Goal: Task Accomplishment & Management: Manage account settings

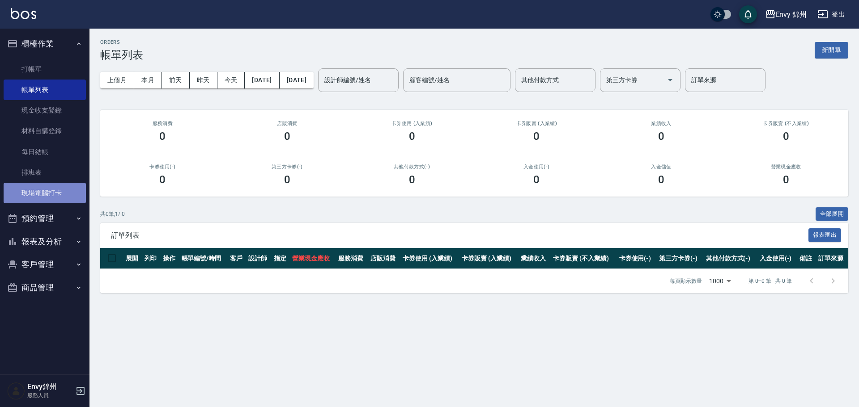
click at [39, 193] on link "現場電腦打卡" at bounding box center [45, 193] width 82 height 21
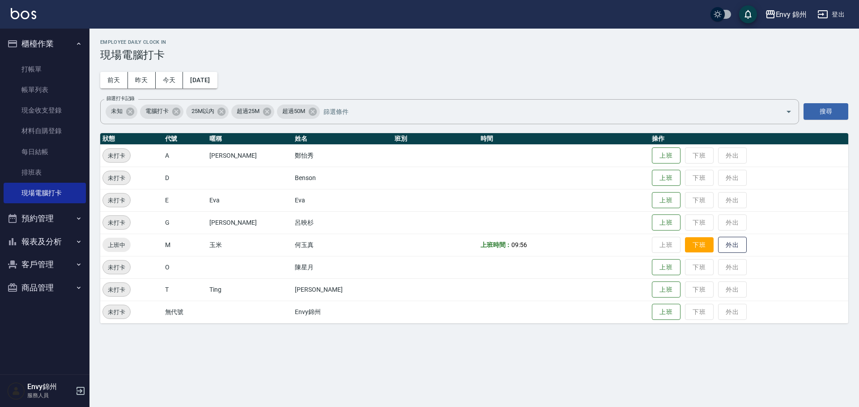
click at [692, 242] on button "下班" at bounding box center [699, 246] width 29 height 16
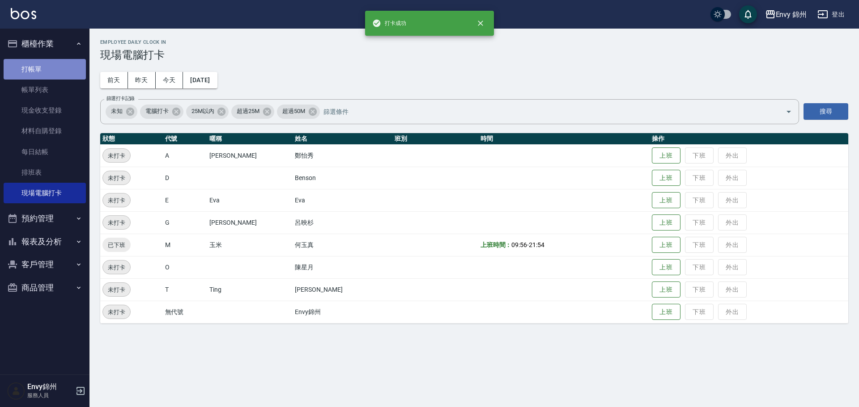
click at [37, 62] on link "打帳單" at bounding box center [45, 69] width 82 height 21
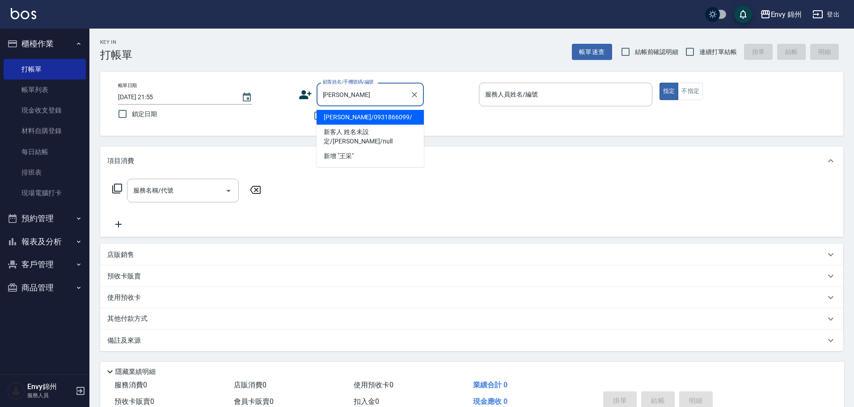
click at [386, 119] on li "王采綺/0931866099/" at bounding box center [370, 117] width 107 height 15
type input "王采綺/0931866099/"
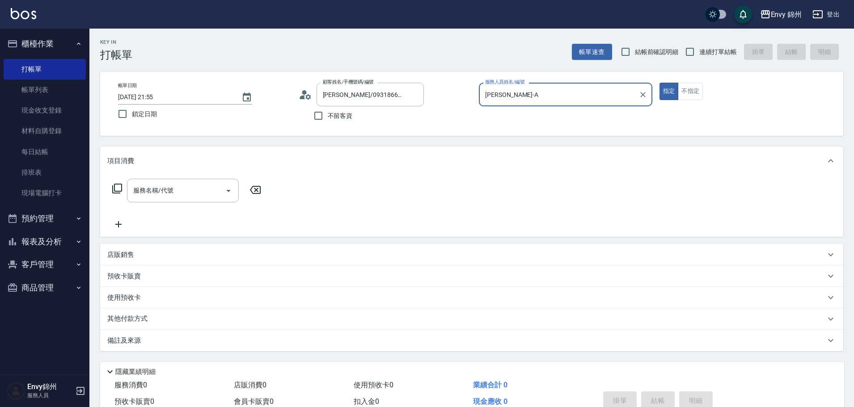
type input "Annie-A"
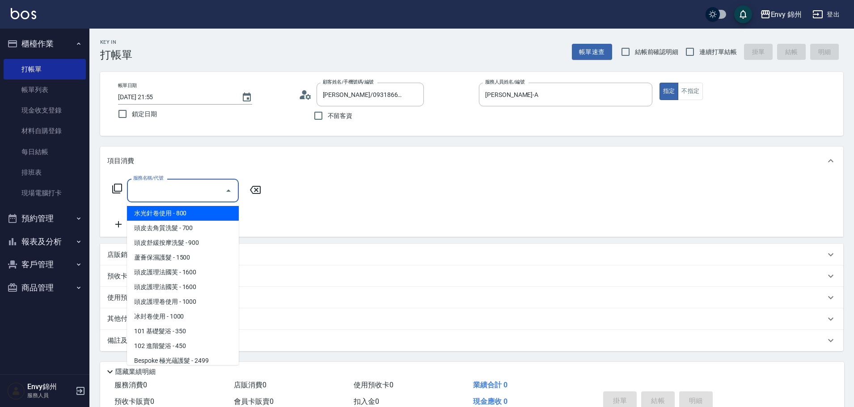
click at [189, 192] on input "服務名稱/代號" at bounding box center [176, 191] width 90 height 16
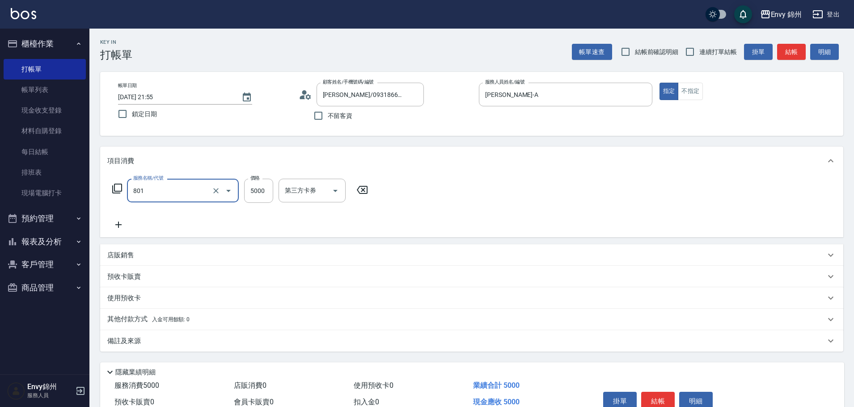
type input "801 接髮(801)"
type input "6599"
click at [310, 191] on div "互助1格給1點(60元)-1 互助1格給1點(60元)-1" at bounding box center [306, 191] width 54 height 24
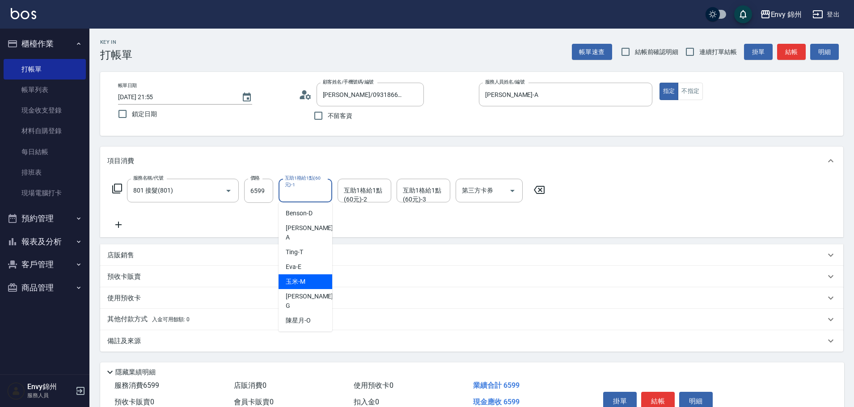
click at [314, 276] on div "玉米 -M" at bounding box center [306, 282] width 54 height 15
type input "玉米-M"
click at [363, 188] on div "互助1格給1點(60元)-2 互助1格給1點(60元)-2" at bounding box center [365, 191] width 54 height 24
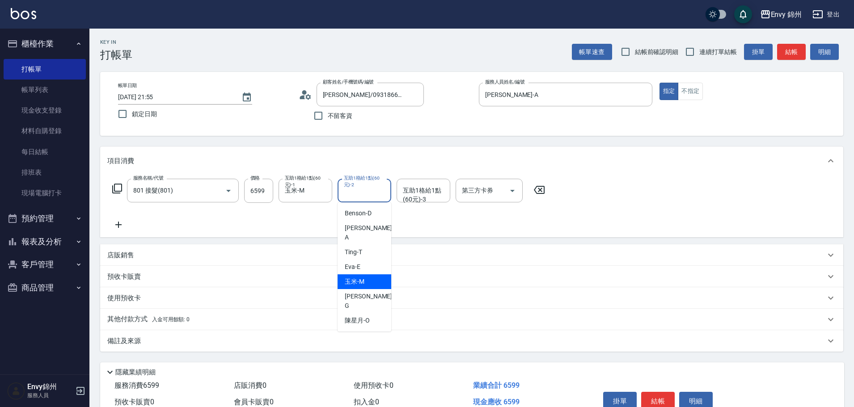
drag, startPoint x: 382, startPoint y: 271, endPoint x: 386, endPoint y: 264, distance: 7.4
click at [382, 275] on div "玉米 -M" at bounding box center [365, 282] width 54 height 15
type input "玉米-M"
click at [419, 191] on div "互助1格給1點(60元)-3 互助1格給1點(60元)-3" at bounding box center [424, 191] width 54 height 24
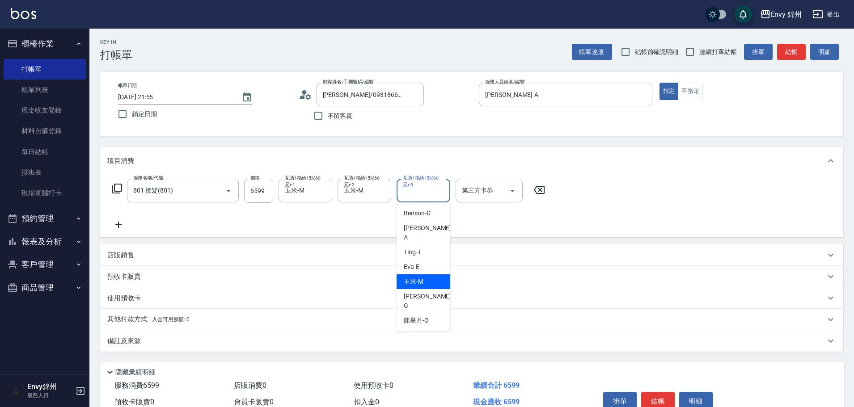
click at [426, 275] on div "玉米 -M" at bounding box center [424, 282] width 54 height 15
type input "玉米-M"
click at [166, 344] on div "備註及來源" at bounding box center [466, 341] width 718 height 9
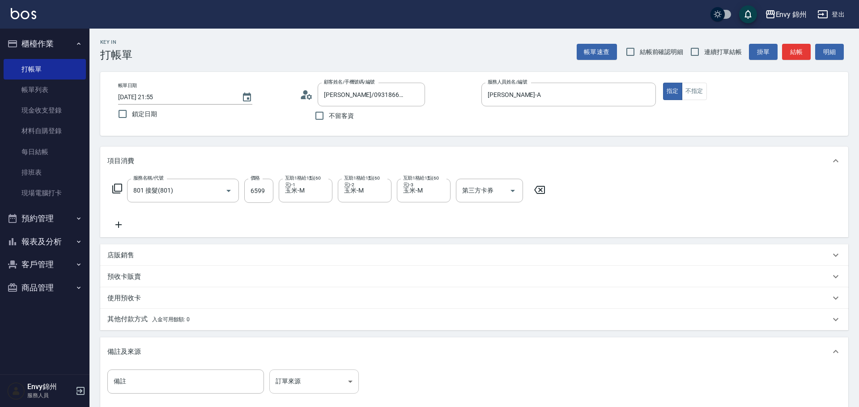
click at [324, 391] on body "Envy 錦州 登出 櫃檯作業 打帳單 帳單列表 現金收支登錄 材料自購登錄 每日結帳 排班表 現場電腦打卡 預約管理 預約管理 單日預約紀錄 單週預約紀錄 …" at bounding box center [429, 254] width 859 height 509
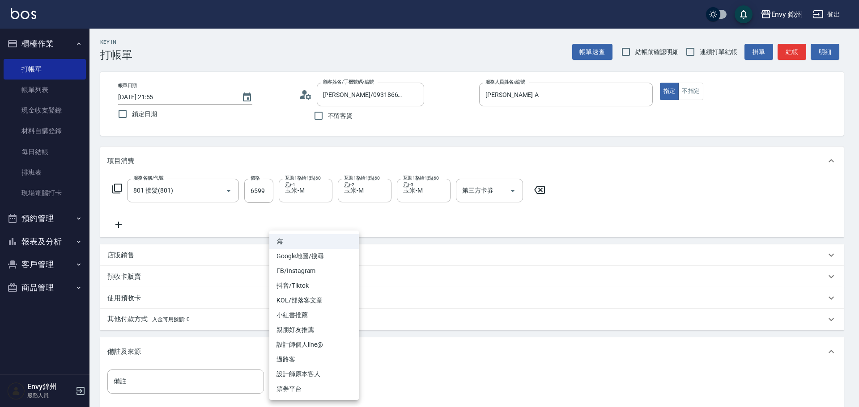
click at [330, 377] on li "設計師原本客人" at bounding box center [313, 374] width 89 height 15
type input "設計師原本客人"
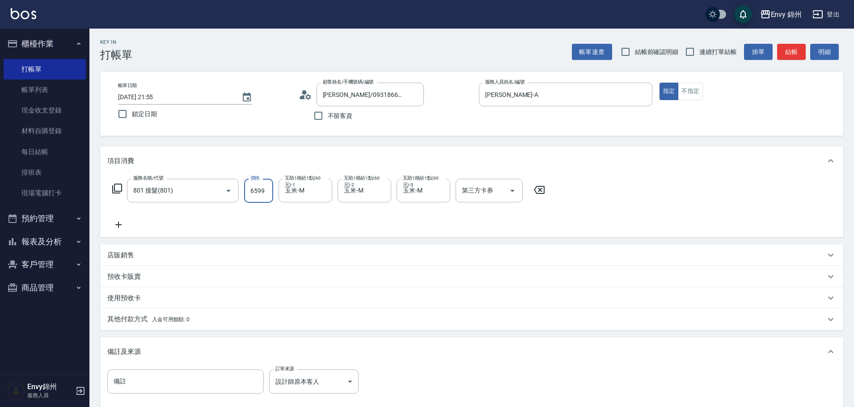
click at [259, 188] on input "6599" at bounding box center [258, 191] width 29 height 24
type input "6000"
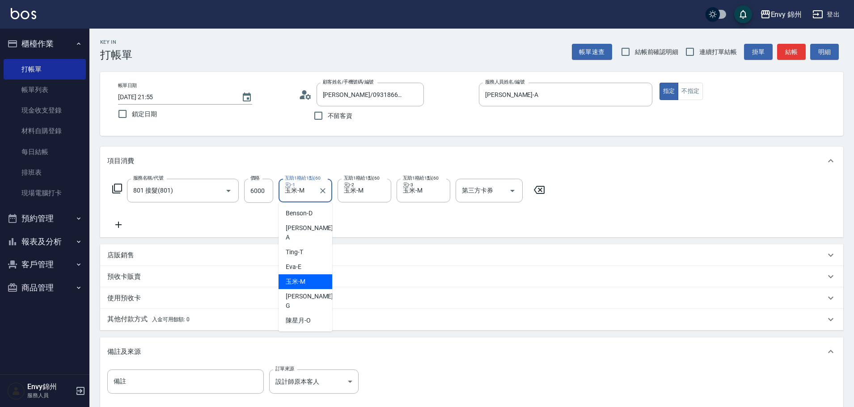
click at [311, 198] on input "玉米-M" at bounding box center [299, 191] width 32 height 16
click at [314, 245] on div "Ting -T" at bounding box center [306, 252] width 54 height 15
type input "Ting-T"
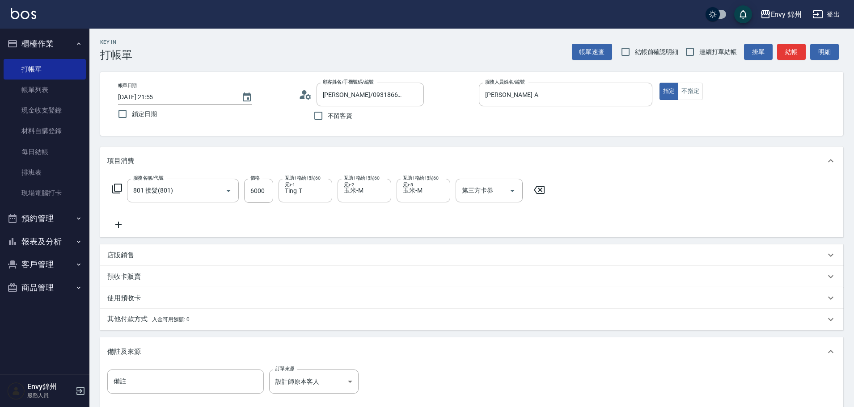
click at [118, 224] on icon at bounding box center [118, 225] width 6 height 6
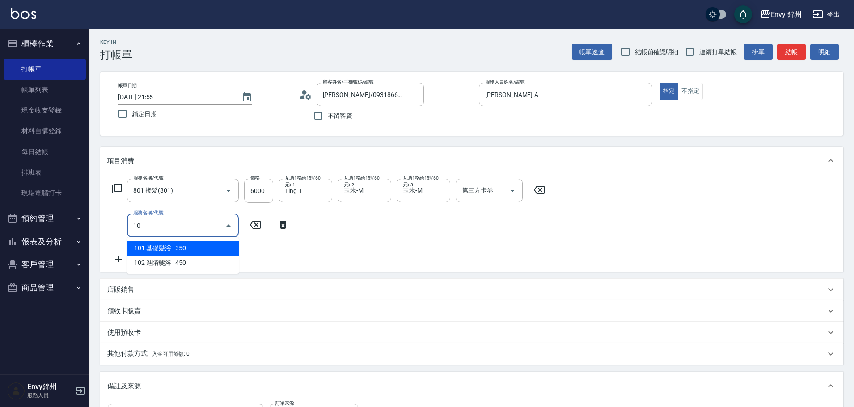
click at [193, 246] on span "101 基礎髮浴 - 350" at bounding box center [183, 248] width 112 height 15
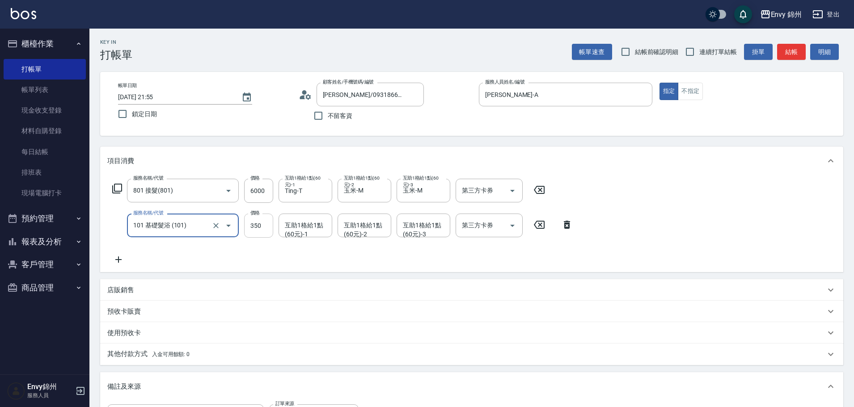
type input "101 基礎髮浴 (101)"
click at [255, 229] on input "350" at bounding box center [258, 226] width 29 height 24
type input "599"
click at [301, 228] on div "互助1格給1點(60元)-1 互助1格給1點(60元)-1" at bounding box center [306, 226] width 54 height 24
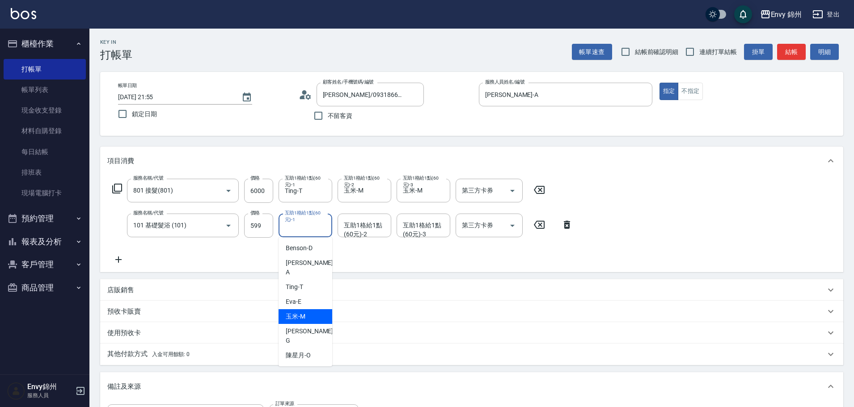
drag, startPoint x: 317, startPoint y: 304, endPoint x: 272, endPoint y: 377, distance: 85.6
click at [318, 310] on div "玉米 -M" at bounding box center [306, 317] width 54 height 15
type input "玉米-M"
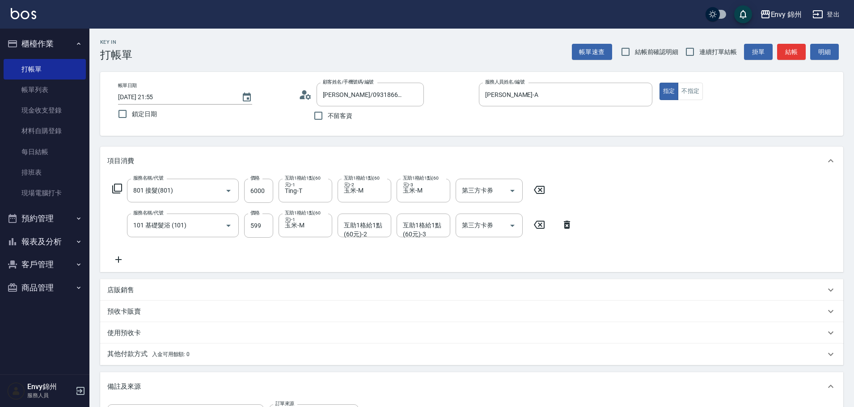
click at [277, 349] on div "其他付款方式 入金可用餘額: 0" at bounding box center [471, 354] width 743 height 21
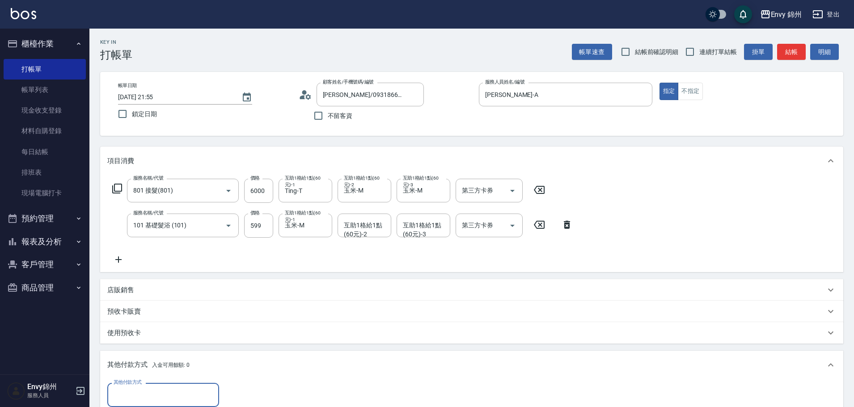
scroll to position [179, 0]
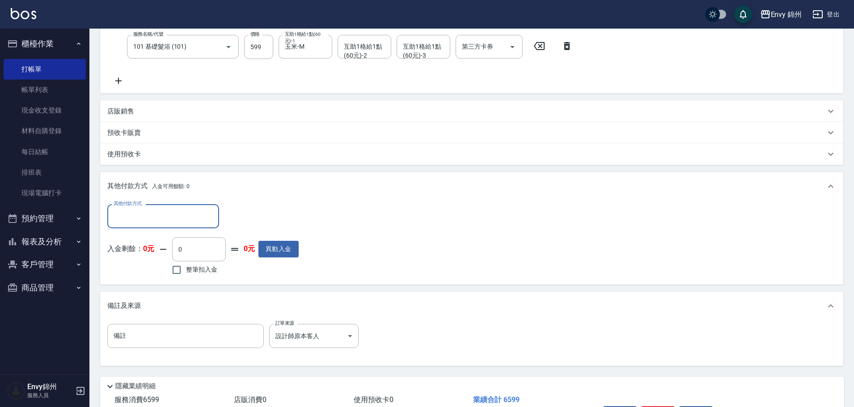
drag, startPoint x: 183, startPoint y: 222, endPoint x: 185, endPoint y: 205, distance: 17.5
click at [184, 222] on input "其他付款方式" at bounding box center [163, 216] width 104 height 16
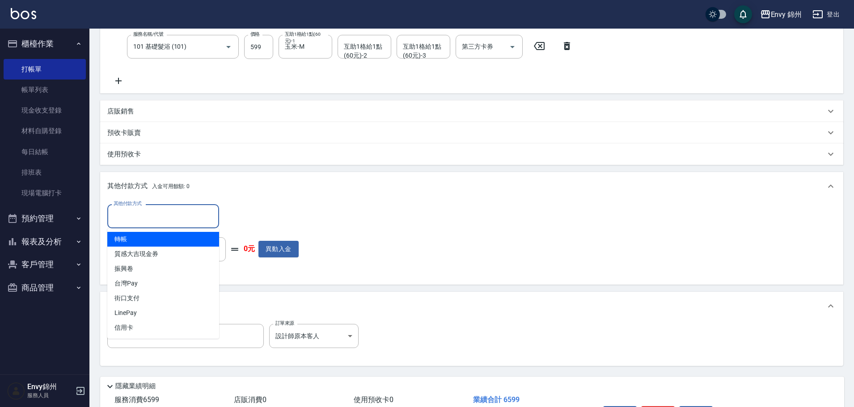
click at [177, 238] on span "轉帳" at bounding box center [163, 239] width 112 height 15
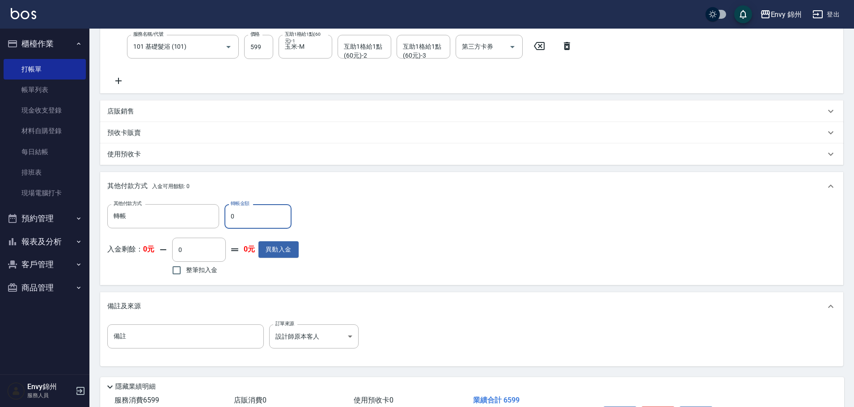
type input "轉帳"
drag, startPoint x: 255, startPoint y: 212, endPoint x: 221, endPoint y: 216, distance: 33.8
click at [221, 216] on div "其他付款方式 轉帳 其他付款方式 轉帳金額 0 轉帳金額" at bounding box center [202, 216] width 191 height 24
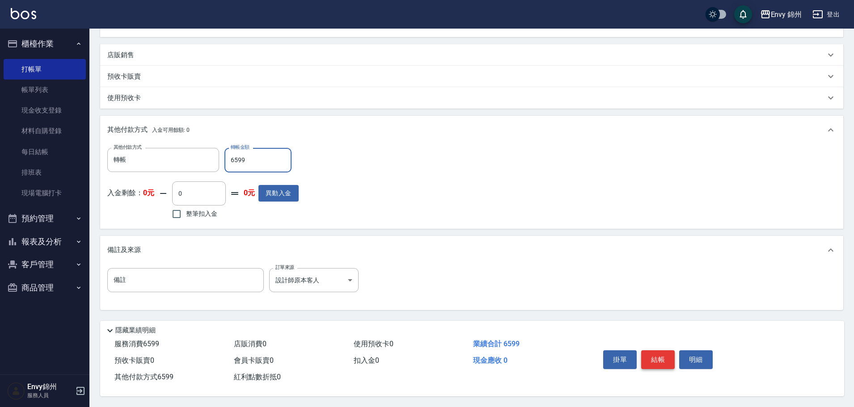
type input "6599"
click at [662, 359] on button "結帳" at bounding box center [658, 360] width 34 height 19
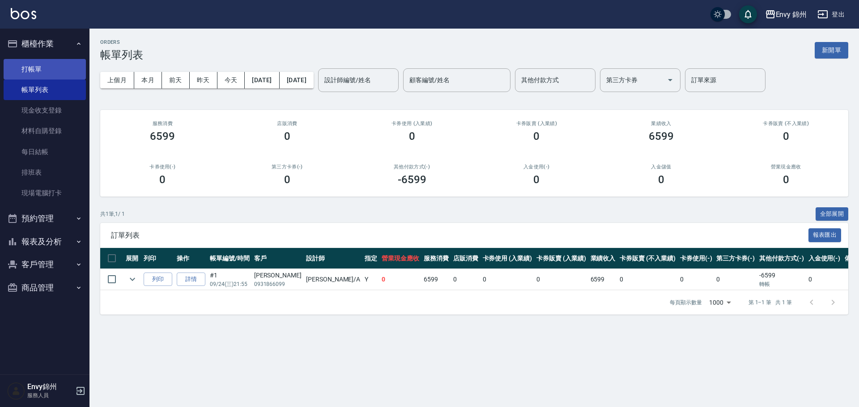
click at [21, 67] on link "打帳單" at bounding box center [45, 69] width 82 height 21
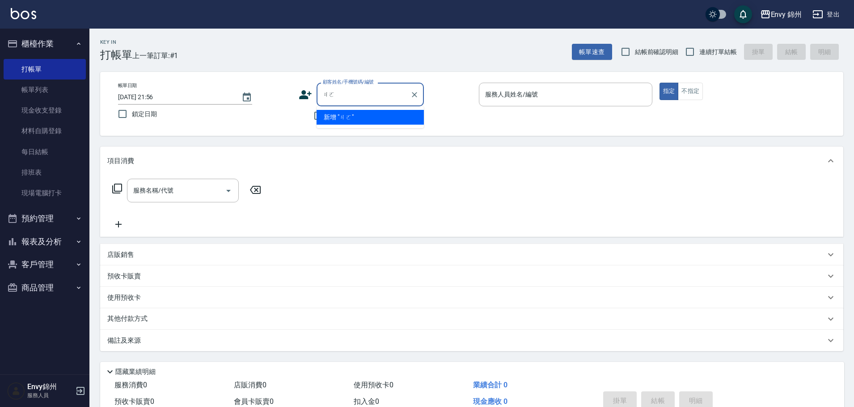
type input "ㄋㄛ"
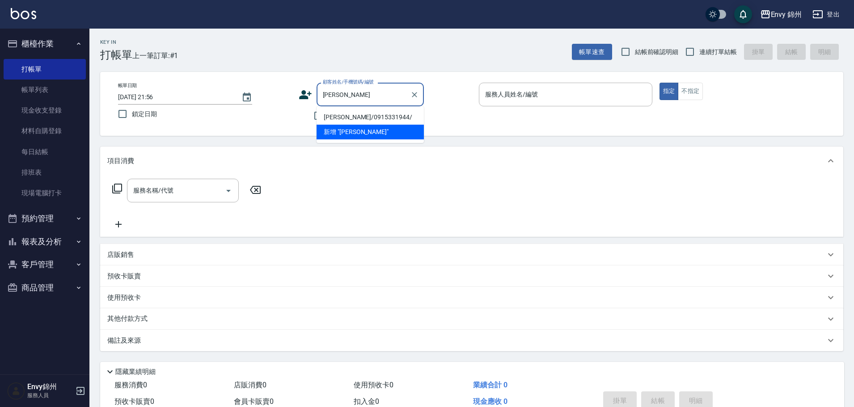
click at [376, 119] on li "chris/0915331944/" at bounding box center [370, 117] width 107 height 15
type input "chris/0915331944/"
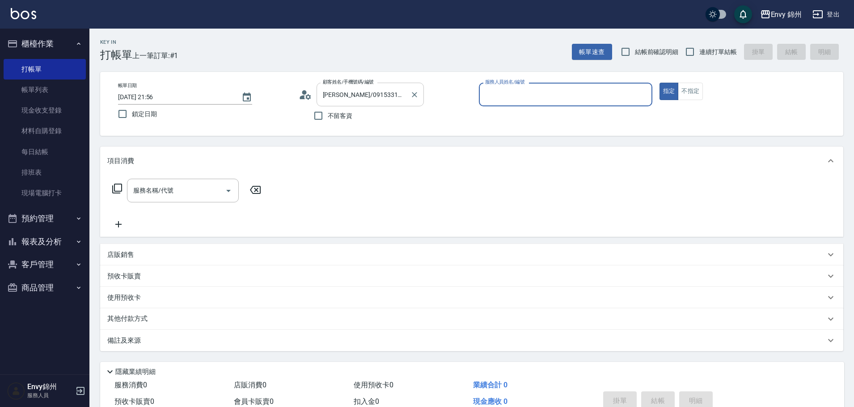
type input "Annie-A"
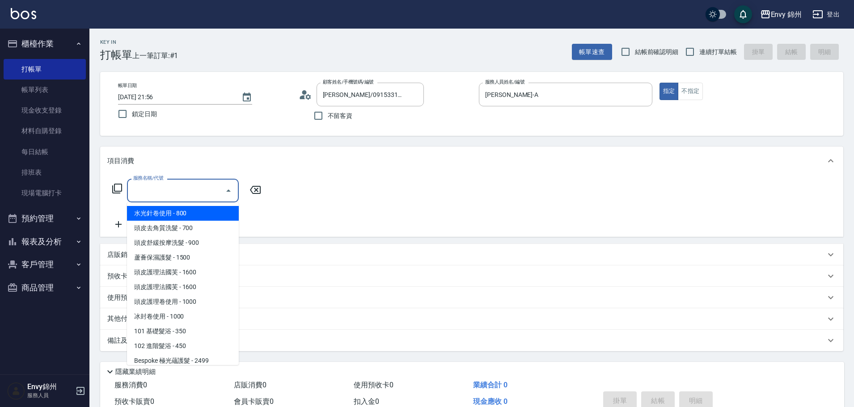
click at [156, 195] on input "服務名稱/代號" at bounding box center [176, 191] width 90 height 16
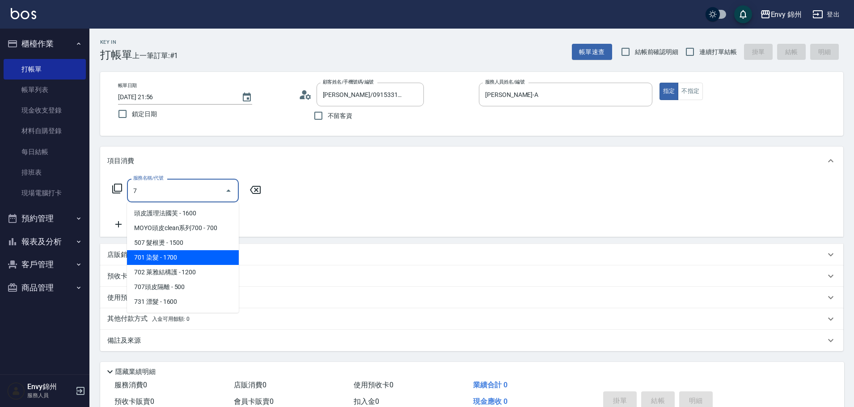
click at [200, 263] on span "701 染髮 - 1700" at bounding box center [183, 257] width 112 height 15
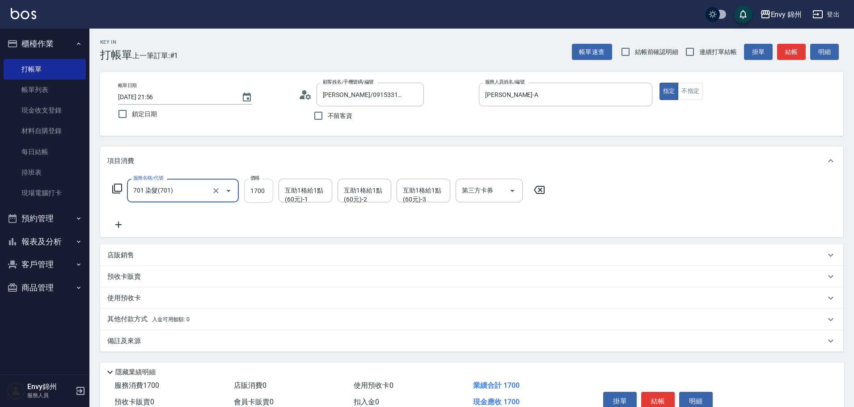
type input "701 染髮(701)"
click at [257, 194] on input "1700" at bounding box center [258, 191] width 29 height 24
type input "3200"
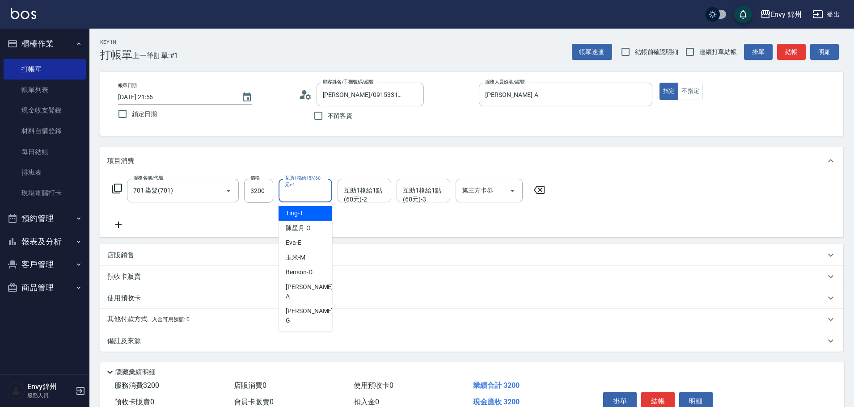
click at [297, 194] on div "互助1格給1點(60元)-1 互助1格給1點(60元)-1" at bounding box center [306, 191] width 54 height 24
click at [317, 259] on div "玉米 -M" at bounding box center [306, 257] width 54 height 15
type input "玉米-M"
click at [344, 189] on div "互助1格給1點(60元)-2 互助1格給1點(60元)-2" at bounding box center [365, 191] width 54 height 24
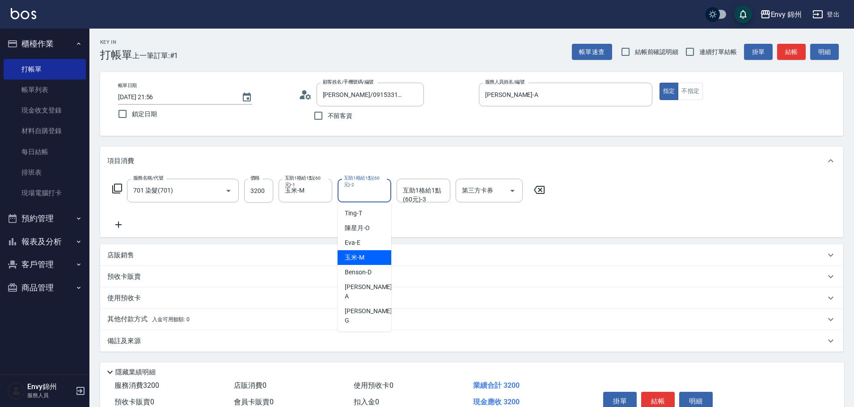
click at [361, 254] on span "玉米 -M" at bounding box center [355, 257] width 20 height 9
type input "玉米-M"
click at [207, 342] on div "備註及來源" at bounding box center [466, 341] width 718 height 9
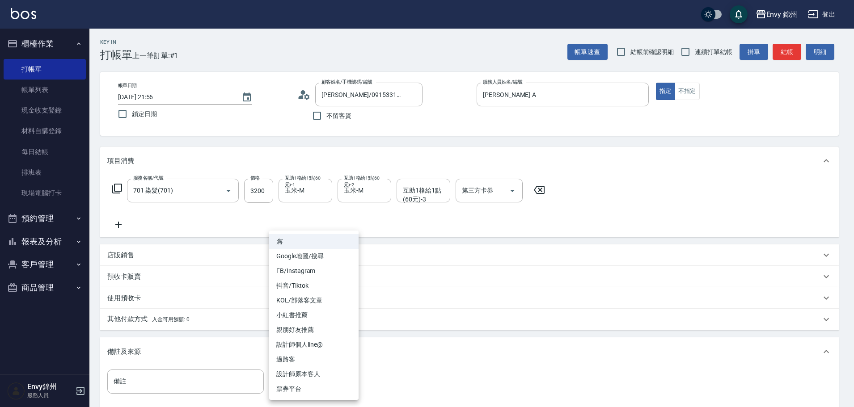
click at [338, 371] on body "Envy 錦州 登出 櫃檯作業 打帳單 帳單列表 現金收支登錄 材料自購登錄 每日結帳 排班表 現場電腦打卡 預約管理 預約管理 單日預約紀錄 單週預約紀錄 …" at bounding box center [427, 254] width 854 height 509
click at [337, 373] on li "設計師原本客人" at bounding box center [313, 374] width 89 height 15
type input "設計師原本客人"
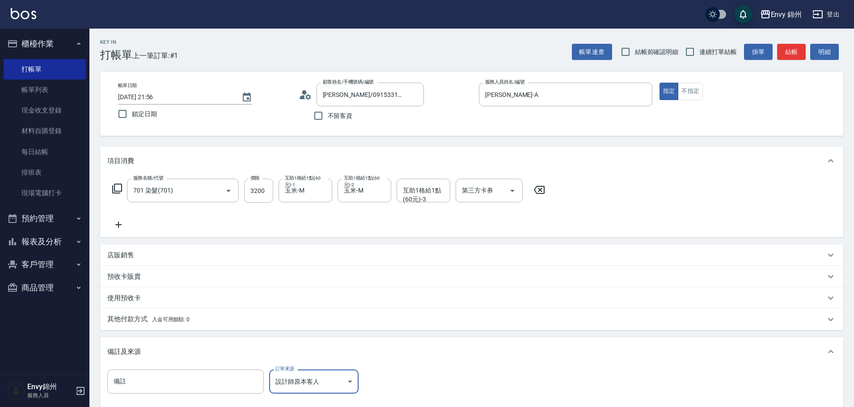
scroll to position [106, 0]
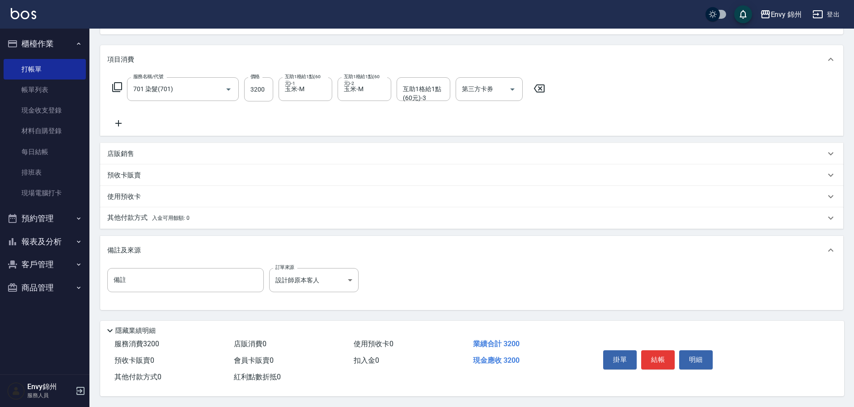
click at [201, 215] on div "其他付款方式 入金可用餘額: 0" at bounding box center [466, 218] width 718 height 10
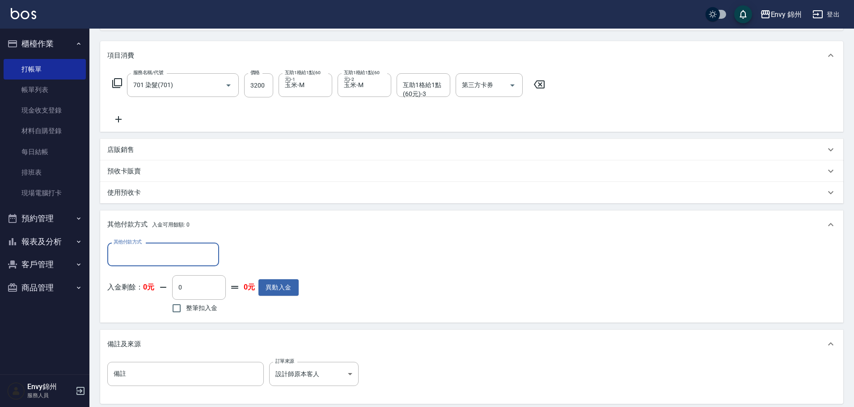
scroll to position [0, 0]
click at [168, 241] on div "其他付款方式 其他付款方式 入金剩餘： 0元 0 ​ 整筆扣入金 0元 異動入金" at bounding box center [471, 281] width 743 height 84
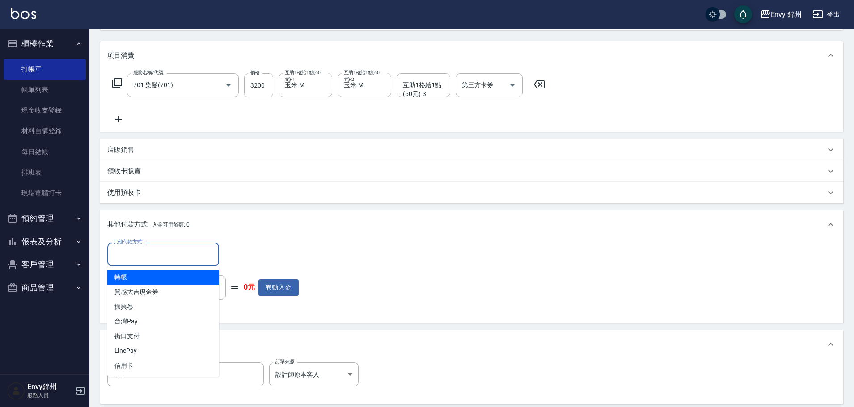
click at [168, 248] on input "其他付款方式" at bounding box center [163, 255] width 104 height 16
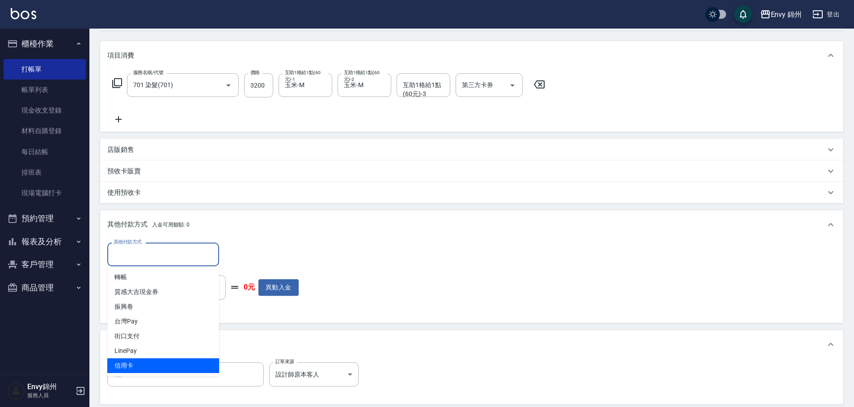
click at [163, 359] on span "信用卡" at bounding box center [163, 366] width 112 height 15
type input "信用卡"
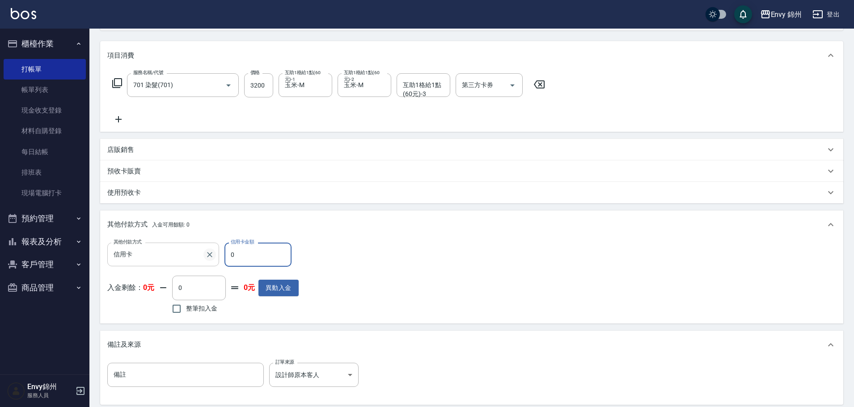
drag, startPoint x: 254, startPoint y: 246, endPoint x: 212, endPoint y: 258, distance: 43.3
click at [210, 257] on div "其他付款方式 信用卡 其他付款方式 信用卡金額 0 信用卡金額" at bounding box center [202, 255] width 191 height 24
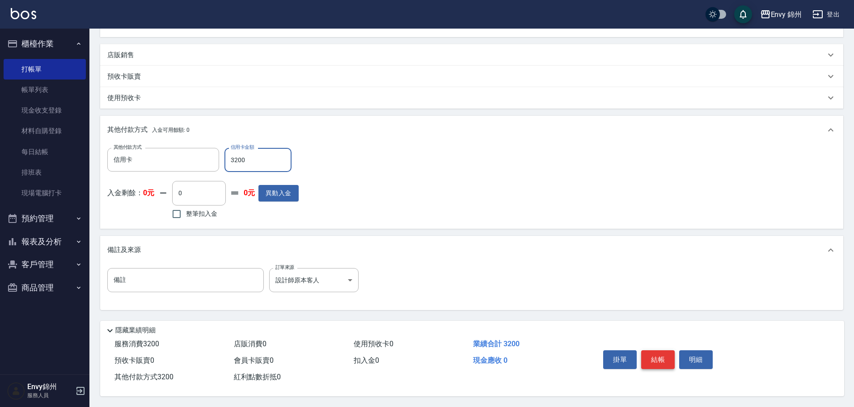
type input "3200"
click at [664, 355] on button "結帳" at bounding box center [658, 360] width 34 height 19
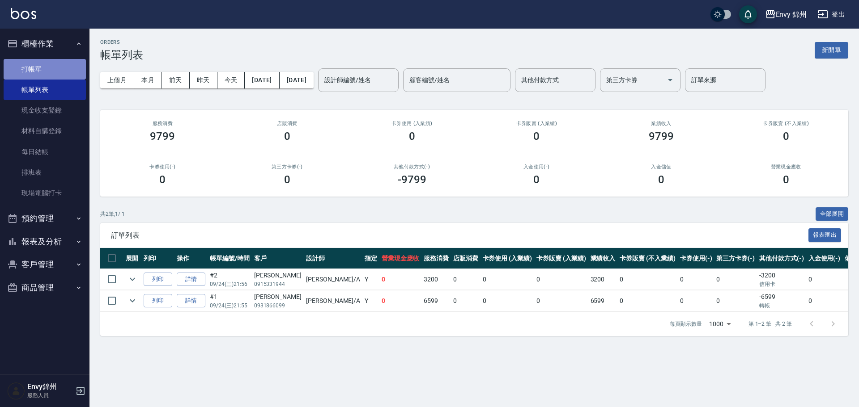
click at [43, 66] on link "打帳單" at bounding box center [45, 69] width 82 height 21
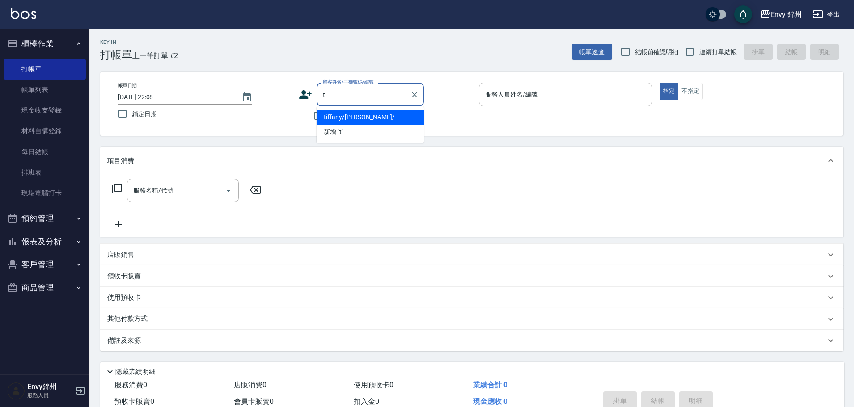
type input "t"
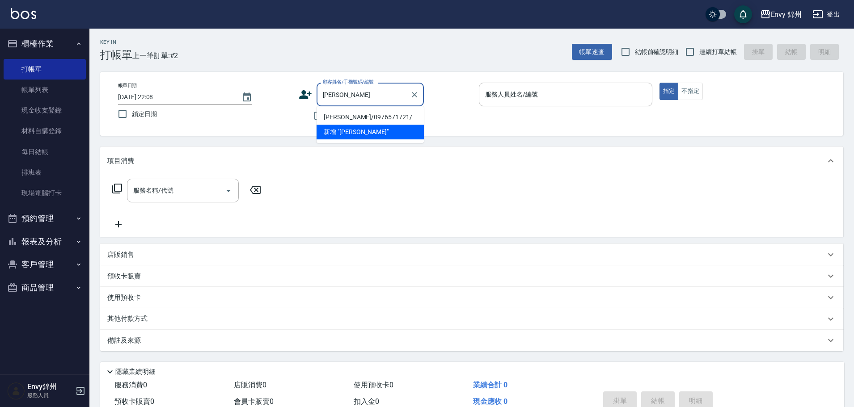
click at [360, 117] on li "陳蕙頻/0976571721/" at bounding box center [370, 117] width 107 height 15
type input "陳蕙頻/0976571721/"
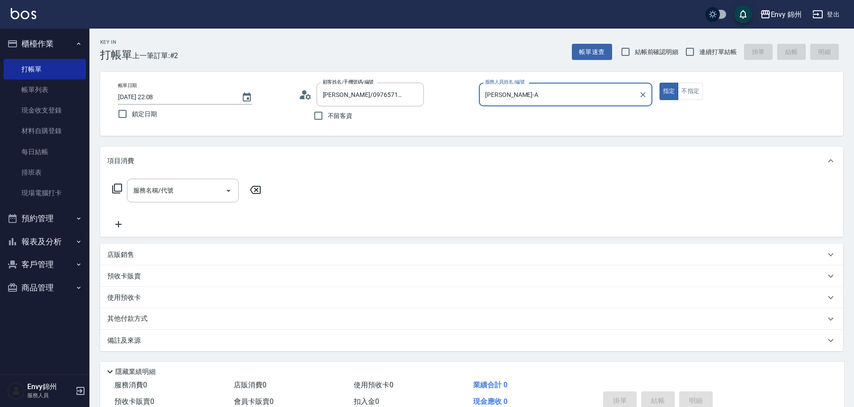
type input "Annie-A"
click at [177, 184] on input "服務名稱/代號" at bounding box center [176, 191] width 90 height 16
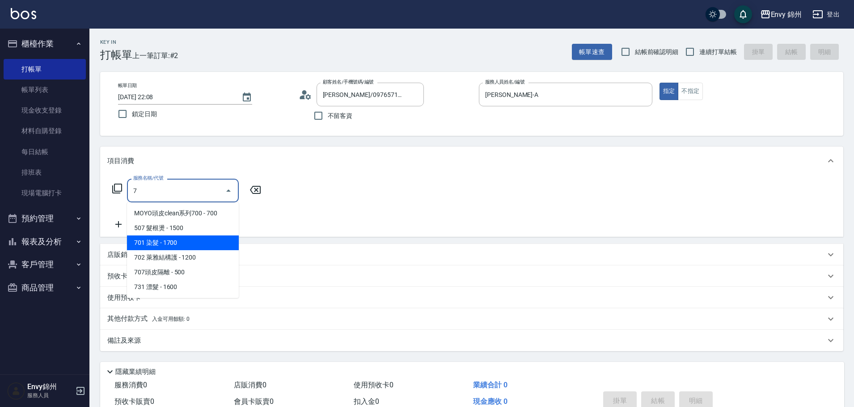
click at [189, 242] on span "701 染髮 - 1700" at bounding box center [183, 243] width 112 height 15
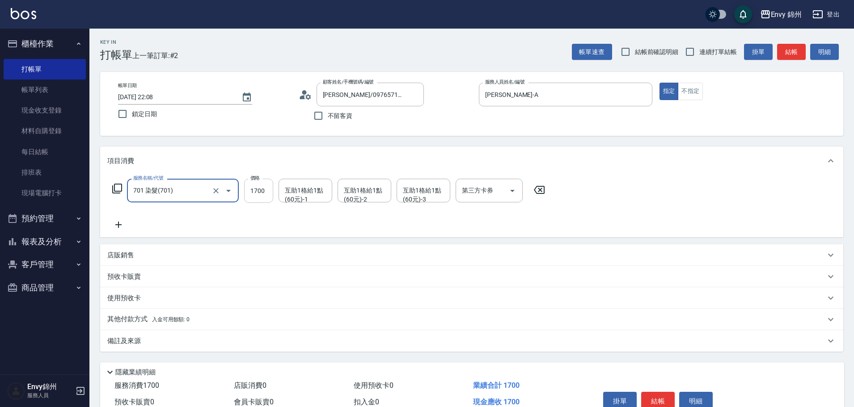
type input "701 染髮(701)"
click at [265, 196] on input "1700" at bounding box center [258, 191] width 29 height 24
type input "4300"
click at [301, 199] on input "互助1格給1點(60元)-1" at bounding box center [306, 191] width 46 height 16
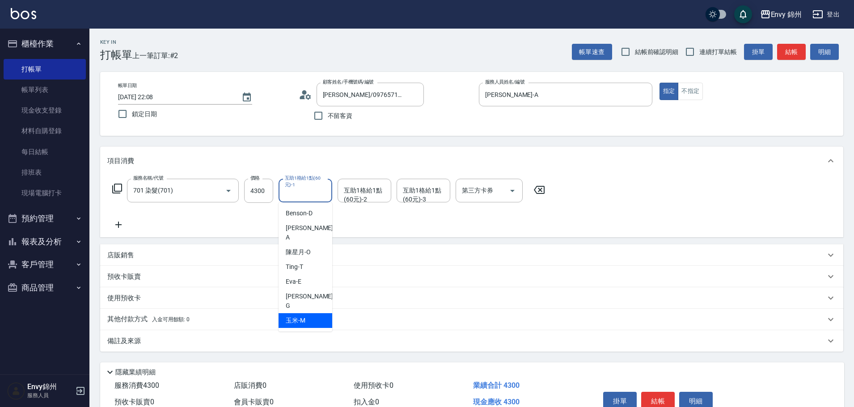
click at [316, 314] on div "玉米 -M" at bounding box center [306, 321] width 54 height 15
type input "玉米-M"
click at [184, 262] on div "店販銷售" at bounding box center [471, 255] width 743 height 21
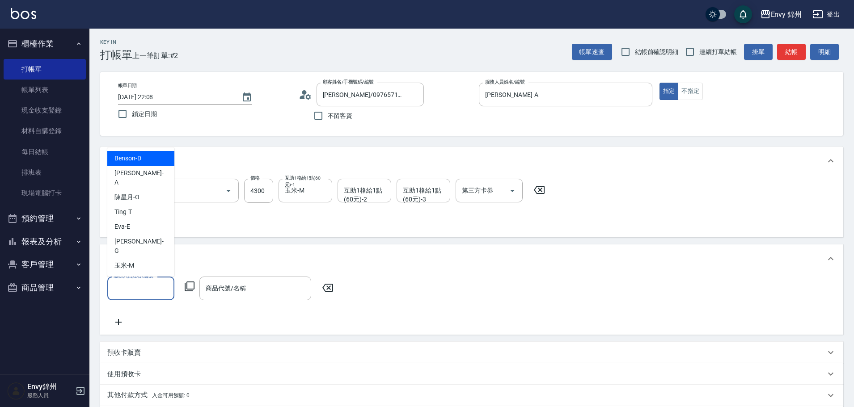
click at [161, 281] on input "服務人員姓名/編號" at bounding box center [140, 289] width 59 height 16
click at [154, 190] on div "Annie -A" at bounding box center [140, 178] width 67 height 24
type input "Annie-A"
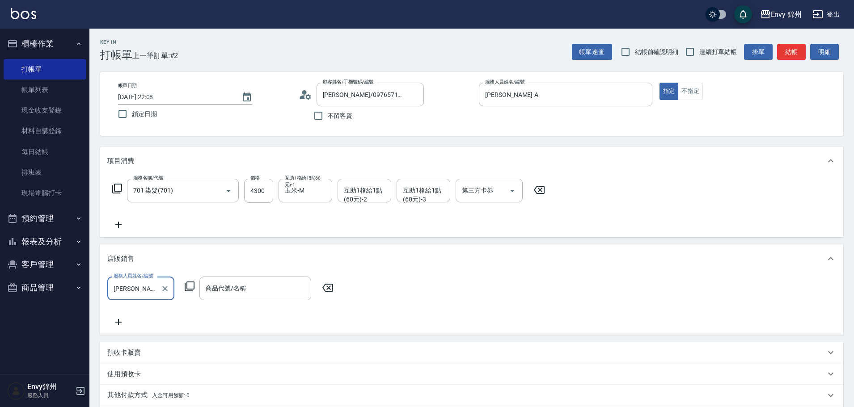
click at [193, 285] on icon at bounding box center [189, 286] width 11 height 11
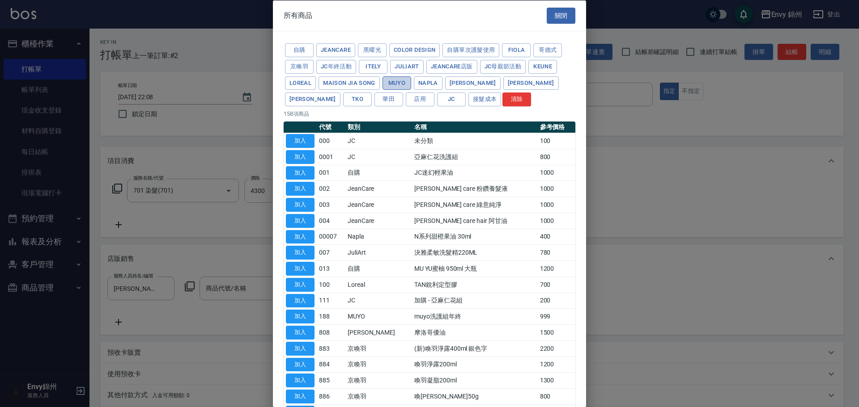
click at [402, 84] on button "MUYO" at bounding box center [396, 83] width 29 height 14
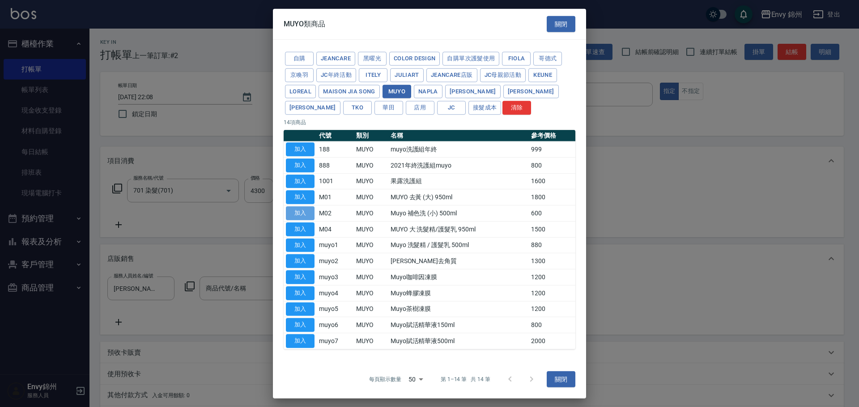
click at [300, 212] on button "加入" at bounding box center [300, 214] width 29 height 14
type input "Muyo 補色洗 (小) 500ml"
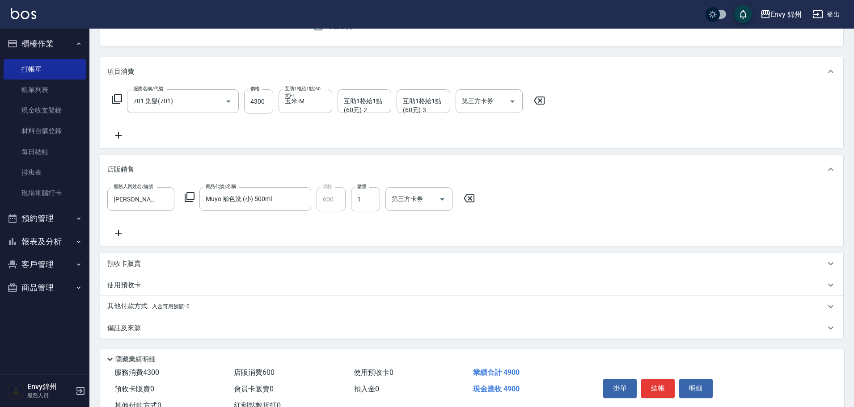
scroll to position [122, 0]
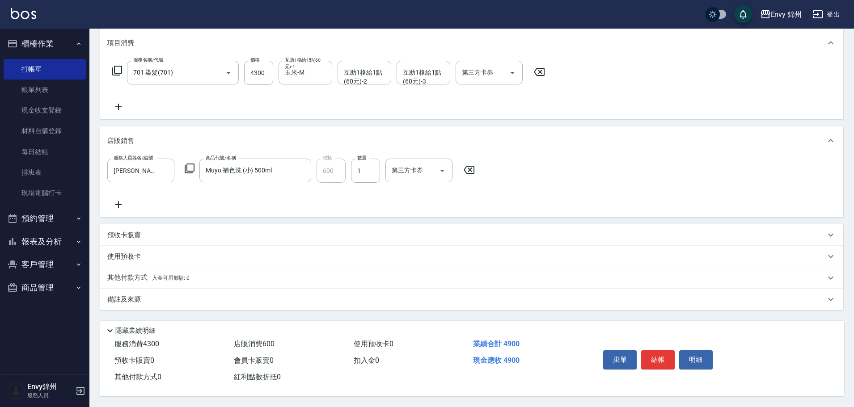
click at [185, 299] on div "備註及來源" at bounding box center [466, 299] width 718 height 9
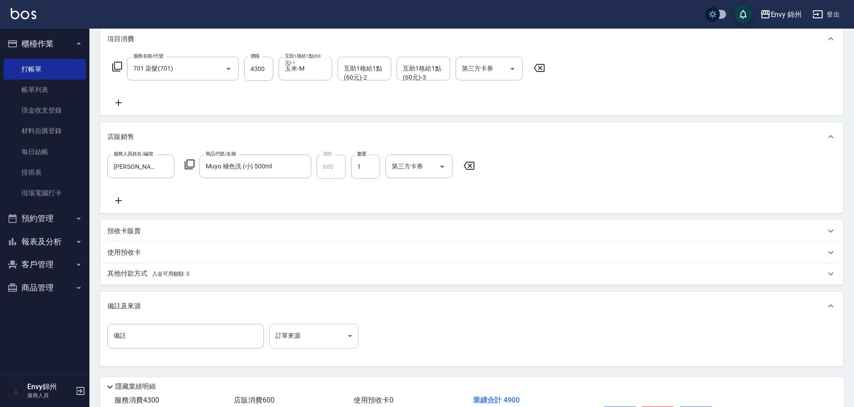
click at [298, 343] on body "Envy 錦州 登出 櫃檯作業 打帳單 帳單列表 現金收支登錄 材料自購登錄 每日結帳 排班表 現場電腦打卡 預約管理 預約管理 單日預約紀錄 單週預約紀錄 …" at bounding box center [427, 171] width 854 height 586
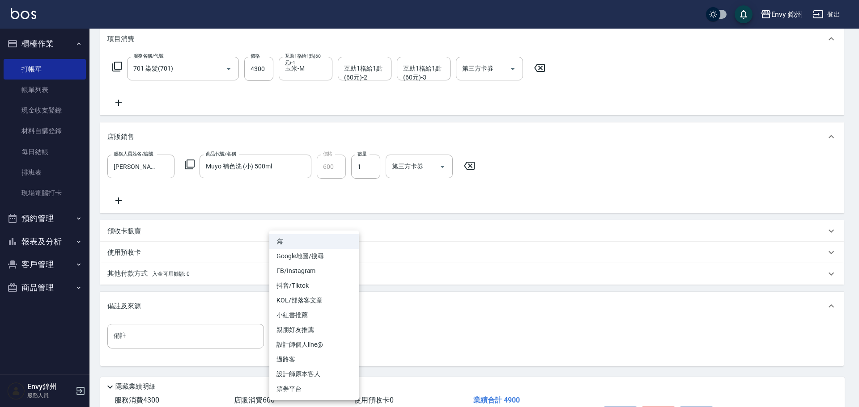
click at [321, 374] on li "設計師原本客人" at bounding box center [313, 374] width 89 height 15
type input "設計師原本客人"
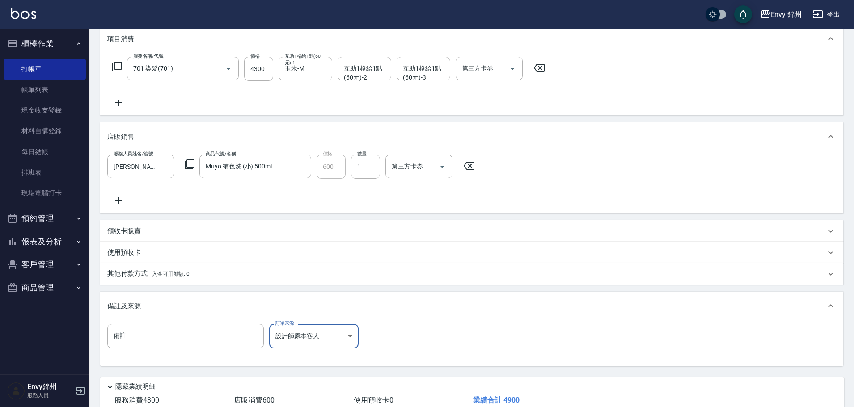
scroll to position [182, 0]
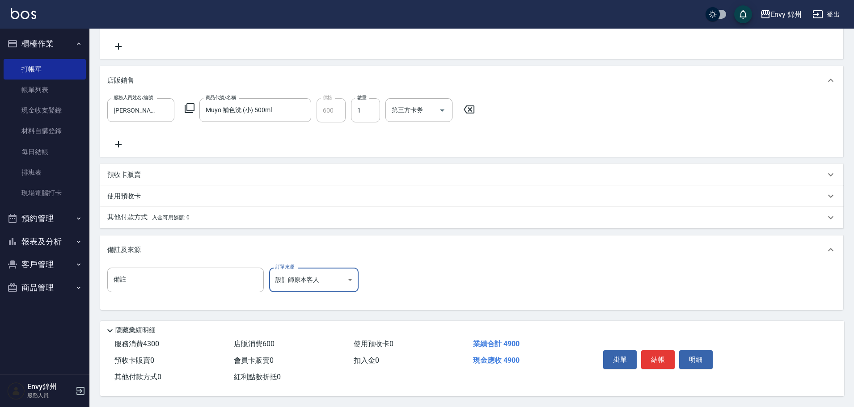
click at [158, 220] on div "其他付款方式 入金可用餘額: 0" at bounding box center [471, 217] width 743 height 21
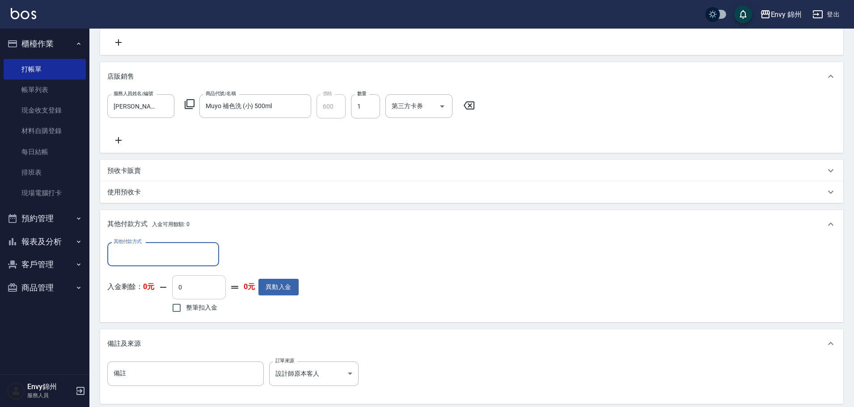
scroll to position [0, 0]
click at [198, 249] on input "其他付款方式" at bounding box center [163, 254] width 104 height 16
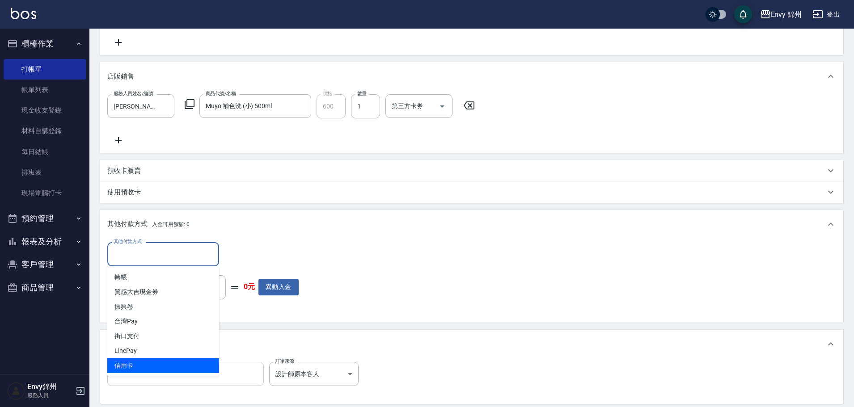
click at [178, 369] on span "信用卡" at bounding box center [163, 366] width 112 height 15
type input "信用卡"
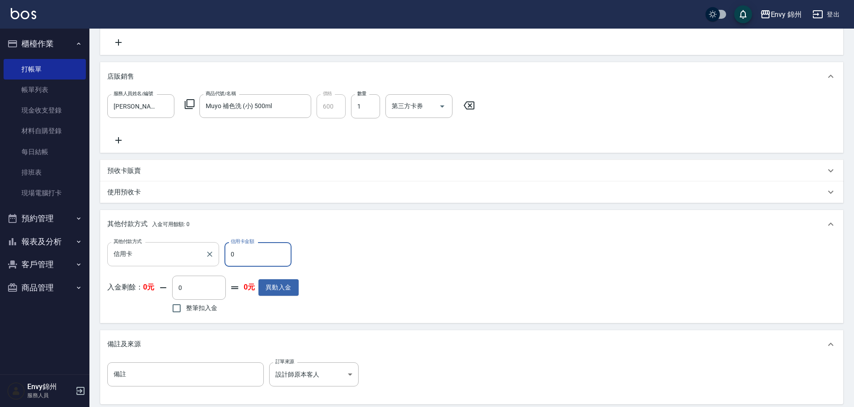
drag, startPoint x: 255, startPoint y: 257, endPoint x: 217, endPoint y: 260, distance: 38.1
click at [217, 260] on div "其他付款方式 信用卡 其他付款方式 信用卡金額 0 信用卡金額" at bounding box center [202, 254] width 191 height 24
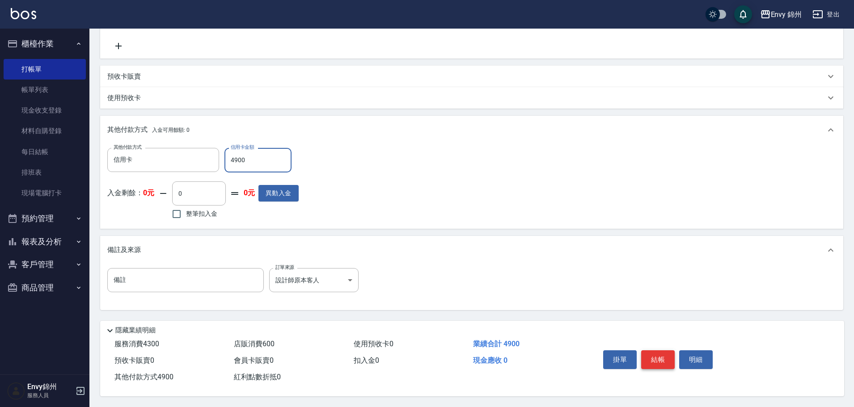
type input "4900"
click at [654, 351] on button "結帳" at bounding box center [658, 360] width 34 height 19
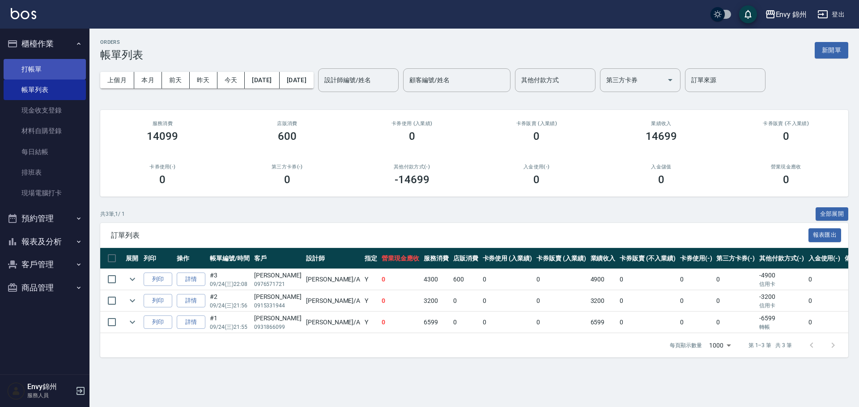
click at [59, 69] on link "打帳單" at bounding box center [45, 69] width 82 height 21
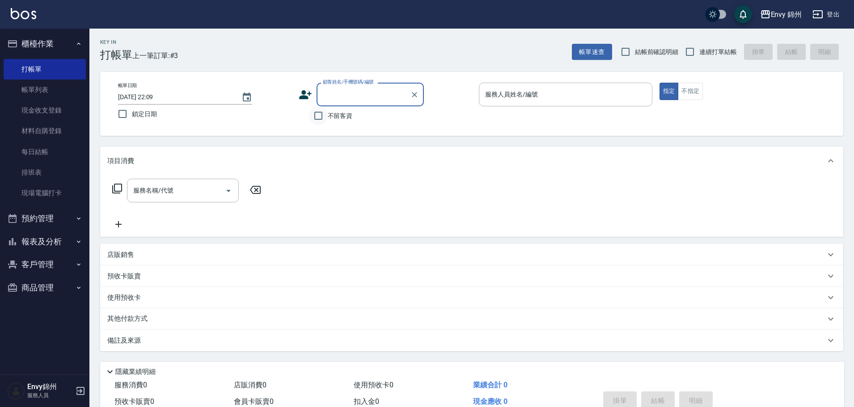
click at [327, 111] on input "不留客資" at bounding box center [318, 115] width 19 height 19
checkbox input "true"
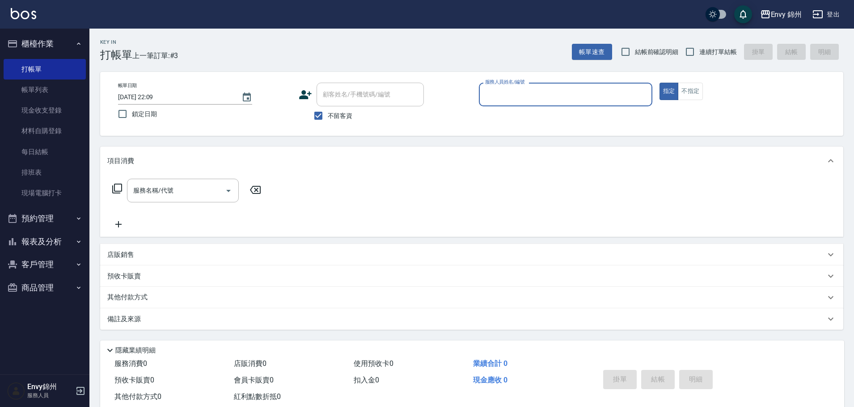
click at [517, 81] on label "服務人員姓名/編號" at bounding box center [504, 82] width 39 height 7
click at [517, 87] on input "服務人員姓名/編號" at bounding box center [565, 95] width 165 height 16
click at [514, 94] on input "服務人員姓名/編號" at bounding box center [565, 95] width 165 height 16
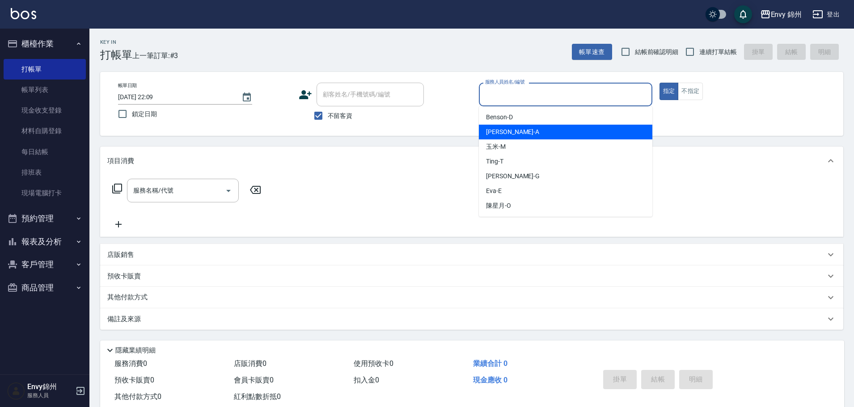
click at [515, 134] on div "Annie -A" at bounding box center [566, 132] width 174 height 15
type input "Annie-A"
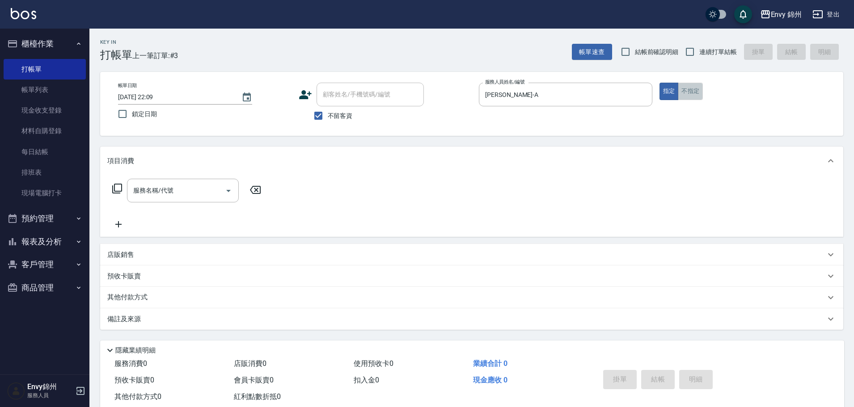
click at [691, 88] on button "不指定" at bounding box center [690, 91] width 25 height 17
click at [166, 196] on input "服務名稱/代號" at bounding box center [176, 191] width 90 height 16
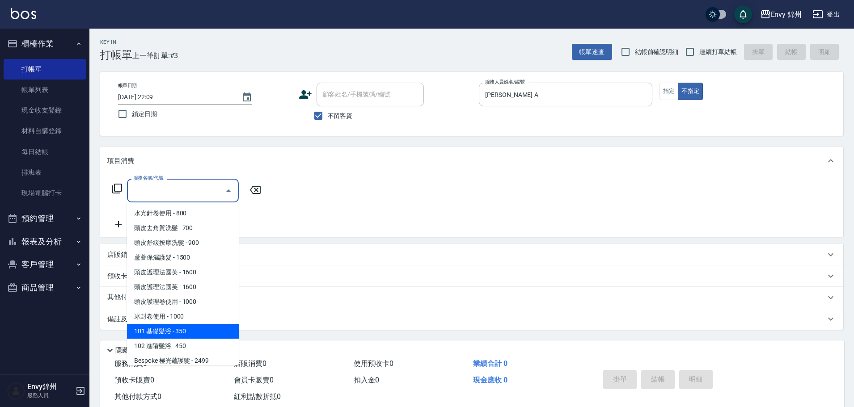
scroll to position [89, 0]
click at [178, 333] on span "301 造型 - 300" at bounding box center [183, 330] width 112 height 15
type input "301 造型(301)"
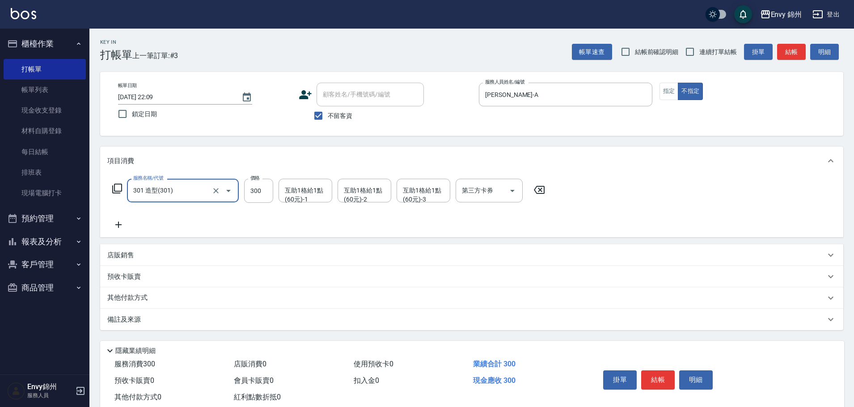
click at [330, 319] on div "備註及來源" at bounding box center [466, 319] width 718 height 9
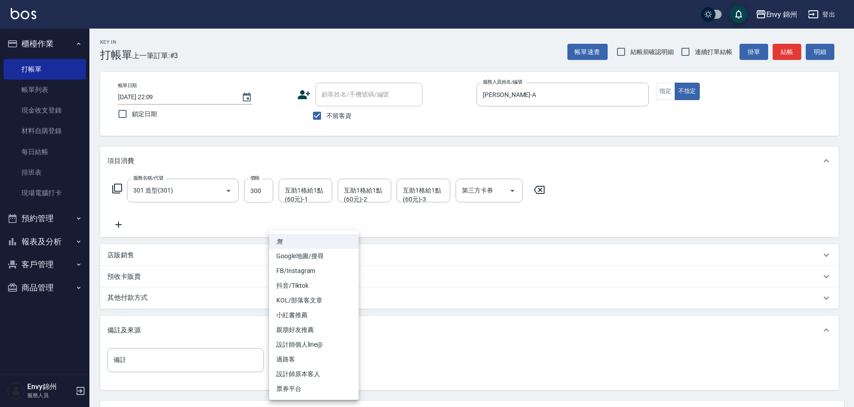
click at [346, 364] on body "Envy 錦州 登出 櫃檯作業 打帳單 帳單列表 現金收支登錄 材料自購登錄 每日結帳 排班表 現場電腦打卡 預約管理 預約管理 單日預約紀錄 單週預約紀錄 …" at bounding box center [427, 244] width 854 height 488
click at [339, 362] on li "過路客" at bounding box center [313, 359] width 89 height 15
type input "過路客"
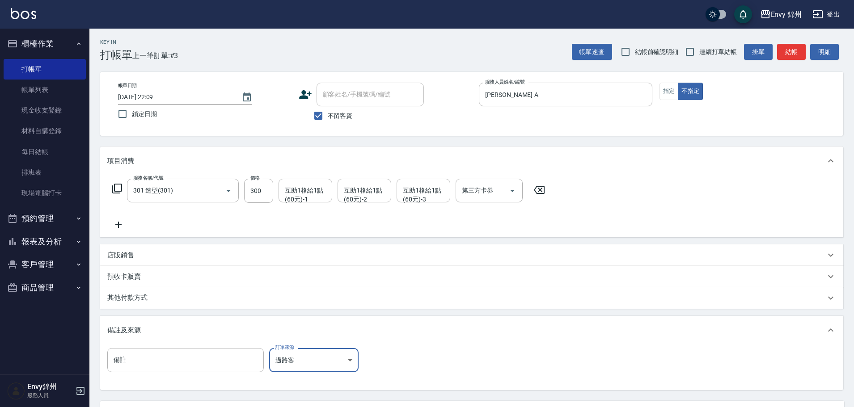
scroll to position [84, 0]
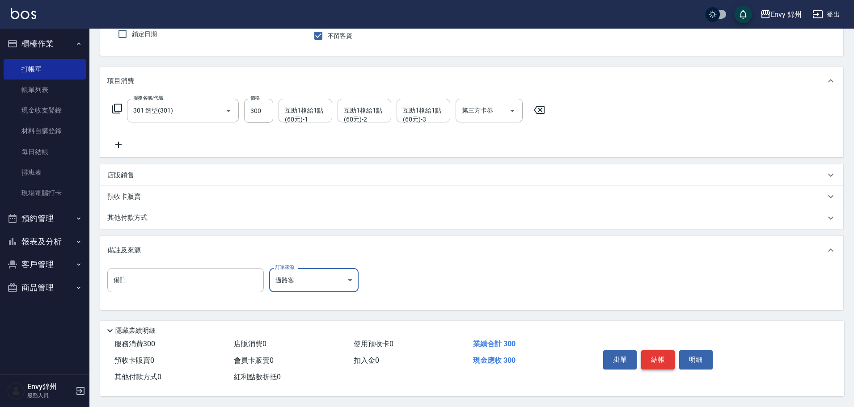
click at [669, 358] on button "結帳" at bounding box center [658, 360] width 34 height 19
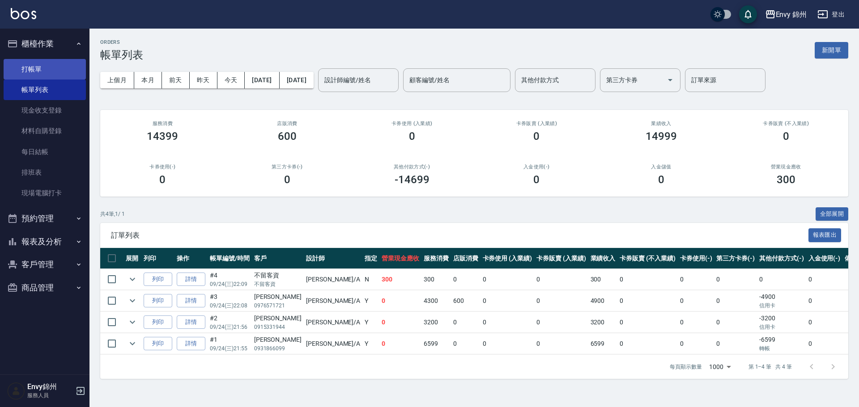
click at [33, 70] on link "打帳單" at bounding box center [45, 69] width 82 height 21
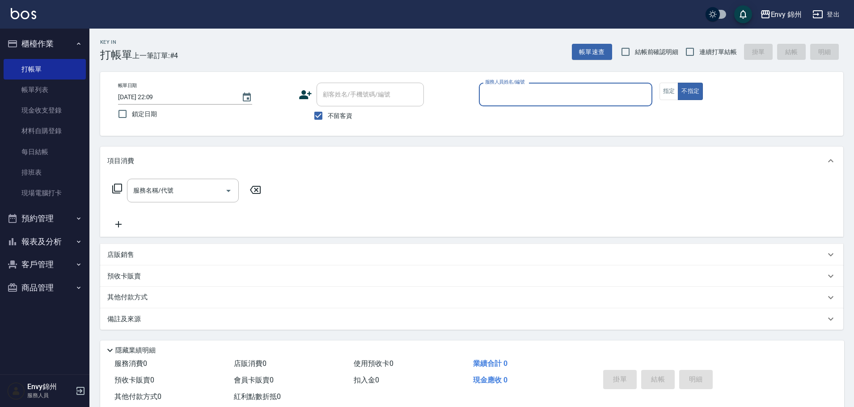
click at [501, 88] on input "服務人員姓名/編號" at bounding box center [565, 95] width 165 height 16
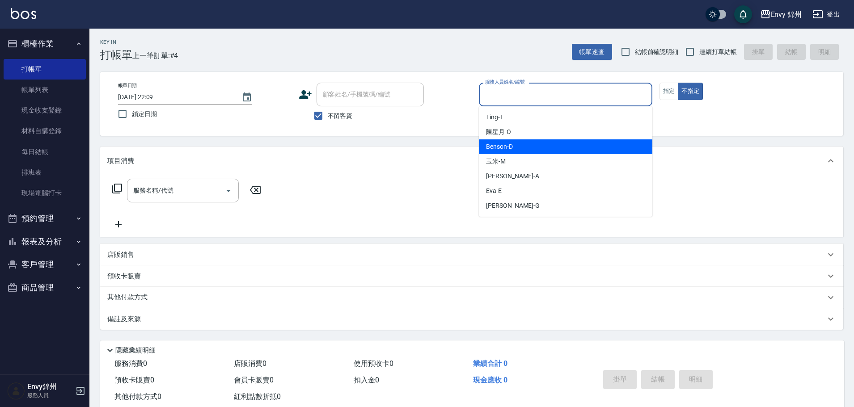
click at [530, 148] on div "Benson -D" at bounding box center [566, 147] width 174 height 15
type input "Benson -D"
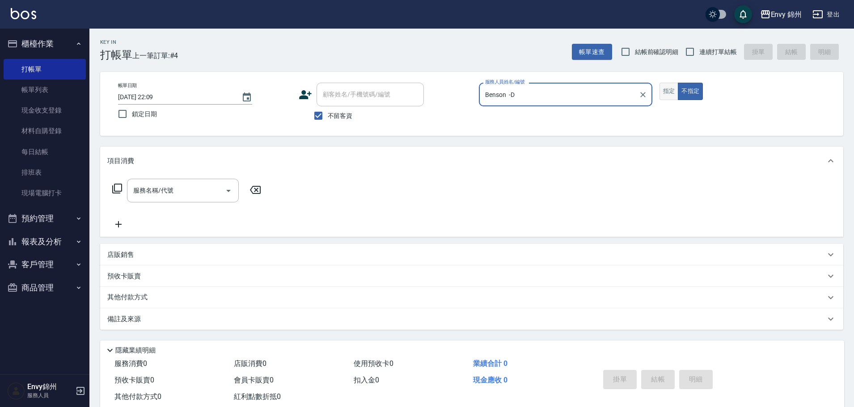
click at [669, 91] on button "指定" at bounding box center [669, 91] width 19 height 17
click at [191, 192] on input "服務名稱/代號" at bounding box center [176, 191] width 90 height 16
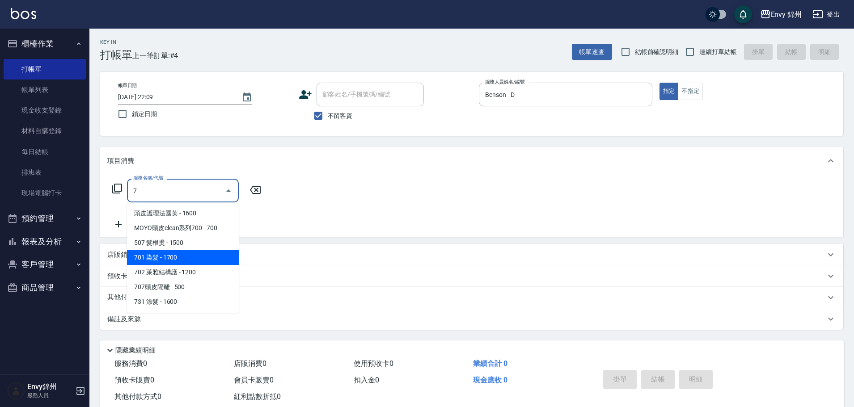
click at [187, 254] on span "701 染髮 - 1700" at bounding box center [183, 257] width 112 height 15
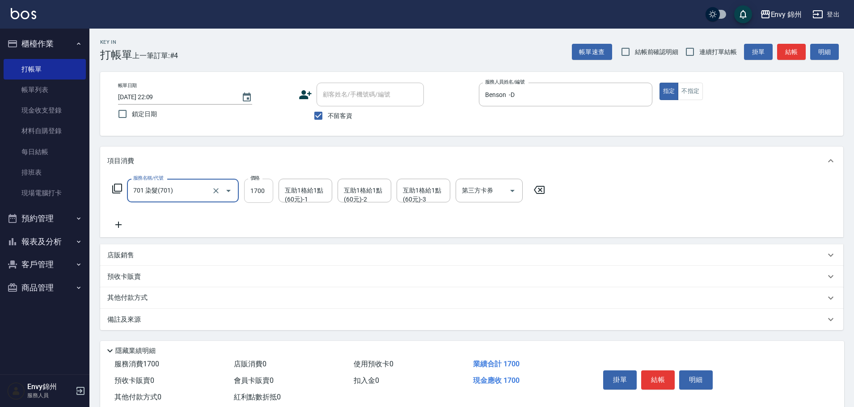
type input "701 染髮(701)"
click at [253, 192] on input "1700" at bounding box center [258, 191] width 29 height 24
type input "1600"
click at [163, 323] on div "備註及來源" at bounding box center [466, 319] width 718 height 9
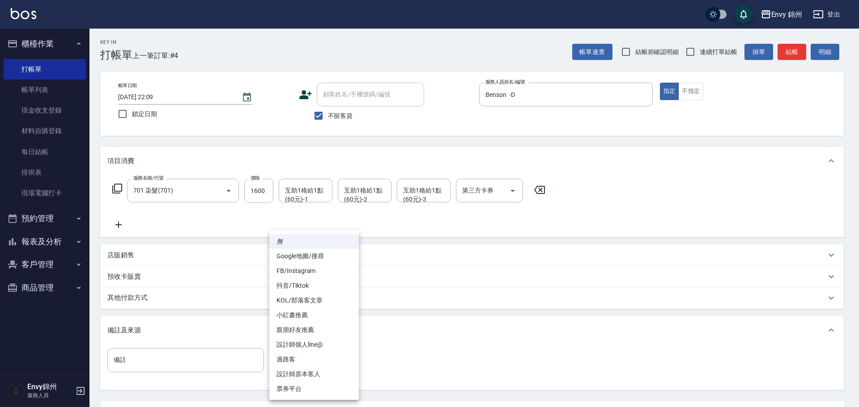
click at [305, 368] on body "Envy 錦州 登出 櫃檯作業 打帳單 帳單列表 現金收支登錄 材料自購登錄 每日結帳 排班表 現場電腦打卡 預約管理 預約管理 單日預約紀錄 單週預約紀錄 …" at bounding box center [429, 244] width 859 height 488
click at [305, 367] on li "過路客" at bounding box center [313, 359] width 89 height 15
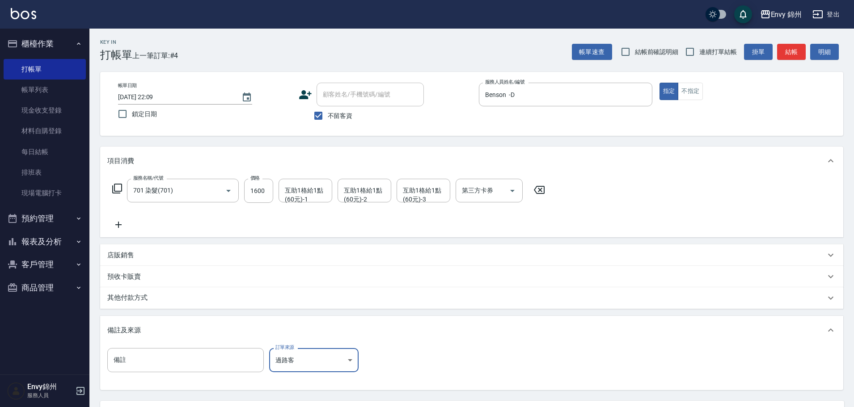
click at [305, 351] on body "Envy 錦州 登出 櫃檯作業 打帳單 帳單列表 現金收支登錄 材料自購登錄 每日結帳 排班表 現場電腦打卡 預約管理 預約管理 單日預約紀錄 單週預約紀錄 …" at bounding box center [427, 244] width 854 height 488
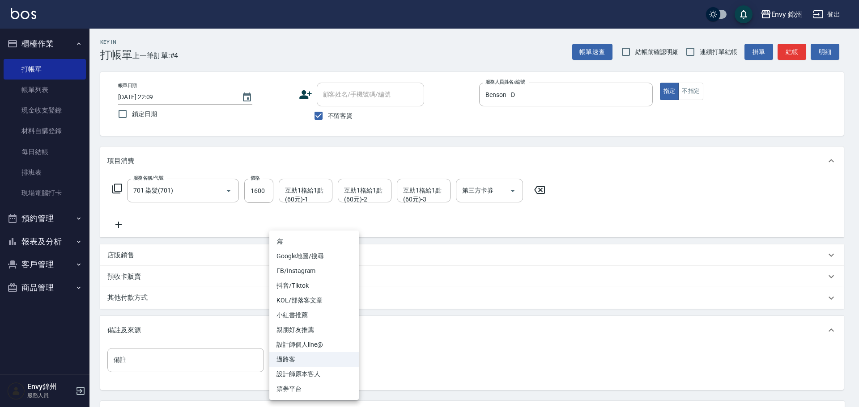
click at [315, 377] on li "設計師原本客人" at bounding box center [313, 374] width 89 height 15
type input "設計師原本客人"
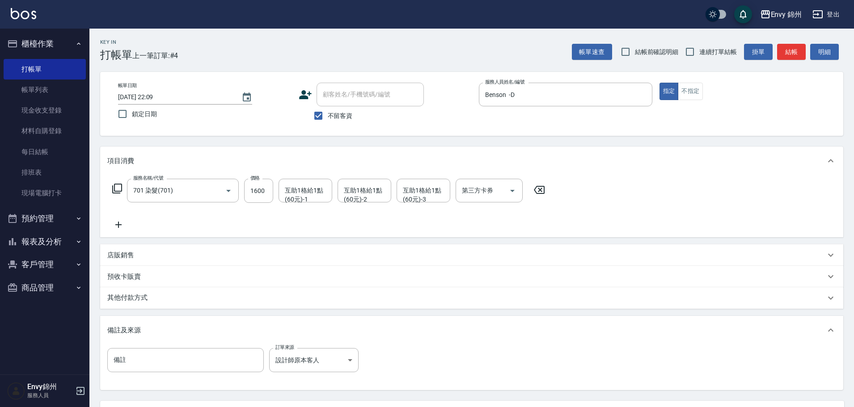
click at [170, 302] on div "其他付款方式" at bounding box center [466, 298] width 718 height 10
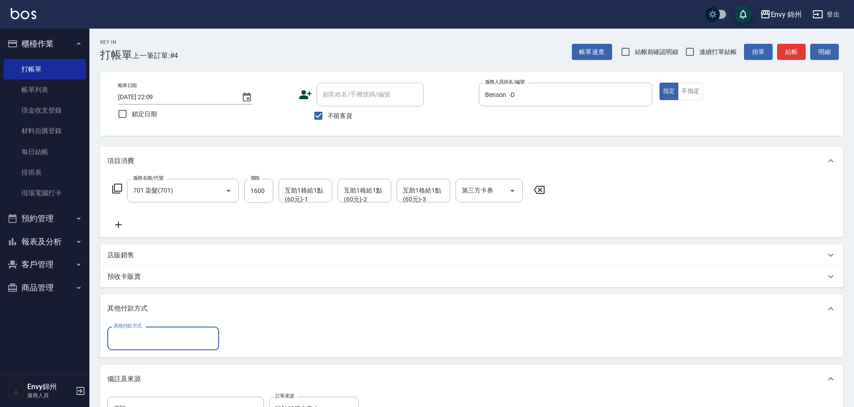
click at [191, 346] on input "其他付款方式" at bounding box center [163, 339] width 104 height 16
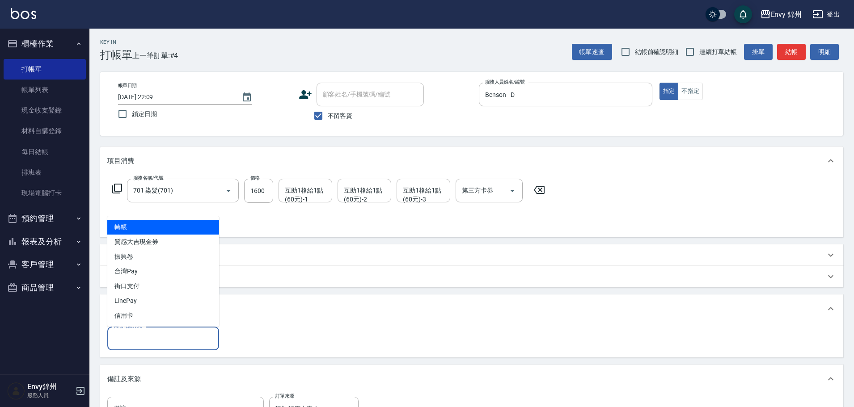
click at [193, 230] on span "轉帳" at bounding box center [163, 227] width 112 height 15
type input "轉帳"
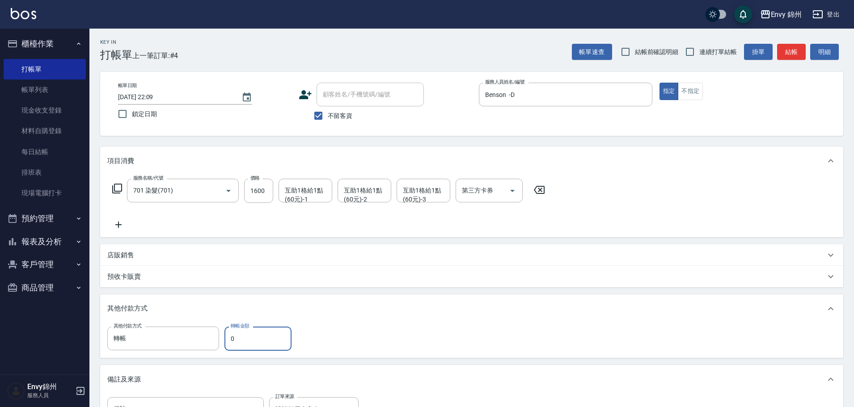
drag, startPoint x: 234, startPoint y: 334, endPoint x: 229, endPoint y: 334, distance: 4.9
click at [231, 334] on input "0" at bounding box center [258, 339] width 67 height 24
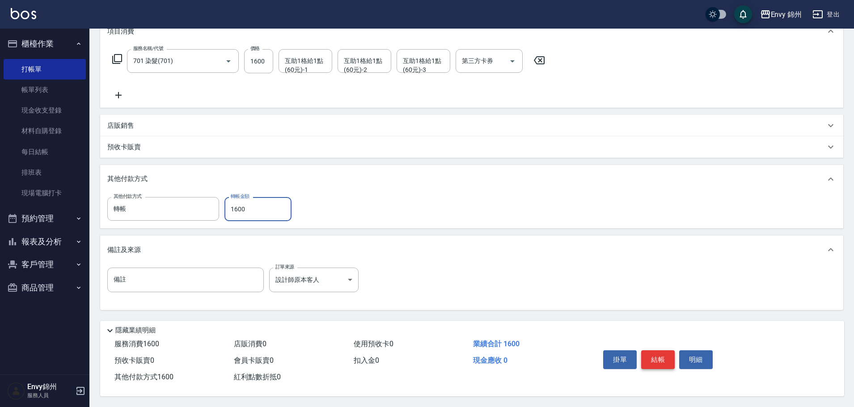
type input "1600"
click at [653, 351] on button "結帳" at bounding box center [658, 360] width 34 height 19
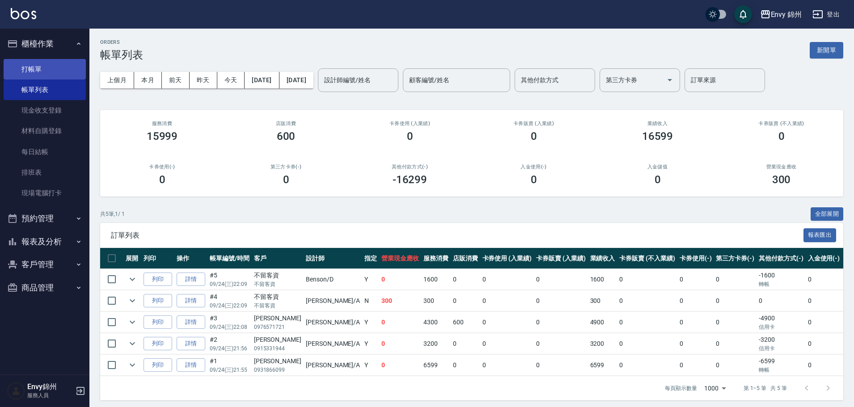
click at [59, 60] on link "打帳單" at bounding box center [45, 69] width 82 height 21
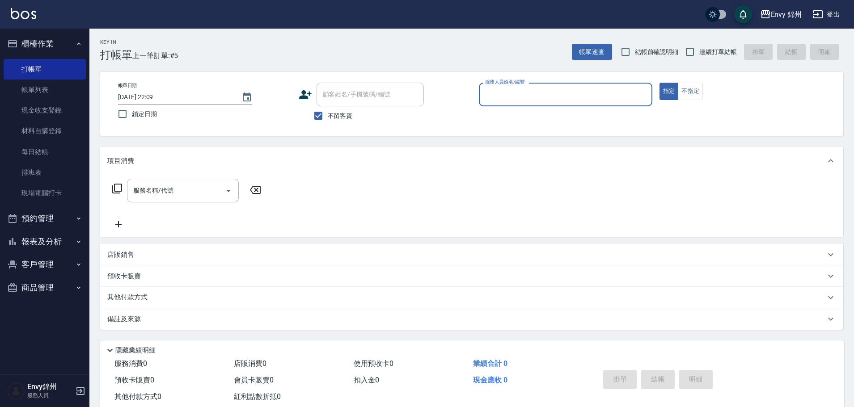
click at [529, 102] on input "服務人員姓名/編號" at bounding box center [565, 95] width 165 height 16
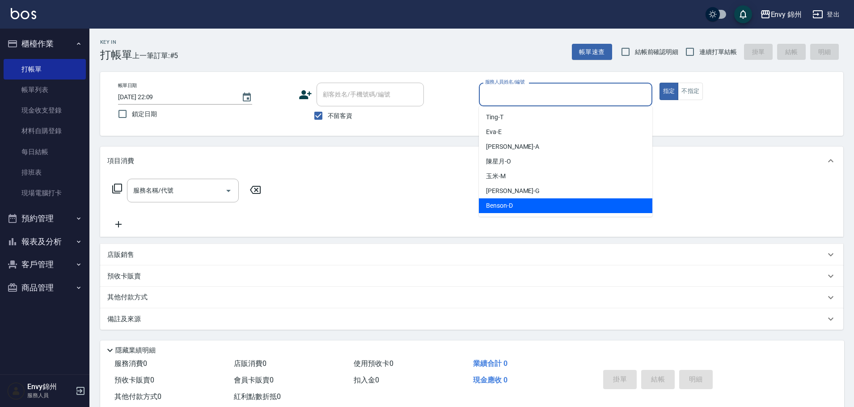
click at [513, 210] on span "Benson -D" at bounding box center [499, 205] width 27 height 9
type input "Benson -D"
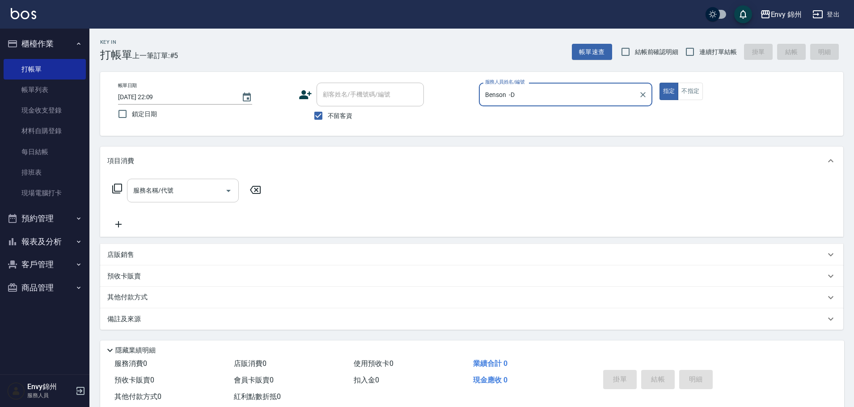
click at [199, 186] on input "服務名稱/代號" at bounding box center [176, 191] width 90 height 16
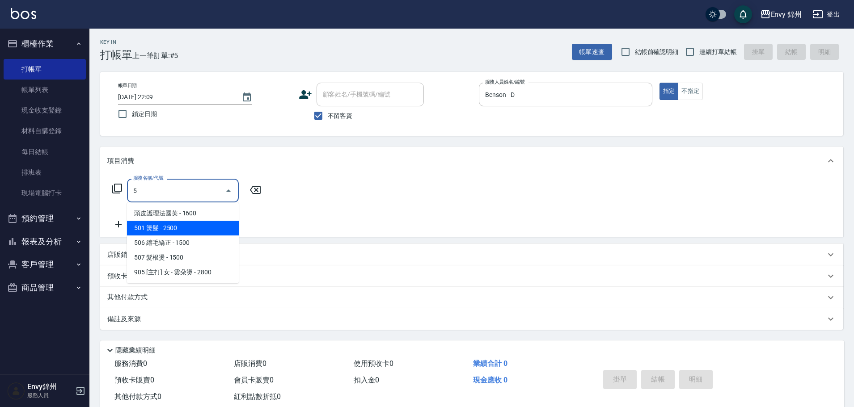
drag, startPoint x: 174, startPoint y: 225, endPoint x: 208, endPoint y: 208, distance: 37.4
click at [174, 225] on span "501 燙髮 - 2500" at bounding box center [183, 228] width 112 height 15
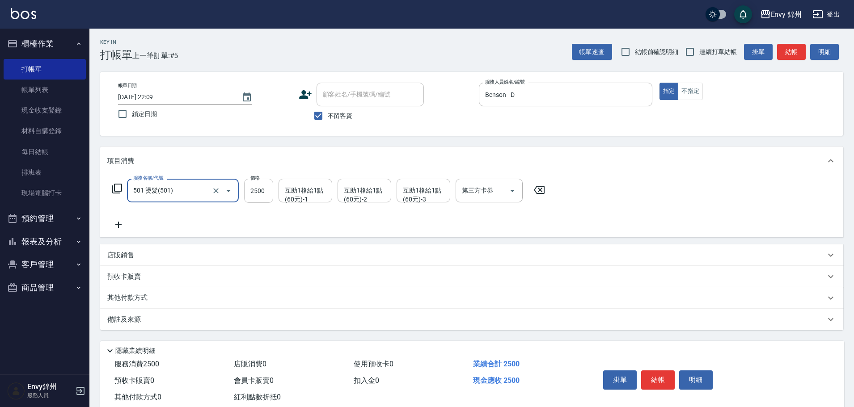
type input "501 燙髮(501)"
click at [258, 189] on input "2500" at bounding box center [258, 191] width 29 height 24
type input "2000"
click at [213, 321] on div "備註及來源" at bounding box center [466, 319] width 718 height 9
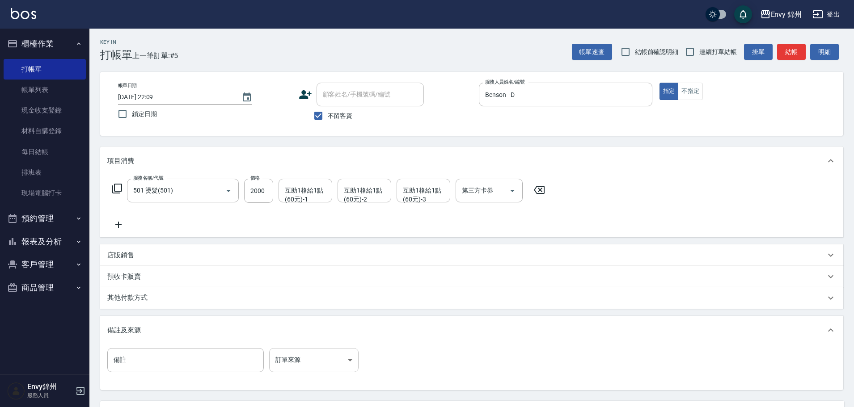
click at [314, 363] on body "Envy 錦州 登出 櫃檯作業 打帳單 帳單列表 現金收支登錄 材料自購登錄 每日結帳 排班表 現場電腦打卡 預約管理 預約管理 單日預約紀錄 單週預約紀錄 …" at bounding box center [427, 244] width 854 height 488
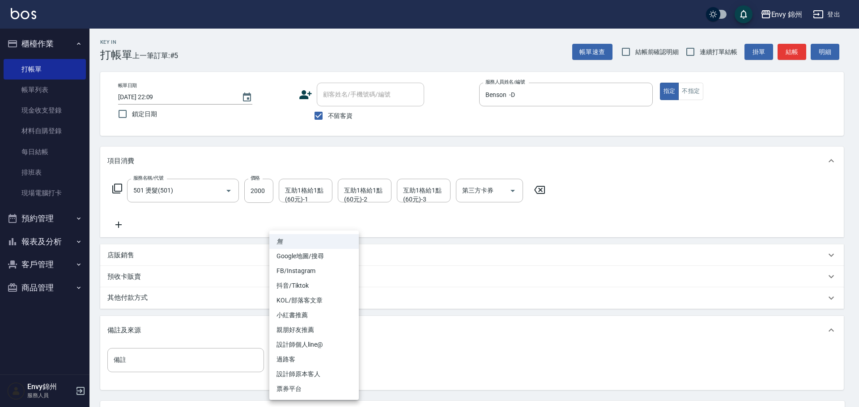
click at [322, 374] on li "設計師原本客人" at bounding box center [313, 374] width 89 height 15
type input "設計師原本客人"
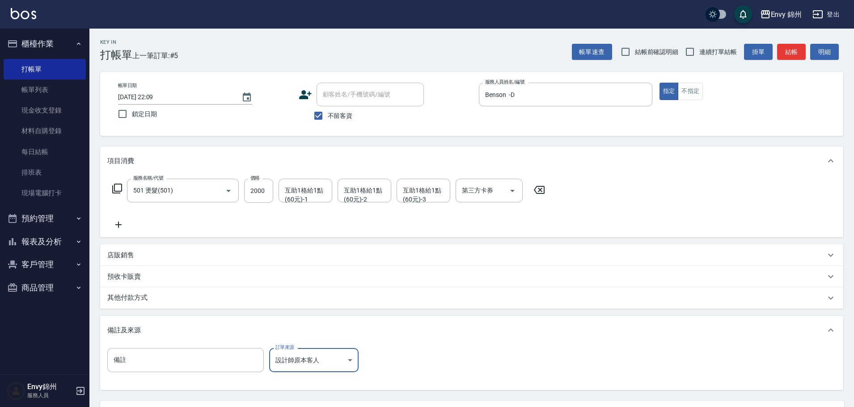
click at [164, 298] on div "其他付款方式" at bounding box center [466, 298] width 718 height 10
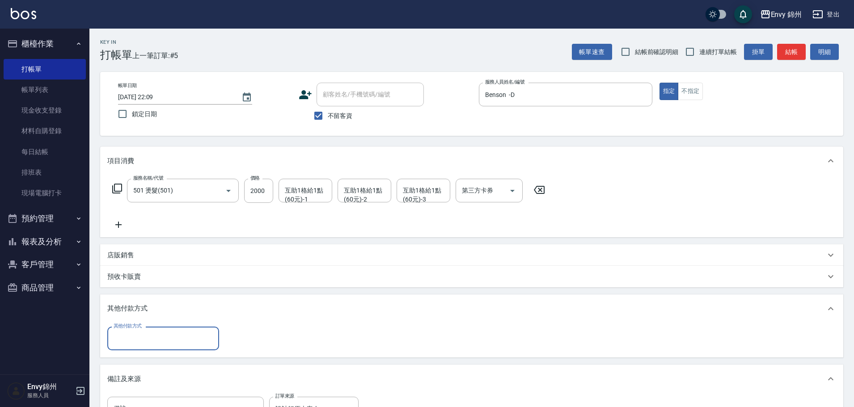
click at [178, 342] on input "其他付款方式" at bounding box center [163, 339] width 104 height 16
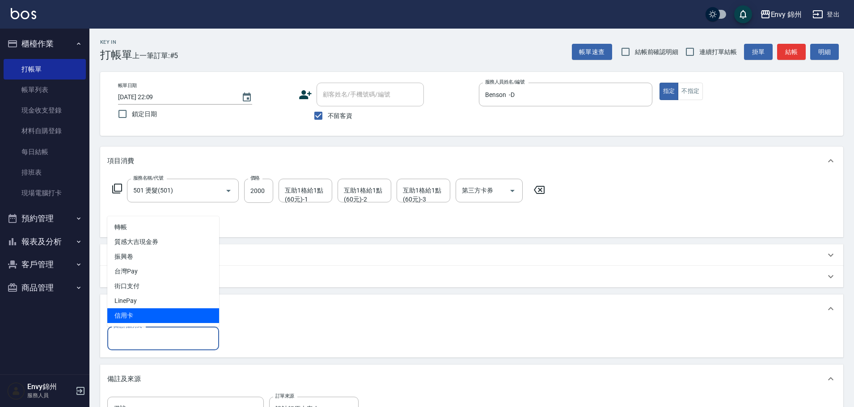
click at [174, 321] on span "信用卡" at bounding box center [163, 316] width 112 height 15
type input "信用卡"
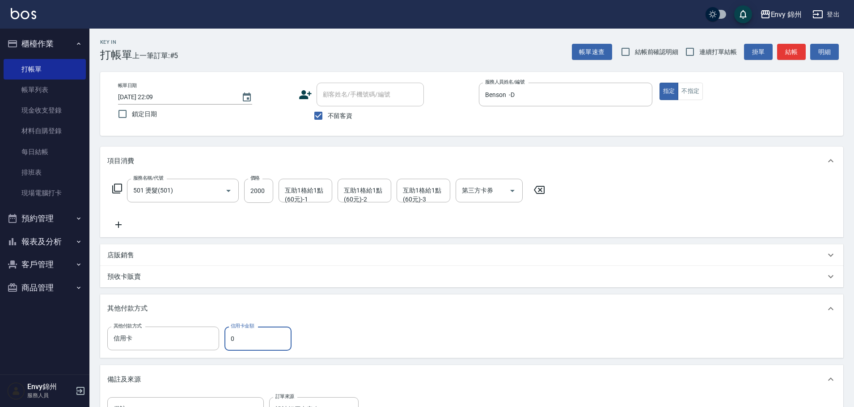
drag, startPoint x: 250, startPoint y: 335, endPoint x: 230, endPoint y: 334, distance: 20.6
click at [230, 337] on input "0" at bounding box center [258, 339] width 67 height 24
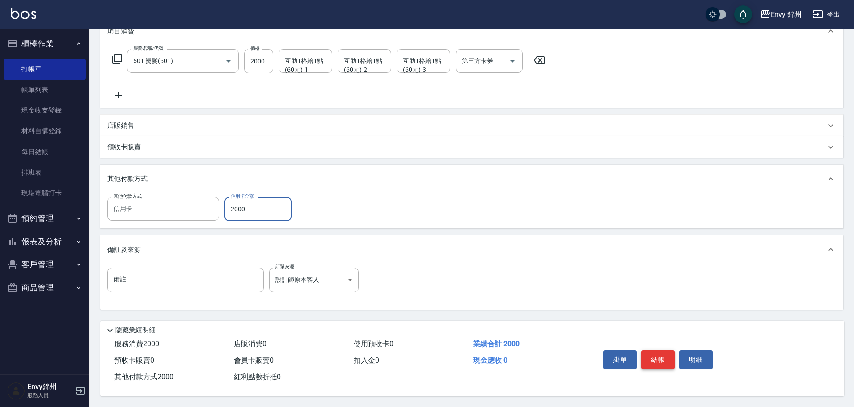
type input "2000"
click at [659, 360] on button "結帳" at bounding box center [658, 360] width 34 height 19
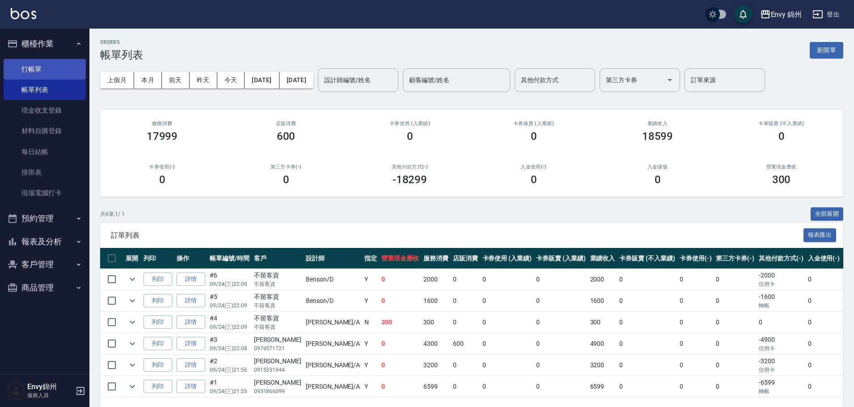
click at [39, 68] on link "打帳單" at bounding box center [45, 69] width 82 height 21
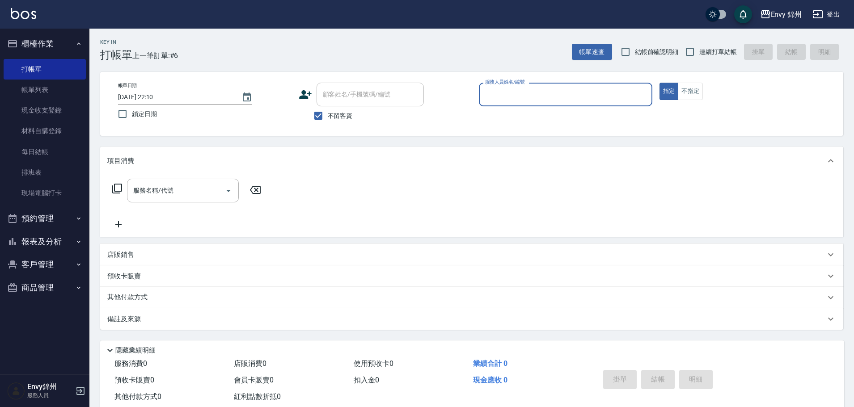
click at [533, 96] on input "服務人員姓名/編號" at bounding box center [565, 95] width 165 height 16
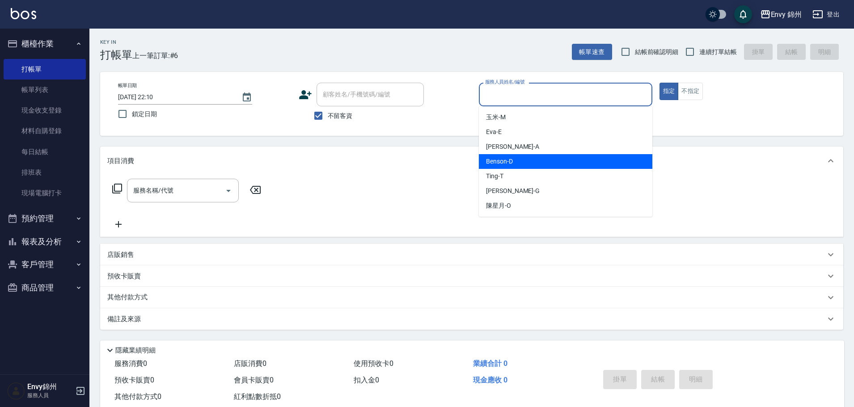
click at [542, 157] on div "Benson -D" at bounding box center [566, 161] width 174 height 15
type input "Benson -D"
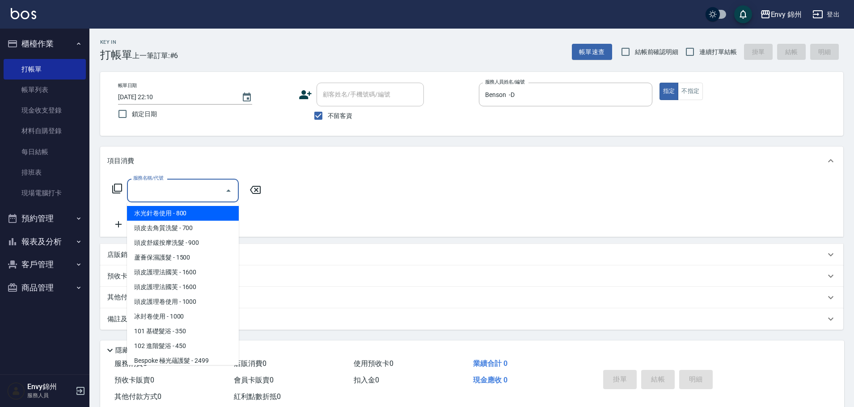
click at [195, 189] on input "服務名稱/代號" at bounding box center [176, 191] width 90 height 16
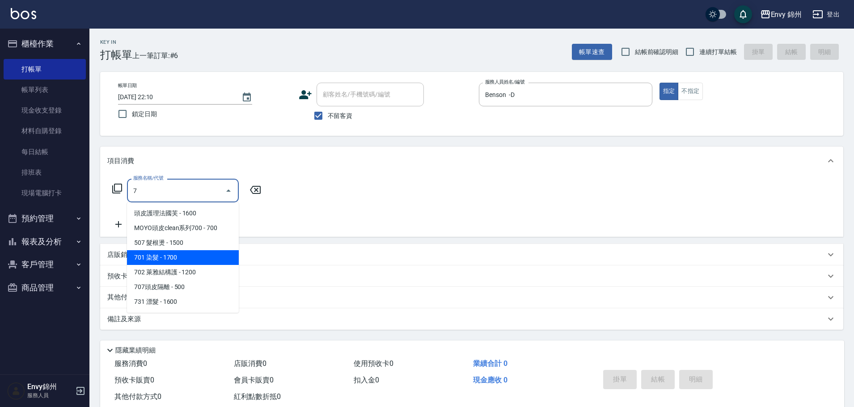
click at [162, 263] on span "701 染髮 - 1700" at bounding box center [183, 257] width 112 height 15
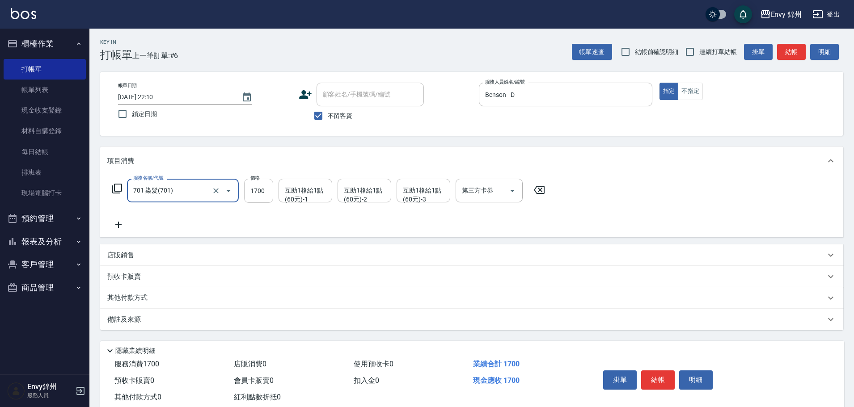
type input "701 染髮(701)"
click at [251, 189] on input "1700" at bounding box center [258, 191] width 29 height 24
type input "1000"
click at [152, 326] on div "備註及來源" at bounding box center [471, 319] width 743 height 21
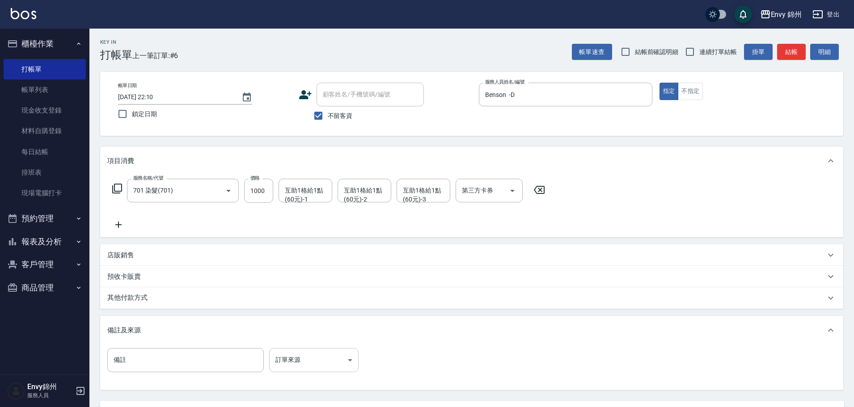
click at [296, 360] on body "Envy 錦州 登出 櫃檯作業 打帳單 帳單列表 現金收支登錄 材料自購登錄 每日結帳 排班表 現場電腦打卡 預約管理 預約管理 單日預約紀錄 單週預約紀錄 …" at bounding box center [427, 244] width 854 height 488
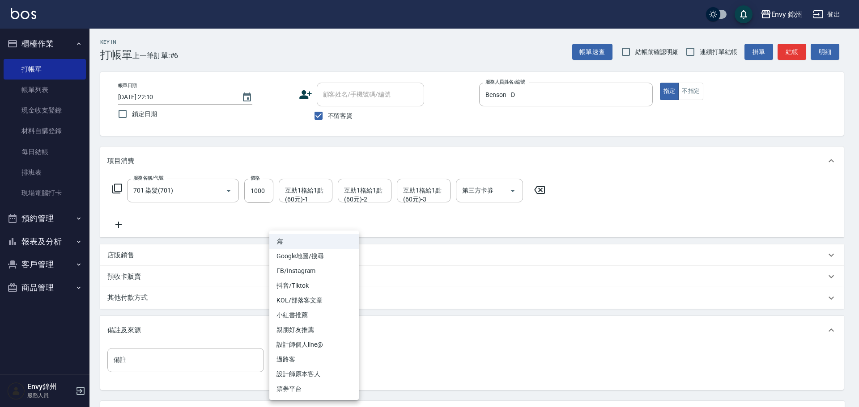
click at [316, 358] on li "過路客" at bounding box center [313, 359] width 89 height 15
click at [322, 360] on body "Envy 錦州 登出 櫃檯作業 打帳單 帳單列表 現金收支登錄 材料自購登錄 每日結帳 排班表 現場電腦打卡 預約管理 預約管理 單日預約紀錄 單週預約紀錄 …" at bounding box center [429, 244] width 859 height 488
click at [327, 377] on li "設計師原本客人" at bounding box center [313, 374] width 89 height 15
type input "設計師原本客人"
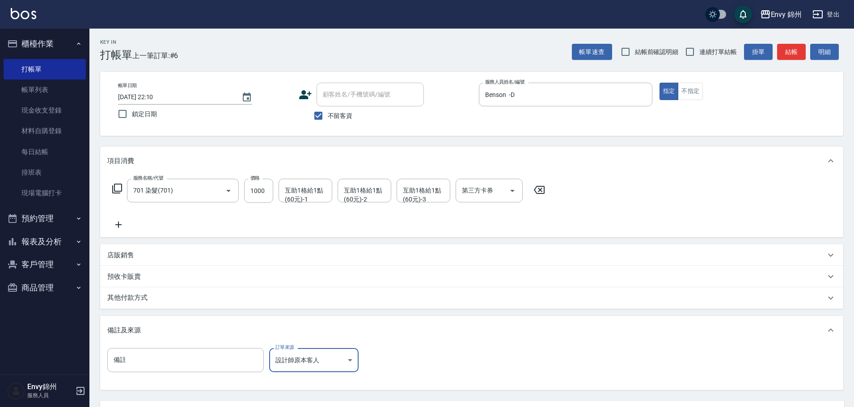
scroll to position [84, 0]
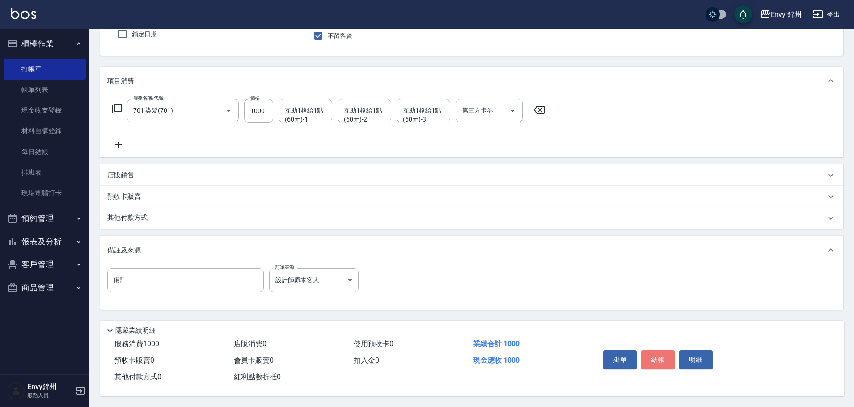
click at [659, 351] on button "結帳" at bounding box center [658, 360] width 34 height 19
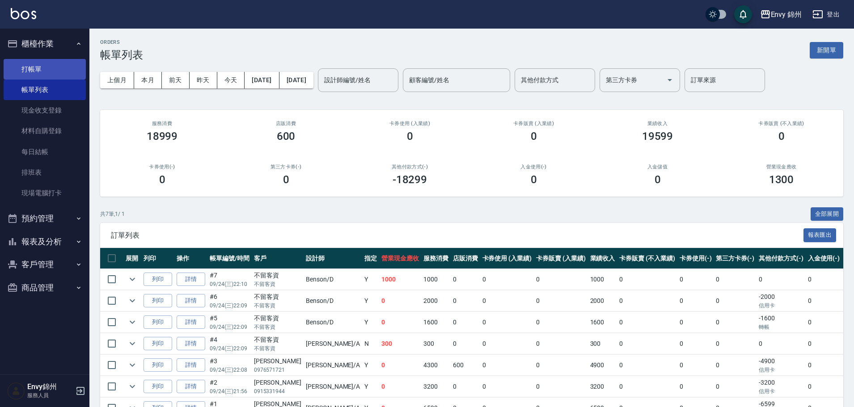
click at [38, 59] on link "打帳單" at bounding box center [45, 69] width 82 height 21
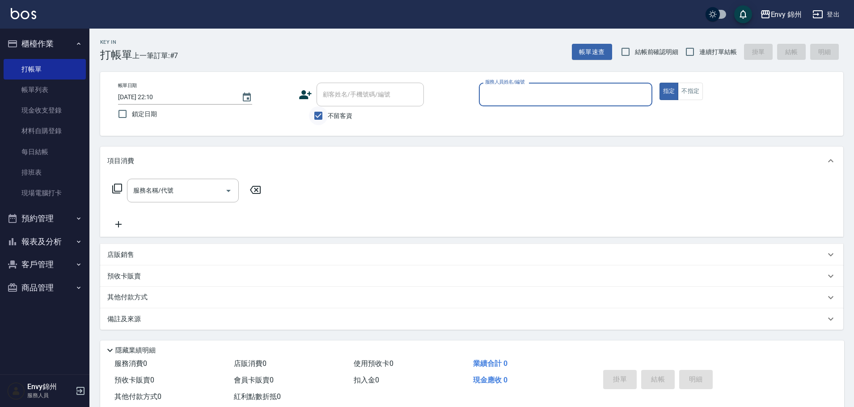
click at [322, 119] on input "不留客資" at bounding box center [318, 115] width 19 height 19
checkbox input "false"
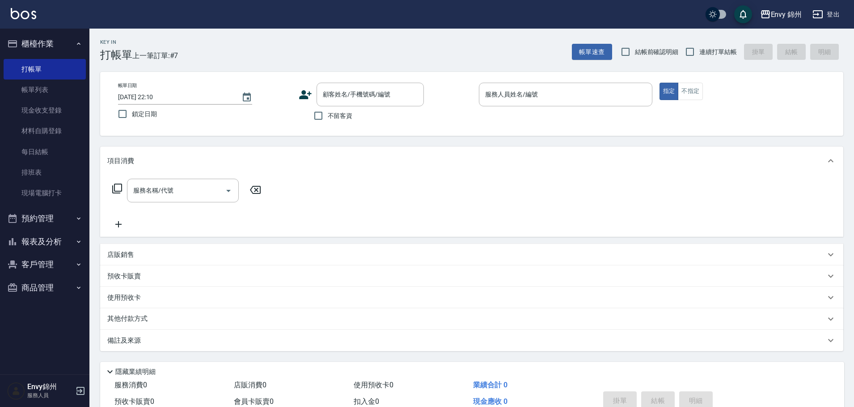
click at [303, 90] on icon at bounding box center [305, 94] width 13 height 13
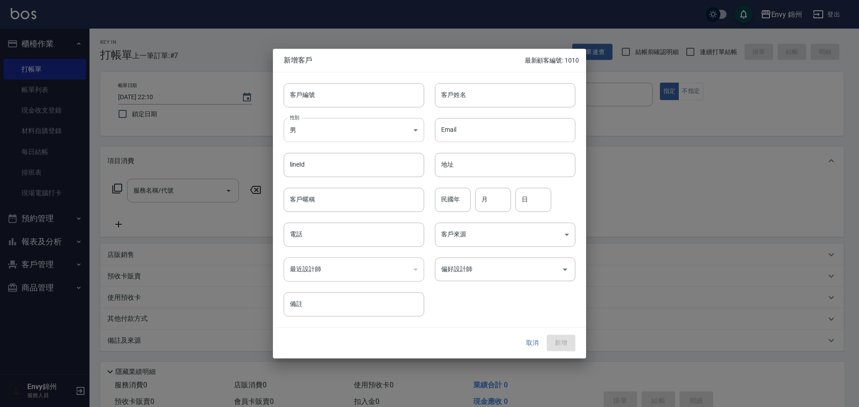
click at [333, 132] on body "Envy 錦州 登出 櫃檯作業 打帳單 帳單列表 現金收支登錄 材料自購登錄 每日結帳 排班表 現場電腦打卡 預約管理 預約管理 單日預約紀錄 單週預約紀錄 …" at bounding box center [429, 224] width 859 height 449
click at [344, 176] on li "女" at bounding box center [354, 182] width 140 height 15
type input "[DEMOGRAPHIC_DATA]"
click at [465, 94] on input "客戶姓名" at bounding box center [505, 95] width 140 height 24
type input "鄭又慈"
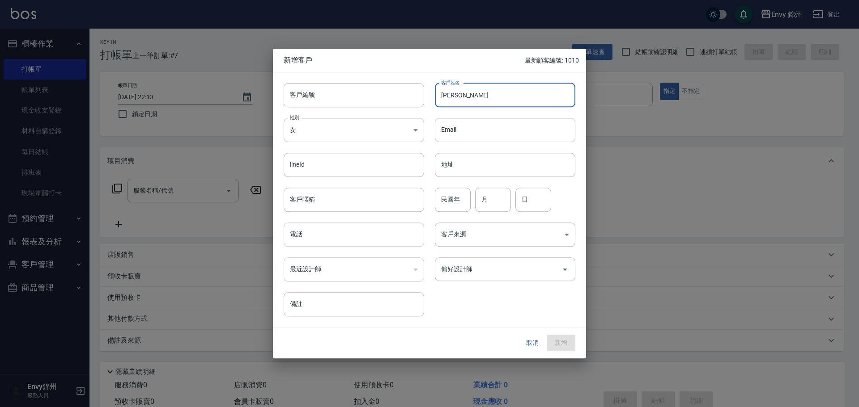
click at [326, 245] on input "電話" at bounding box center [354, 235] width 140 height 24
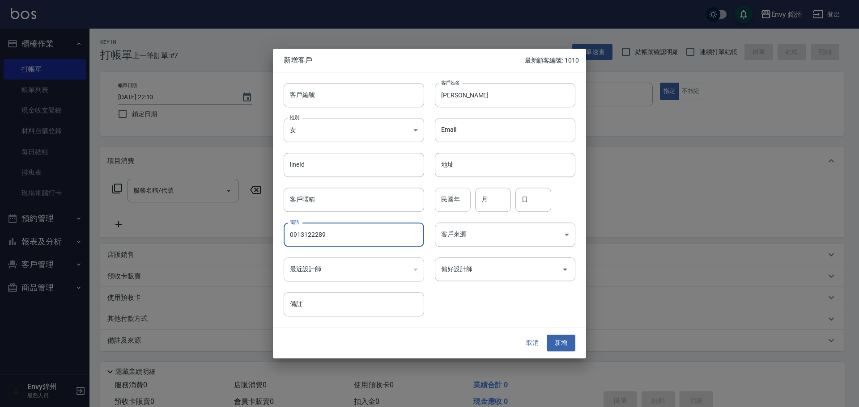
type input "0913122289"
click at [450, 199] on input "民國年" at bounding box center [453, 200] width 36 height 24
type input "71"
click at [496, 202] on input "月" at bounding box center [493, 200] width 36 height 24
type input "12"
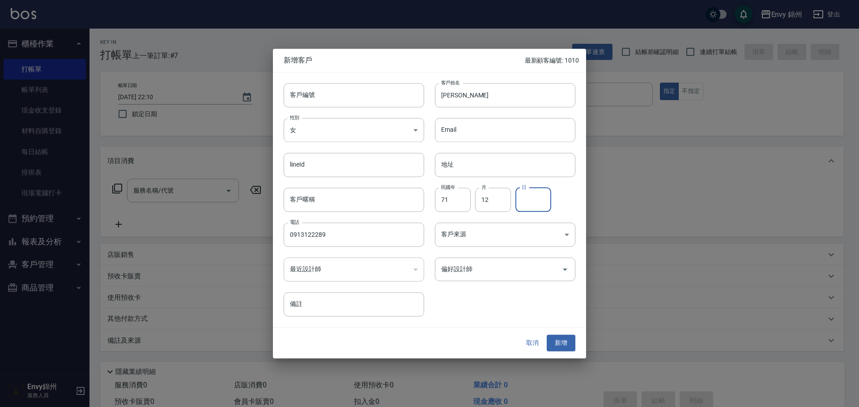
click at [533, 200] on input "日" at bounding box center [533, 200] width 36 height 24
type input "22"
click at [492, 273] on input "偏好設計師" at bounding box center [498, 270] width 119 height 16
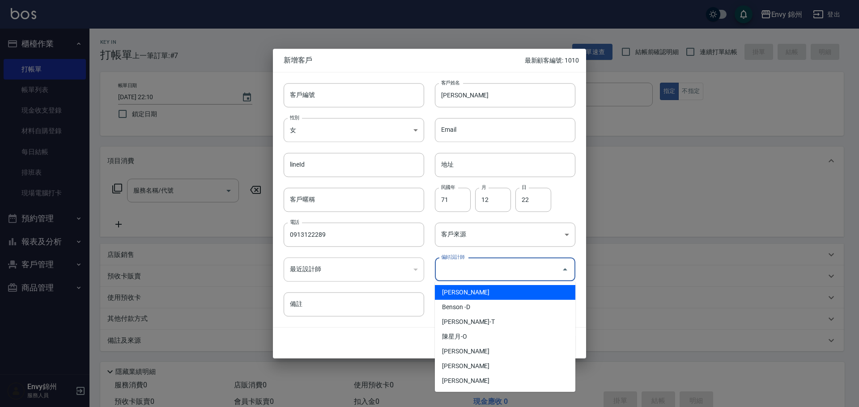
click at [497, 289] on li "鄭怡秀-A" at bounding box center [505, 292] width 140 height 15
type input "鄭怡秀"
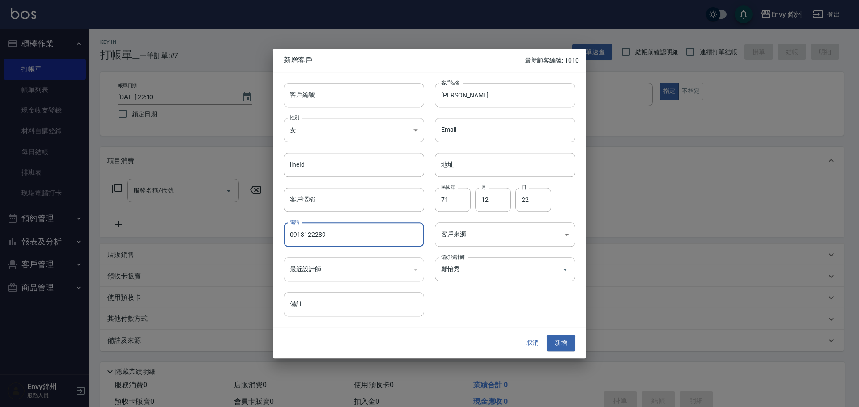
drag, startPoint x: 305, startPoint y: 238, endPoint x: 318, endPoint y: 237, distance: 12.6
click at [318, 237] on input "0913122289" at bounding box center [354, 235] width 140 height 24
click at [344, 234] on input "0913122289" at bounding box center [354, 235] width 140 height 24
click at [570, 342] on button "新增" at bounding box center [561, 343] width 29 height 17
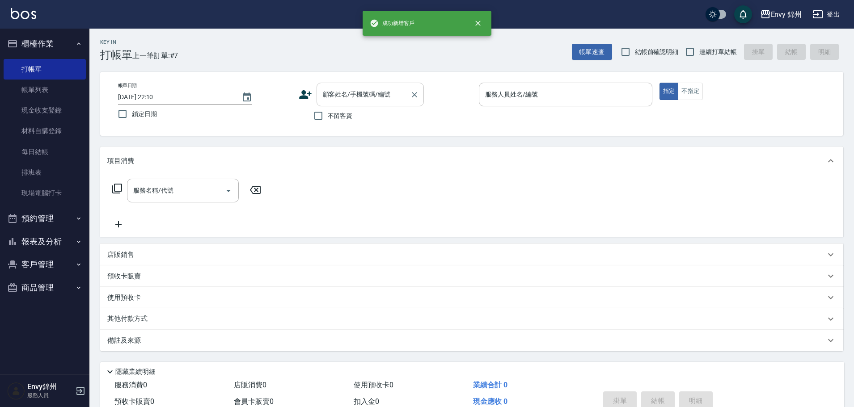
click at [336, 96] on input "顧客姓名/手機號碼/編號" at bounding box center [364, 95] width 86 height 16
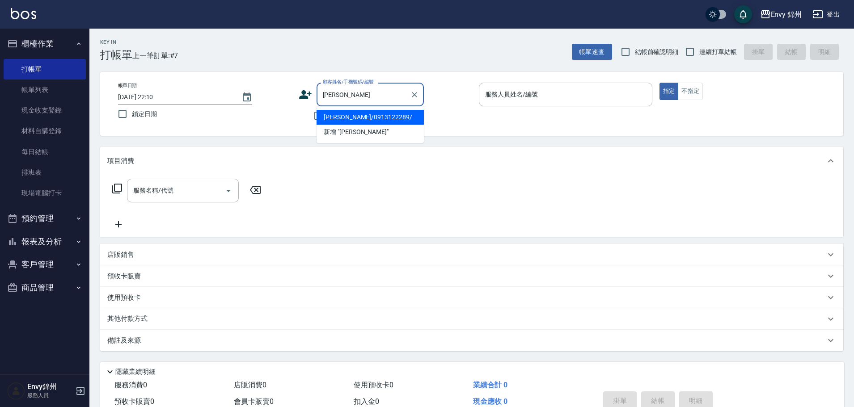
click at [367, 119] on li "鄭又慈/0913122289/" at bounding box center [370, 117] width 107 height 15
type input "鄭又慈/0913122289/"
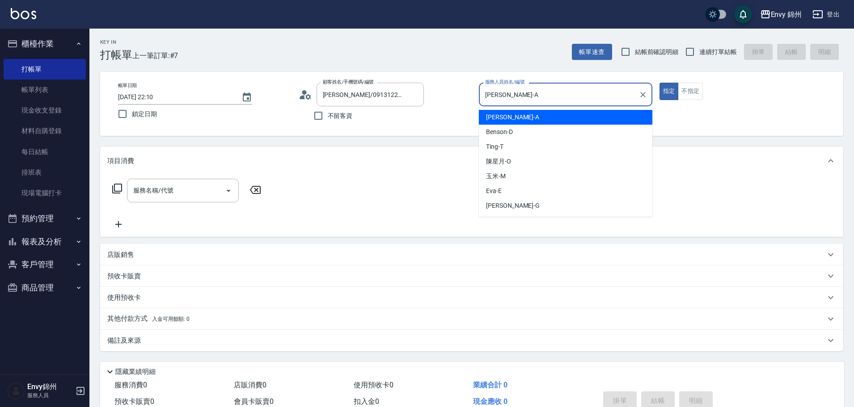
click at [541, 93] on input "Annie-A" at bounding box center [559, 95] width 152 height 16
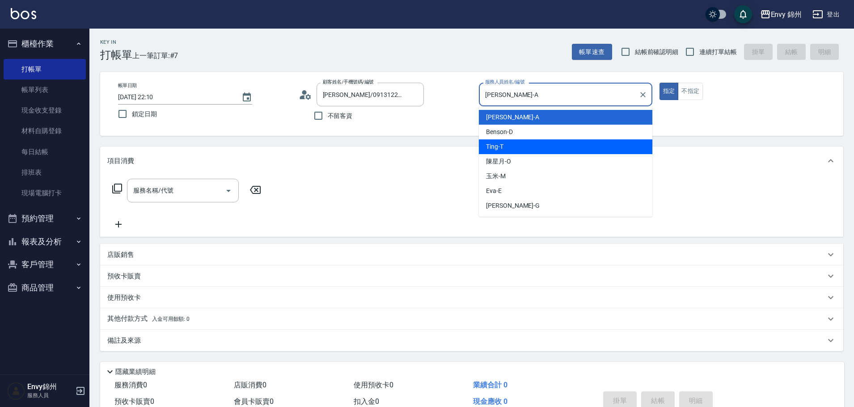
click at [527, 148] on div "Ting -T" at bounding box center [566, 147] width 174 height 15
type input "Ting-T"
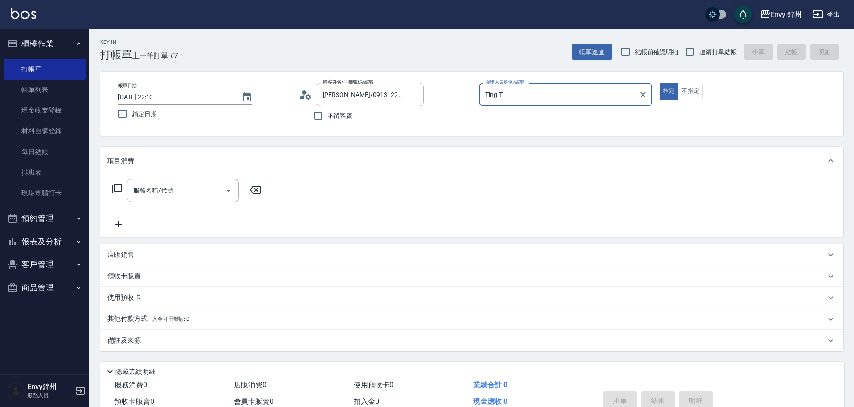
click at [306, 93] on circle at bounding box center [304, 92] width 4 height 4
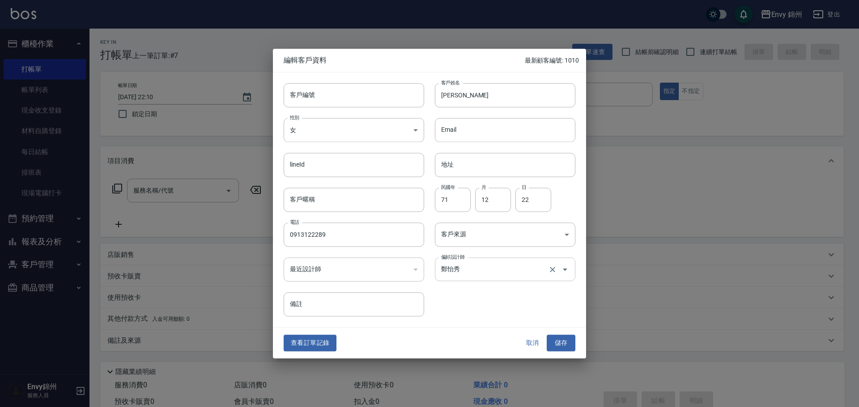
click at [494, 278] on div "鄭怡秀 偏好設計師" at bounding box center [505, 270] width 140 height 24
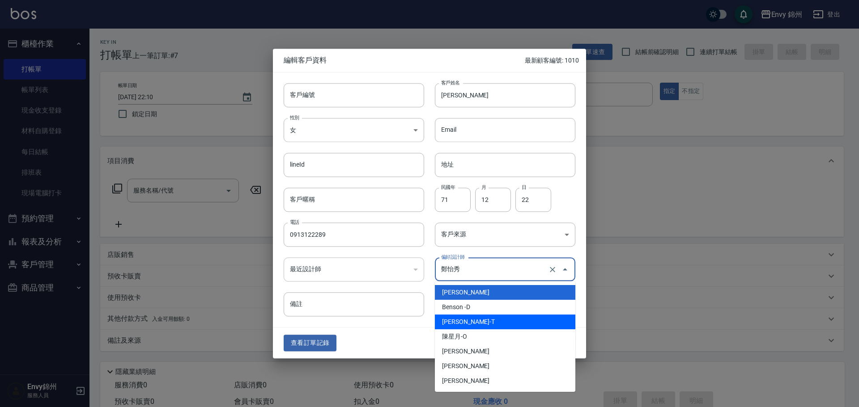
click at [501, 324] on li "潘昀廷-T" at bounding box center [505, 322] width 140 height 15
type input "[PERSON_NAME]"
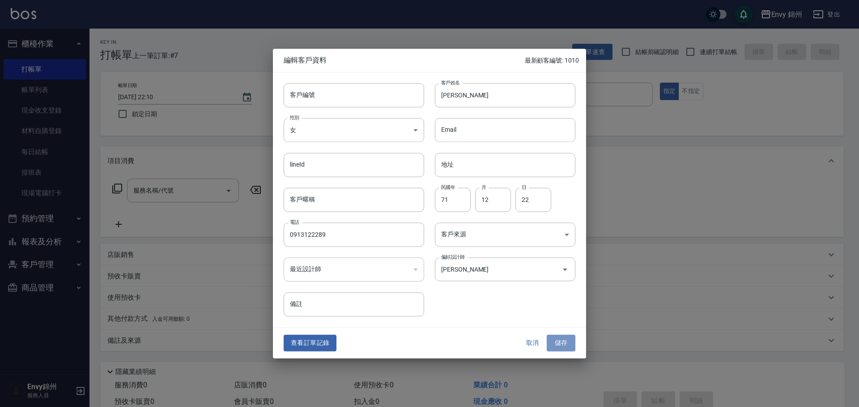
drag, startPoint x: 563, startPoint y: 345, endPoint x: 564, endPoint y: 340, distance: 5.4
click at [564, 345] on button "儲存" at bounding box center [561, 343] width 29 height 17
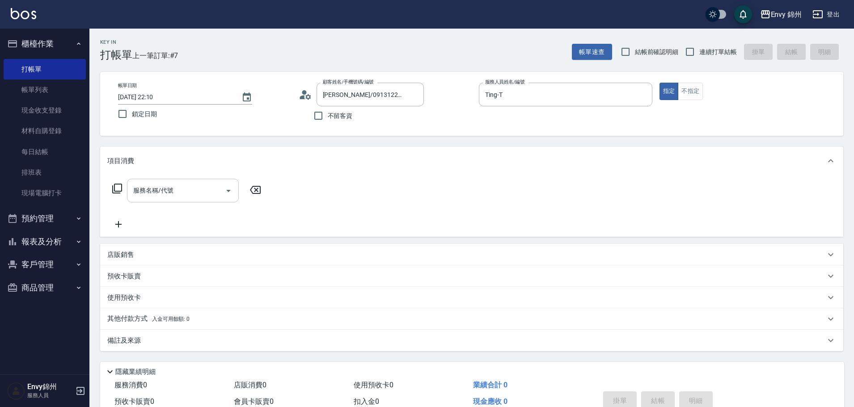
click at [193, 183] on input "服務名稱/代號" at bounding box center [176, 191] width 90 height 16
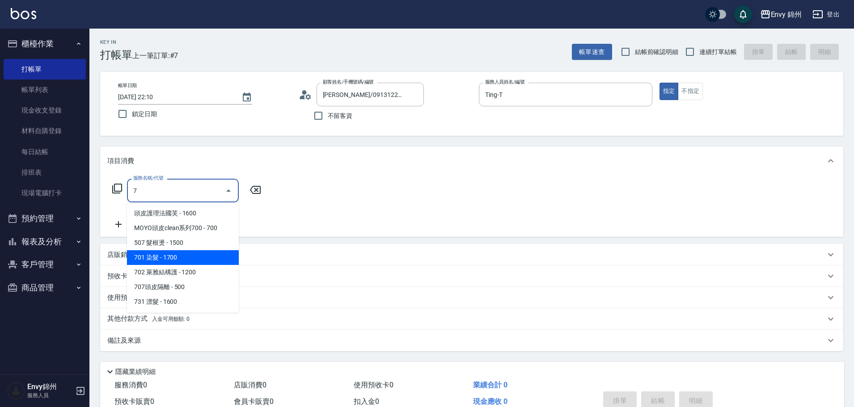
click at [142, 262] on span "701 染髮 - 1700" at bounding box center [183, 257] width 112 height 15
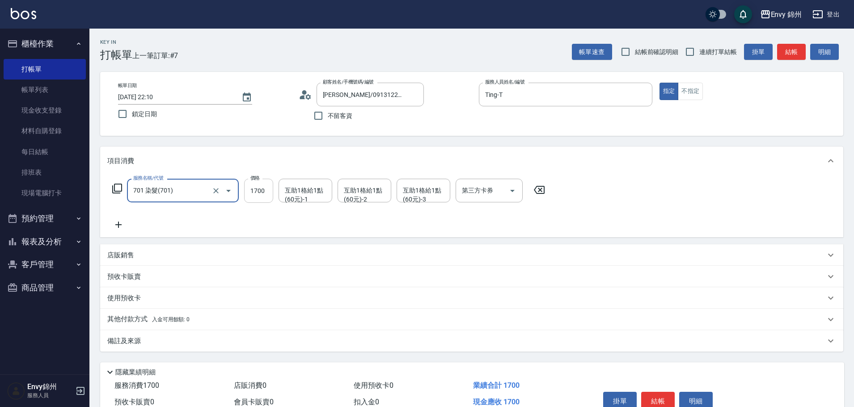
type input "701 染髮(701)"
click at [257, 197] on input "1700" at bounding box center [258, 191] width 29 height 24
type input "3280"
click at [123, 229] on icon at bounding box center [118, 225] width 22 height 11
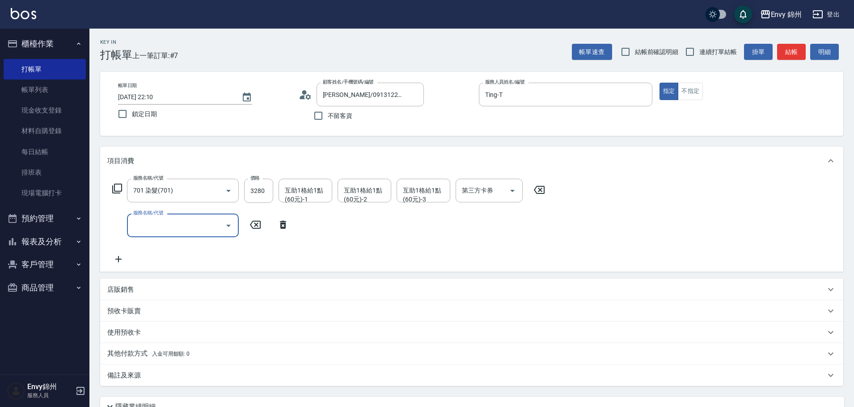
click at [134, 284] on div "店販銷售" at bounding box center [471, 289] width 743 height 21
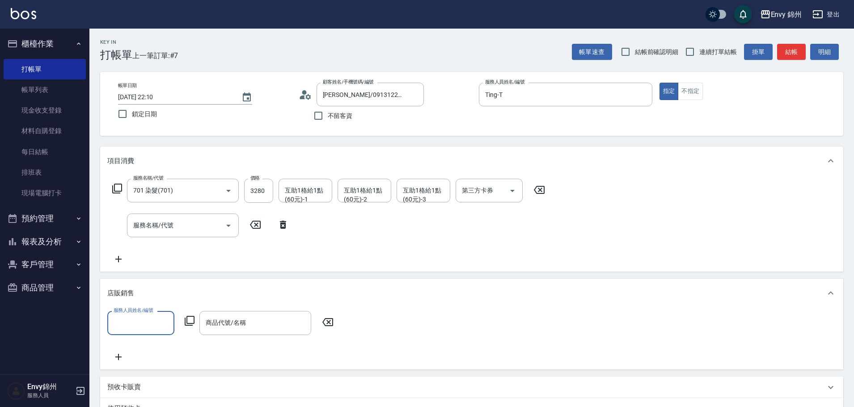
click at [162, 318] on input "服務人員姓名/編號" at bounding box center [140, 323] width 59 height 16
click at [154, 239] on div "Ting -T" at bounding box center [140, 232] width 67 height 15
type input "Ting-T"
click at [186, 317] on icon at bounding box center [189, 321] width 11 height 11
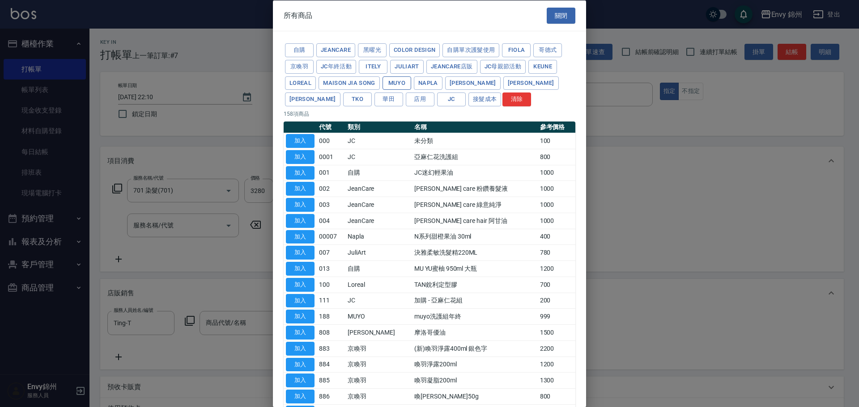
click at [403, 83] on button "MUYO" at bounding box center [396, 83] width 29 height 14
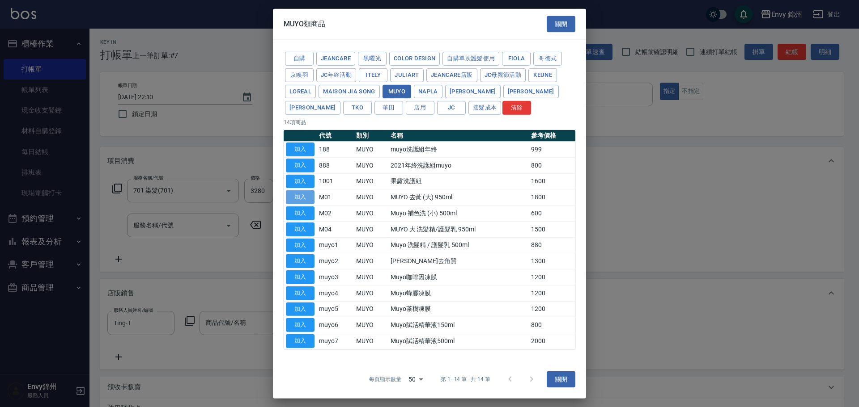
click at [299, 200] on button "加入" at bounding box center [300, 198] width 29 height 14
type input "MUYO 去黃 (大) 950ml"
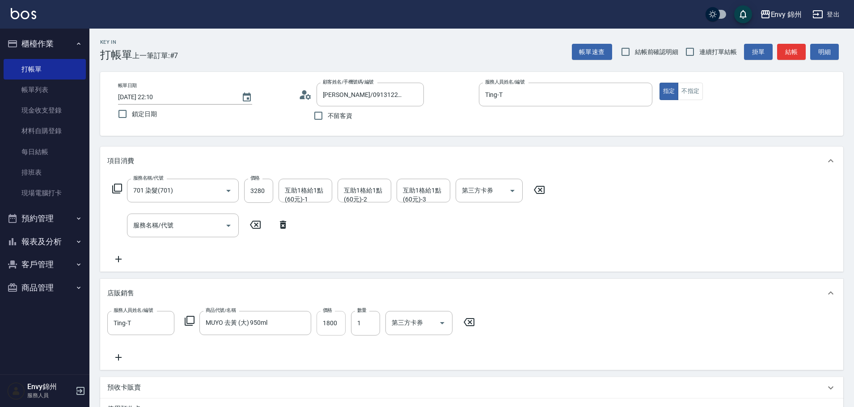
click at [329, 321] on input "1800" at bounding box center [331, 323] width 29 height 24
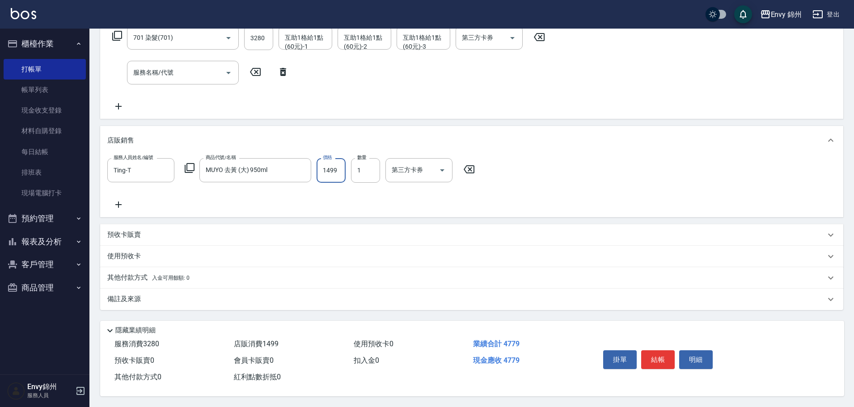
type input "1499"
click at [203, 296] on div "備註及來源" at bounding box center [466, 299] width 718 height 9
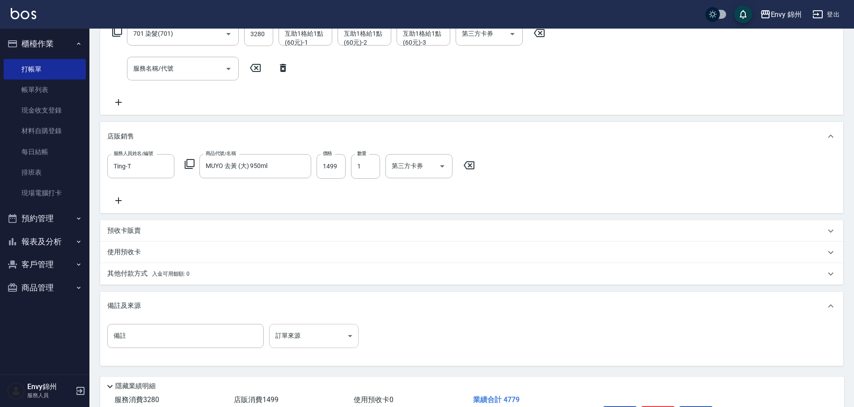
click at [274, 331] on body "Envy 錦州 登出 櫃檯作業 打帳單 帳單列表 現金收支登錄 材料自購登錄 每日結帳 排班表 現場電腦打卡 預約管理 預約管理 單日預約紀錄 單週預約紀錄 …" at bounding box center [427, 153] width 854 height 620
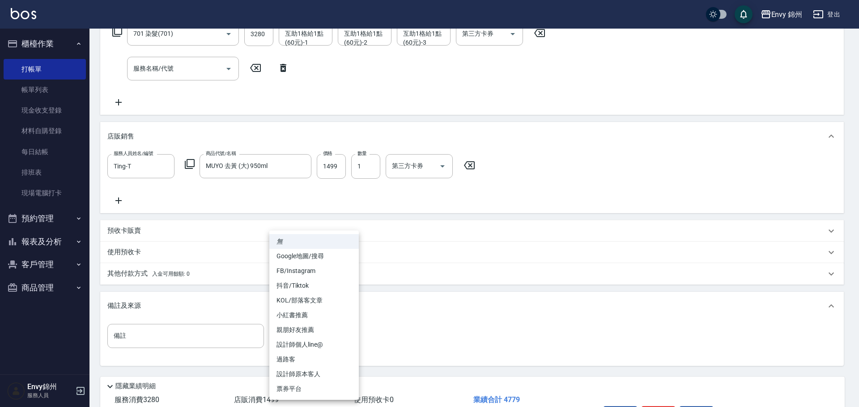
click at [284, 332] on li "親朋好友推薦" at bounding box center [313, 330] width 89 height 15
type input "親朋好友推薦"
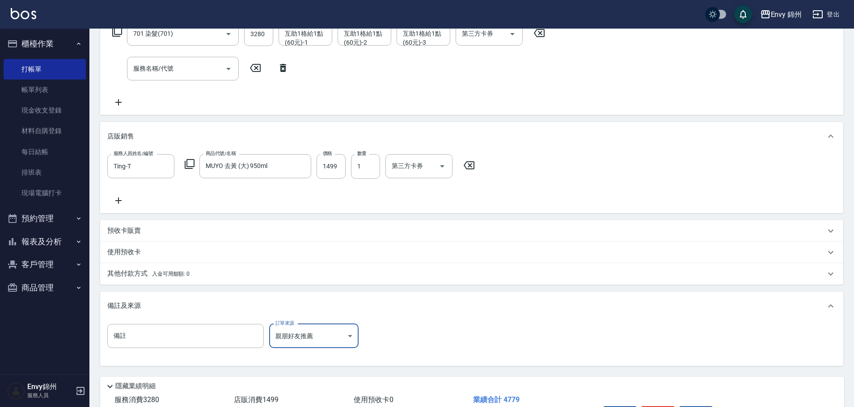
click at [180, 276] on span "入金可用餘額: 0" at bounding box center [171, 274] width 38 height 6
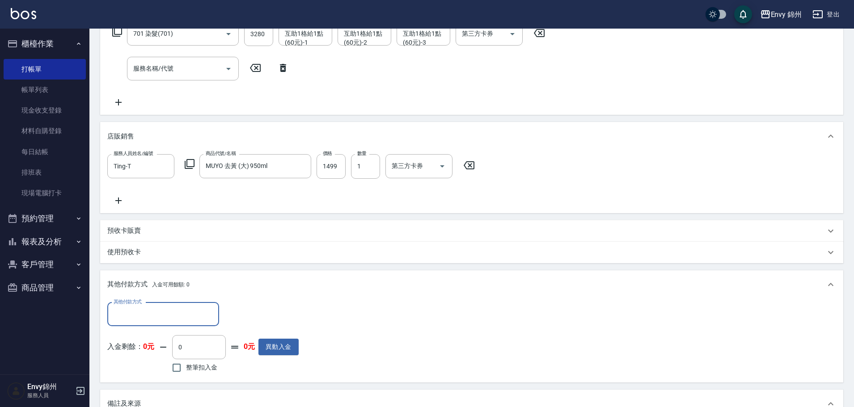
scroll to position [0, 0]
click at [171, 299] on div "其他付款方式 其他付款方式 入金剩餘： 0元 0 ​ 整筆扣入金 0元 異動入金" at bounding box center [471, 341] width 743 height 84
click at [180, 308] on input "其他付款方式" at bounding box center [163, 315] width 104 height 16
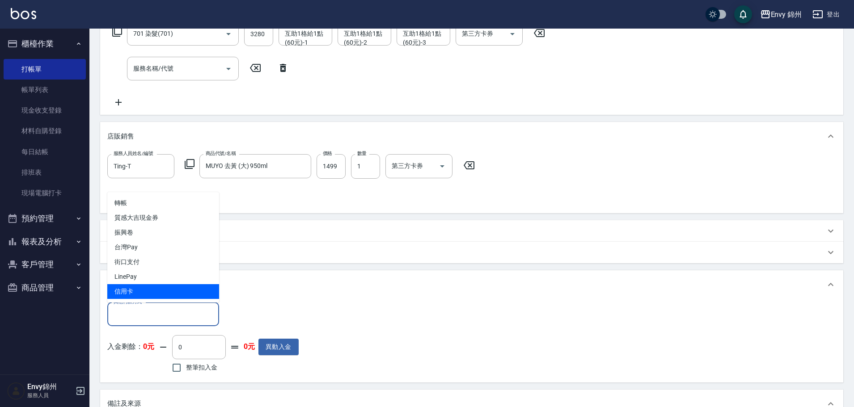
click at [182, 294] on span "信用卡" at bounding box center [163, 291] width 112 height 15
type input "信用卡"
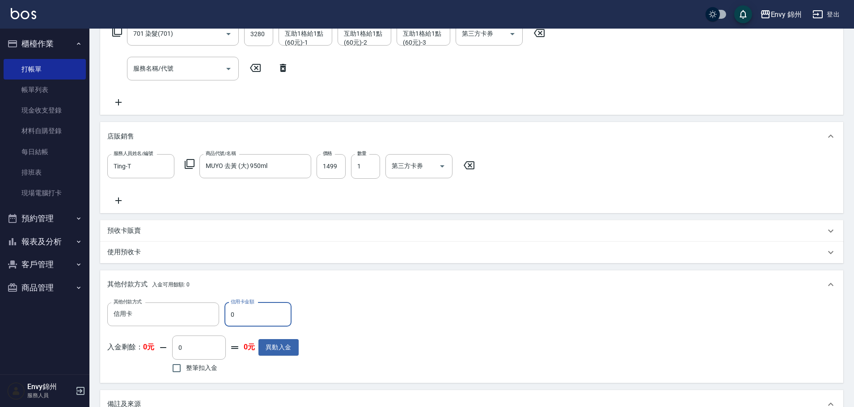
drag, startPoint x: 239, startPoint y: 307, endPoint x: 227, endPoint y: 308, distance: 12.6
click at [227, 308] on input "0" at bounding box center [258, 315] width 67 height 24
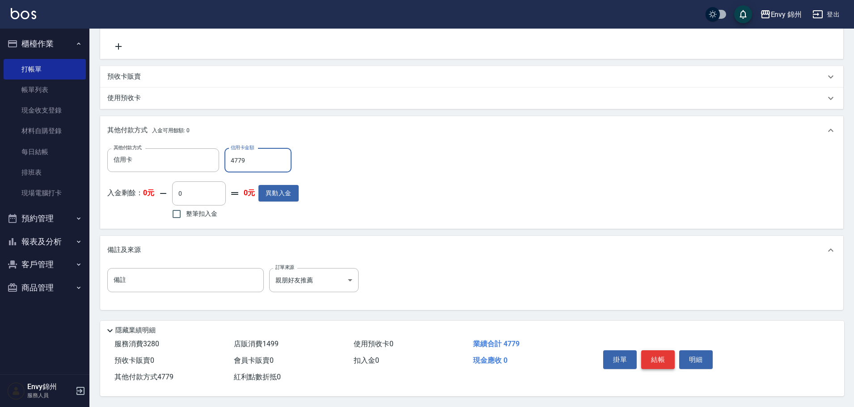
type input "4779"
click at [659, 351] on button "結帳" at bounding box center [658, 360] width 34 height 19
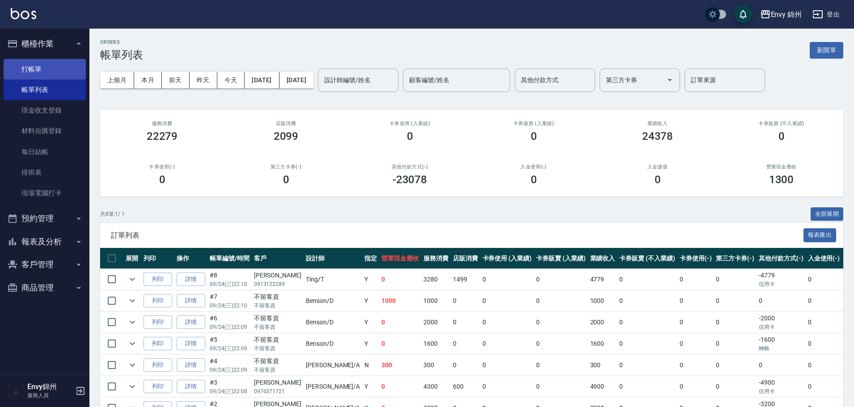
click at [43, 64] on link "打帳單" at bounding box center [45, 69] width 82 height 21
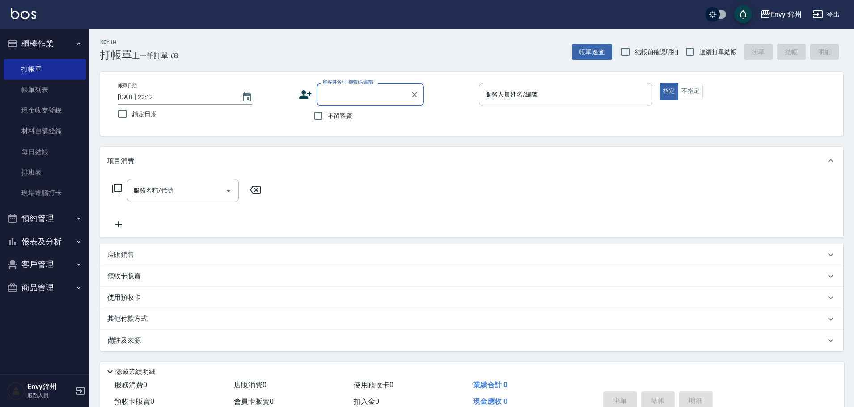
click at [301, 100] on icon at bounding box center [305, 94] width 13 height 13
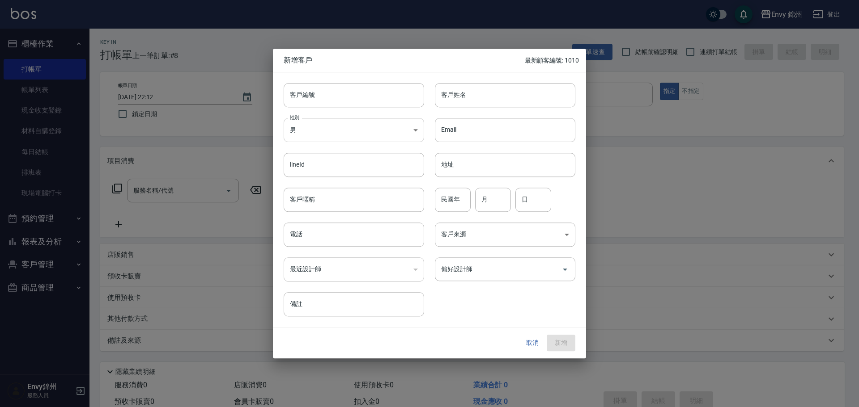
click at [316, 142] on div "客戶編號 客戶編號 客戶姓名 客戶姓名 性別 男 MALE 性別 Email Email lineId lineId 地址 地址 客戶暱稱 客戶暱稱 民國年 …" at bounding box center [424, 194] width 302 height 245
click at [325, 129] on body "Envy 錦州 登出 櫃檯作業 打帳單 帳單列表 現金收支登錄 材料自購登錄 每日結帳 排班表 現場電腦打卡 預約管理 預約管理 單日預約紀錄 單週預約紀錄 …" at bounding box center [429, 224] width 859 height 449
click at [331, 182] on li "女" at bounding box center [354, 182] width 140 height 15
type input "[DEMOGRAPHIC_DATA]"
click at [460, 91] on input "客戶姓名" at bounding box center [505, 95] width 140 height 24
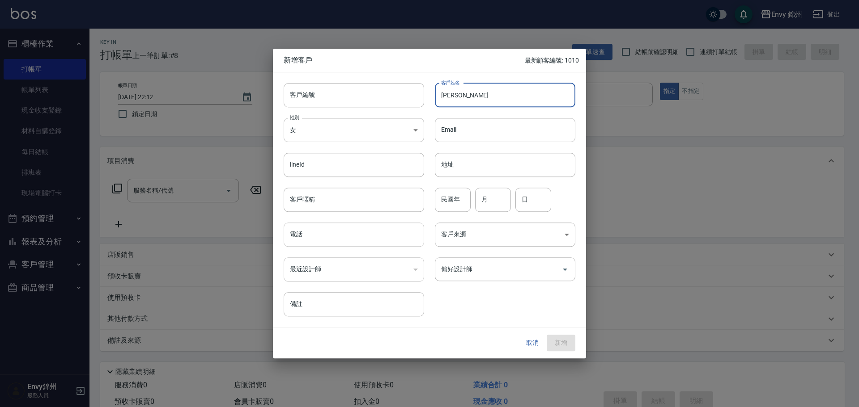
type input "羅巧汝"
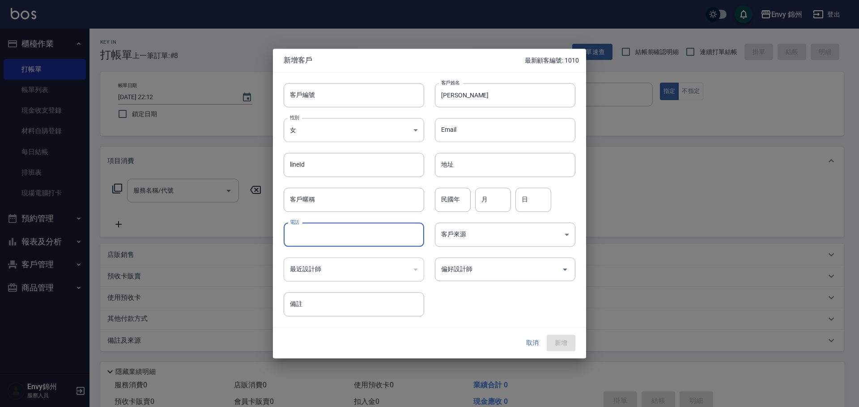
click at [342, 235] on input "電話" at bounding box center [354, 235] width 140 height 24
type input "0931931077"
click at [454, 196] on input "民國年" at bounding box center [453, 200] width 36 height 24
click at [502, 197] on input "月" at bounding box center [493, 200] width 36 height 24
type input "5"
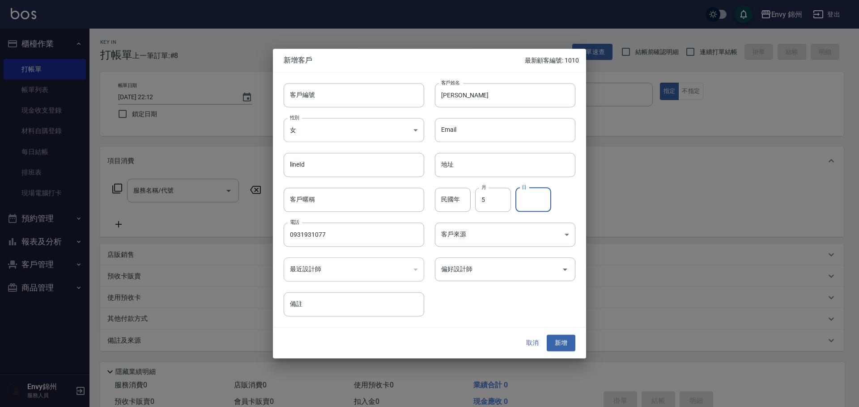
click at [530, 203] on input "日" at bounding box center [533, 200] width 36 height 24
type input "31"
click at [468, 241] on body "Envy 錦州 登出 櫃檯作業 打帳單 帳單列表 現金收支登錄 材料自購登錄 每日結帳 排班表 現場電腦打卡 預約管理 預約管理 單日預約紀錄 單週預約紀錄 …" at bounding box center [429, 224] width 859 height 449
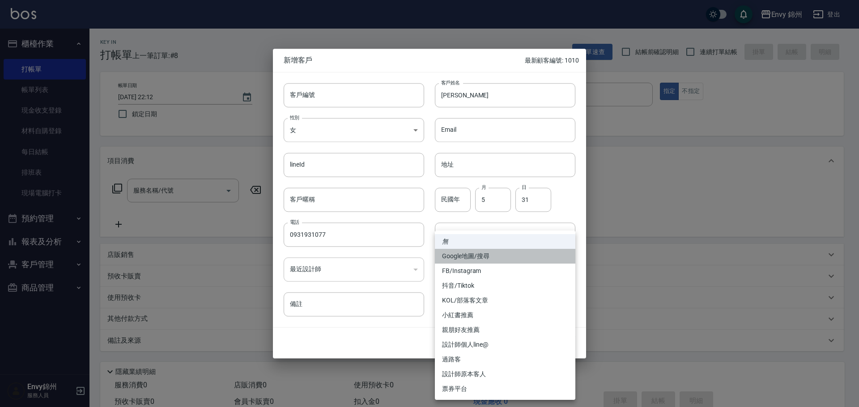
click at [469, 254] on li "Google地圖/搜尋" at bounding box center [505, 256] width 140 height 15
type input "Google地圖/搜尋"
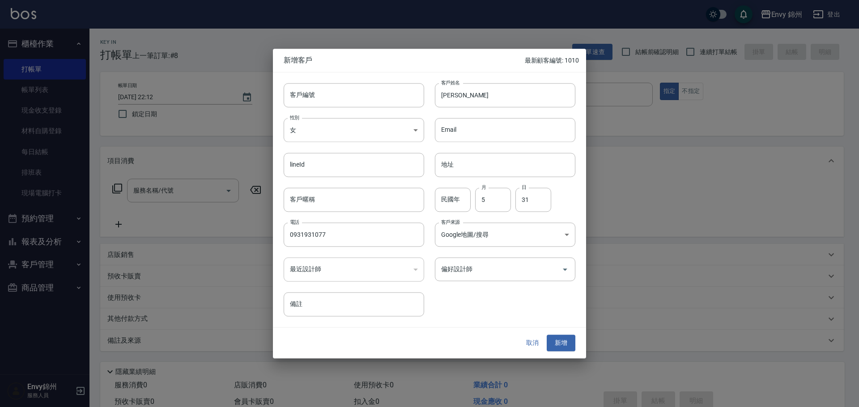
click at [469, 269] on input "偏好設計師" at bounding box center [498, 270] width 119 height 16
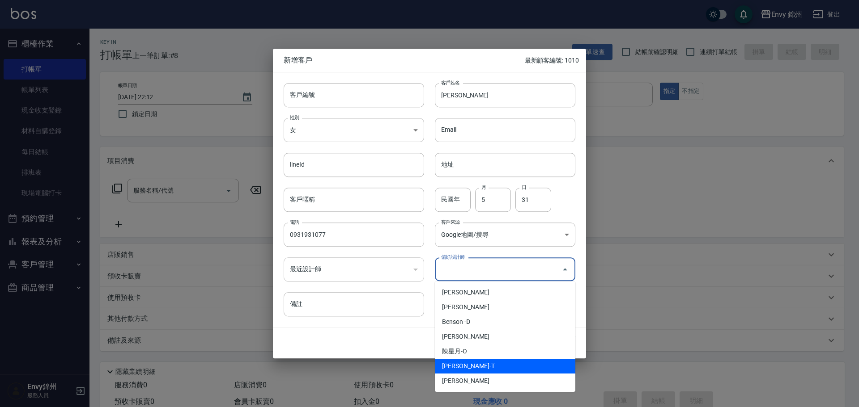
click at [471, 365] on li "潘昀廷-T" at bounding box center [505, 366] width 140 height 15
type input "[PERSON_NAME]"
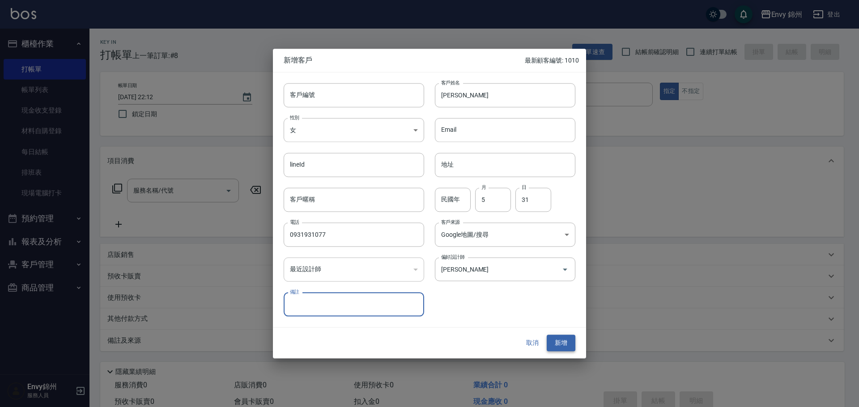
click at [563, 347] on button "新增" at bounding box center [561, 343] width 29 height 17
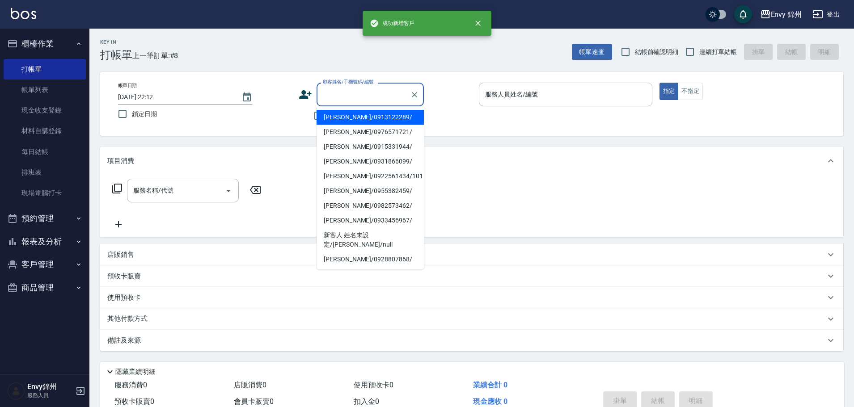
click at [377, 90] on input "顧客姓名/手機號碼/編號" at bounding box center [364, 95] width 86 height 16
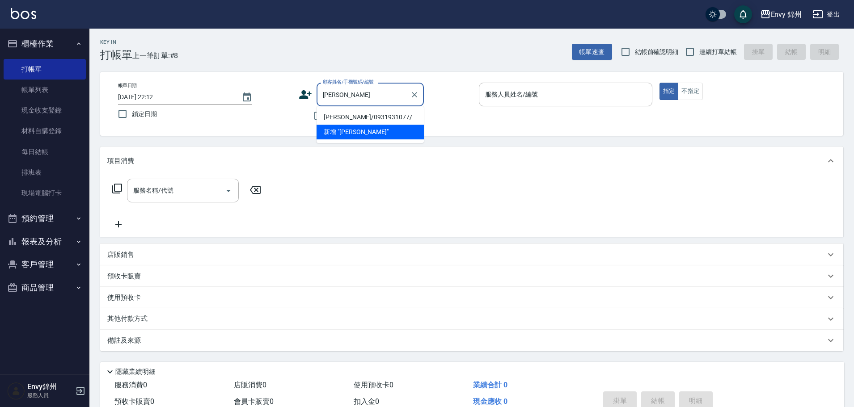
click at [356, 118] on li "羅巧汝/0931931077/" at bounding box center [370, 117] width 107 height 15
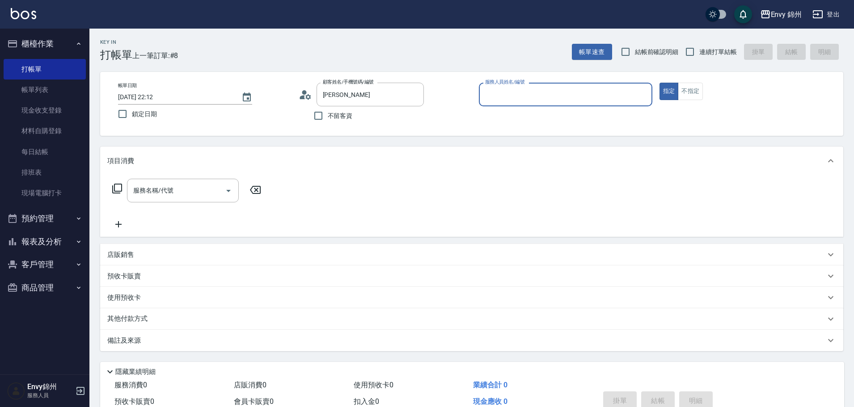
type input "羅巧汝/0931931077/"
type input "Ting-T"
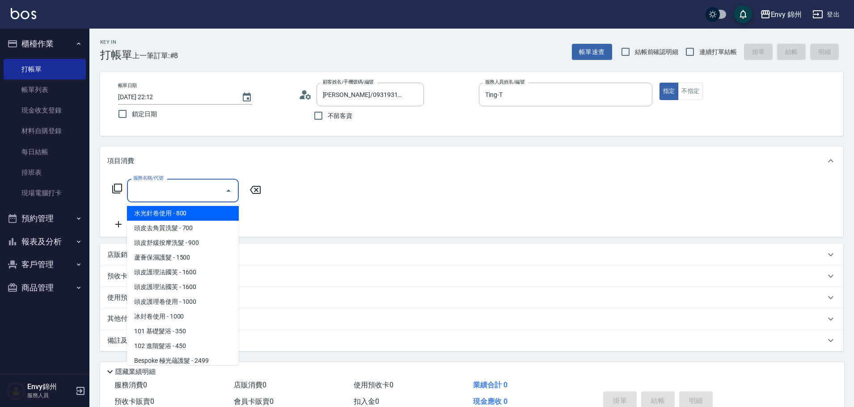
click at [158, 198] on input "服務名稱/代號" at bounding box center [176, 191] width 90 height 16
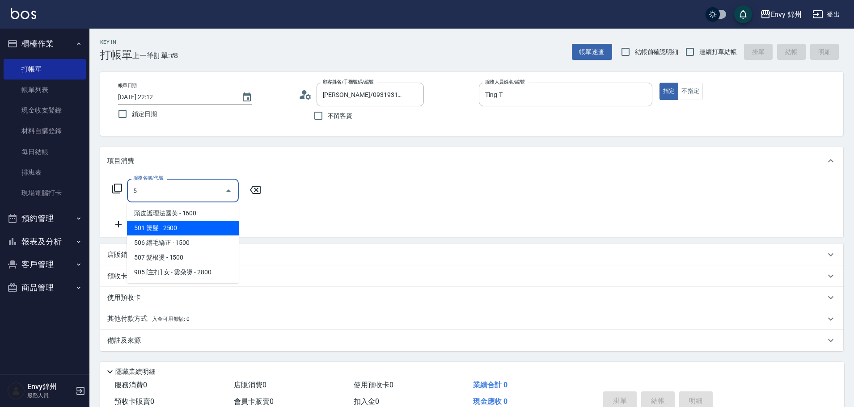
click at [188, 231] on span "501 燙髮 - 2500" at bounding box center [183, 228] width 112 height 15
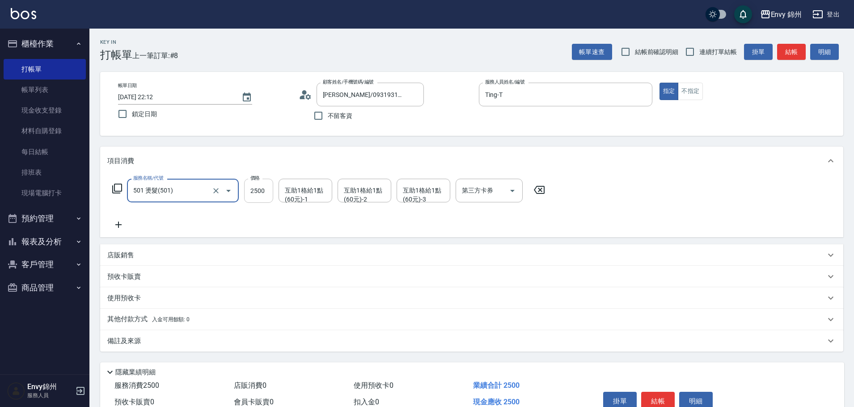
type input "501 燙髮(501)"
type input "1780"
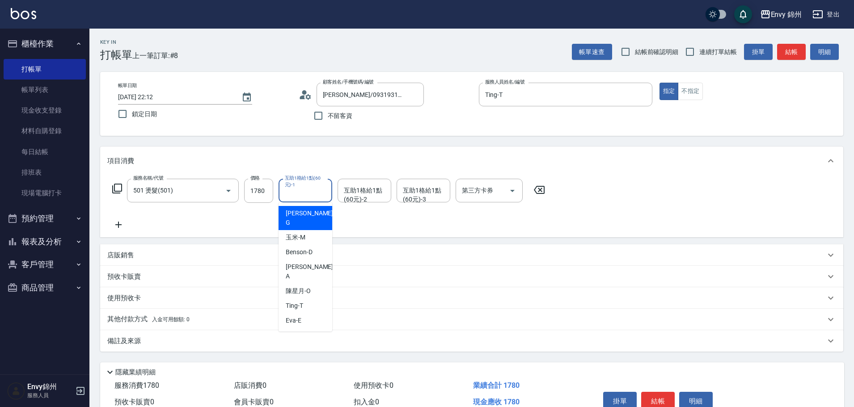
click at [307, 184] on div "互助1格給1點(60元)-1 互助1格給1點(60元)-1" at bounding box center [306, 191] width 54 height 24
click at [306, 263] on span "Annie -A" at bounding box center [310, 272] width 49 height 19
type input "Annie-A"
click at [257, 336] on div "備註及來源" at bounding box center [471, 341] width 743 height 21
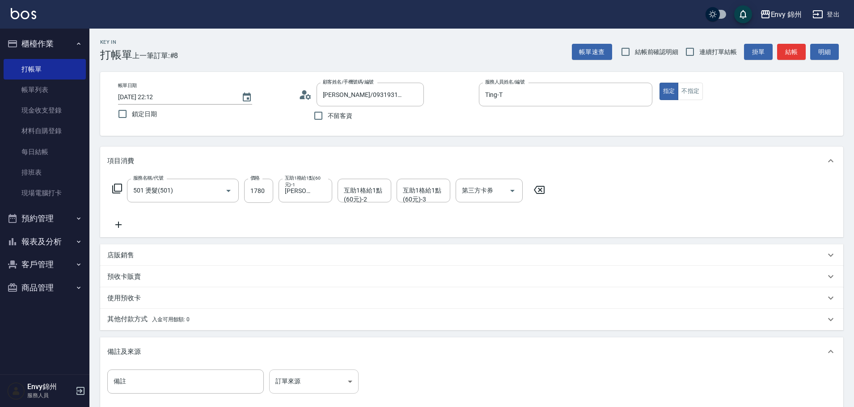
click at [320, 390] on body "Envy 錦州 登出 櫃檯作業 打帳單 帳單列表 現金收支登錄 材料自購登錄 每日結帳 排班表 現場電腦打卡 預約管理 預約管理 單日預約紀錄 單週預約紀錄 …" at bounding box center [427, 254] width 854 height 509
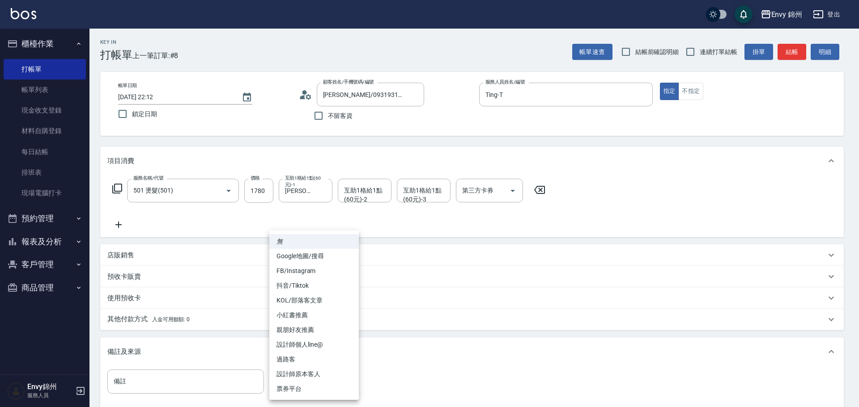
click at [324, 264] on li "FB/Instagram" at bounding box center [313, 271] width 89 height 15
type input "FB/Instagram"
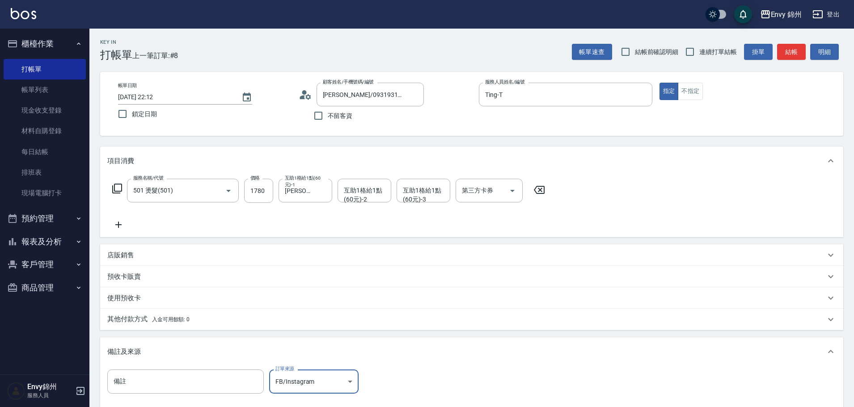
scroll to position [106, 0]
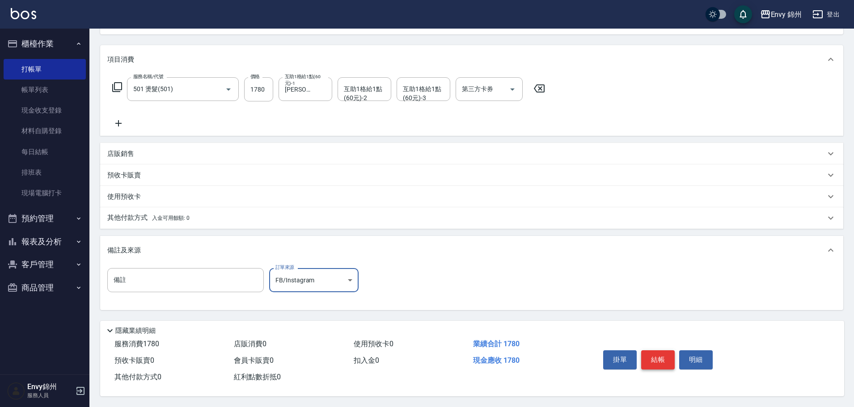
click at [658, 356] on button "結帳" at bounding box center [658, 360] width 34 height 19
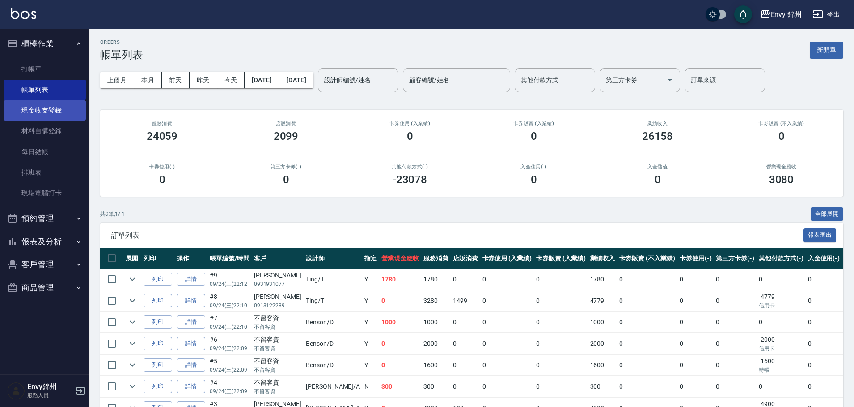
click at [50, 112] on link "現金收支登錄" at bounding box center [45, 110] width 82 height 21
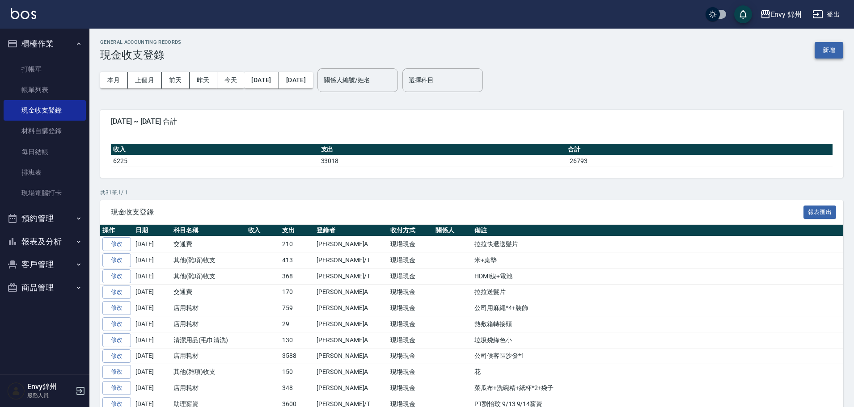
click at [834, 50] on button "新增" at bounding box center [829, 50] width 29 height 17
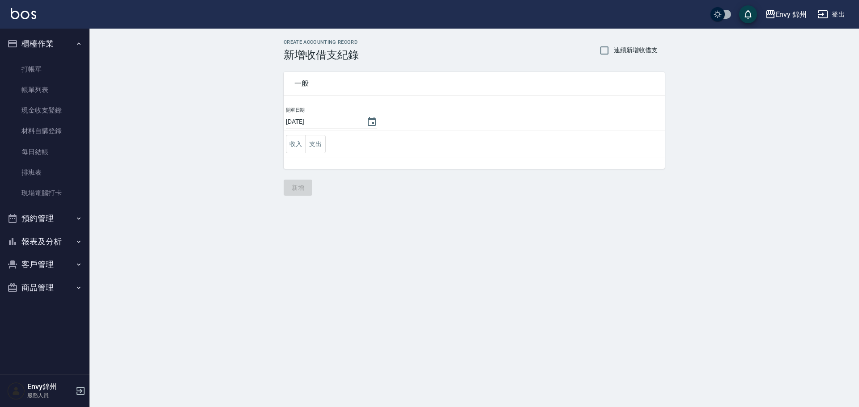
click at [326, 144] on td "收入 支出" at bounding box center [474, 145] width 381 height 28
click at [319, 145] on button "支出" at bounding box center [315, 144] width 20 height 18
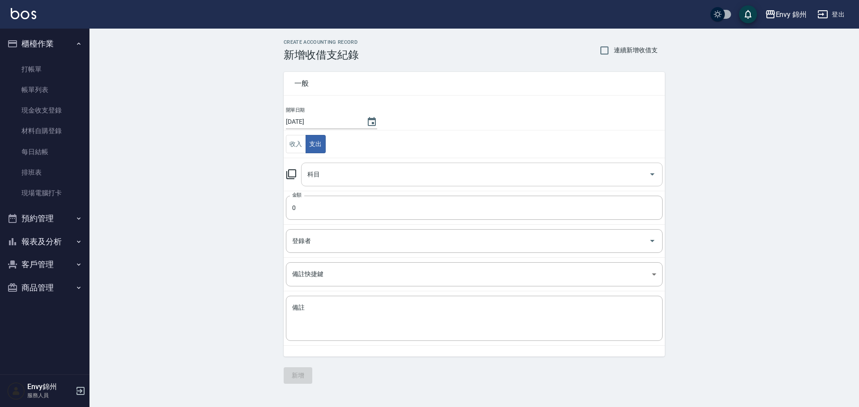
click at [323, 176] on input "科目" at bounding box center [475, 175] width 340 height 16
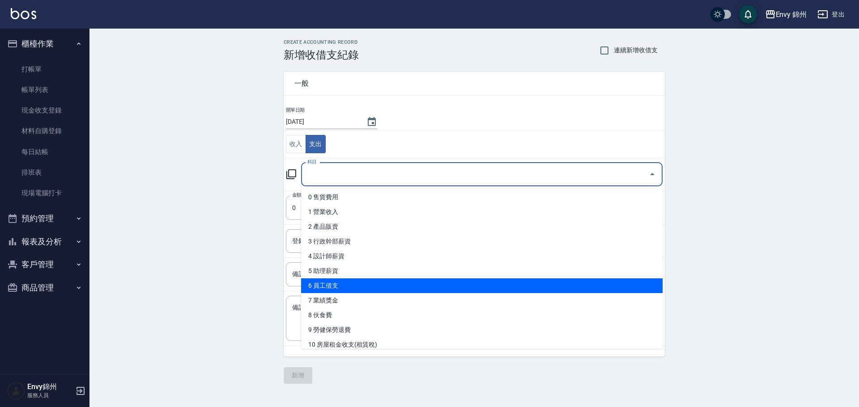
scroll to position [134, 0]
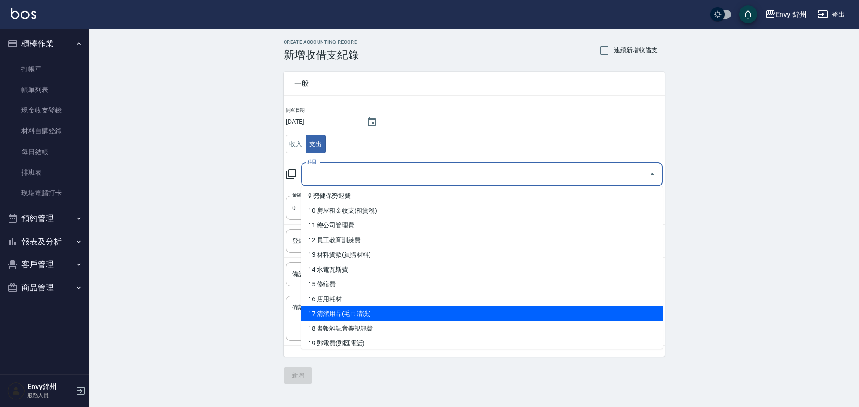
click at [338, 314] on li "17 清潔用品(毛巾清洗)" at bounding box center [481, 314] width 361 height 15
type input "17 清潔用品(毛巾清洗)"
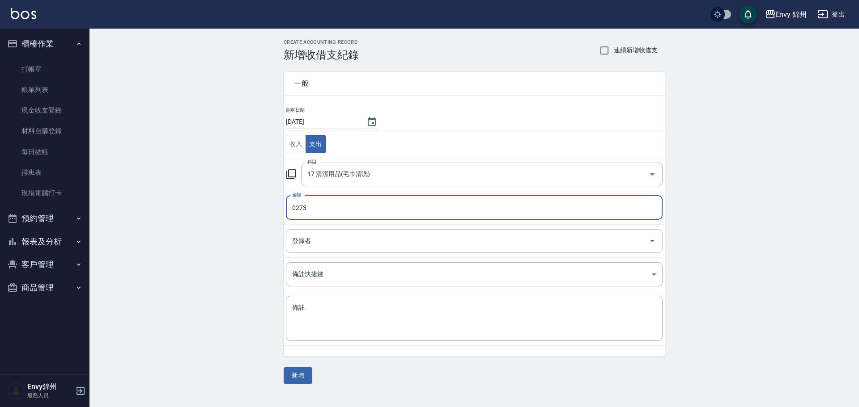
type input "0273"
drag, startPoint x: 313, startPoint y: 240, endPoint x: 321, endPoint y: 246, distance: 9.9
click at [314, 241] on input "登錄者" at bounding box center [467, 241] width 355 height 16
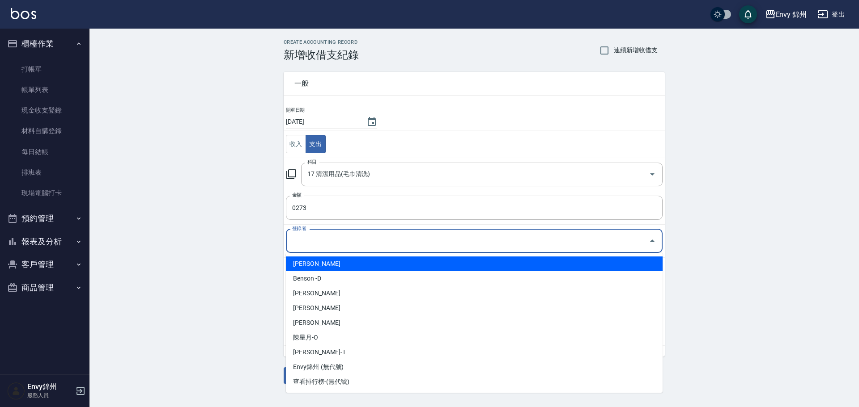
click at [327, 263] on li "鄭怡秀-A" at bounding box center [474, 264] width 377 height 15
type input "鄭怡秀-A"
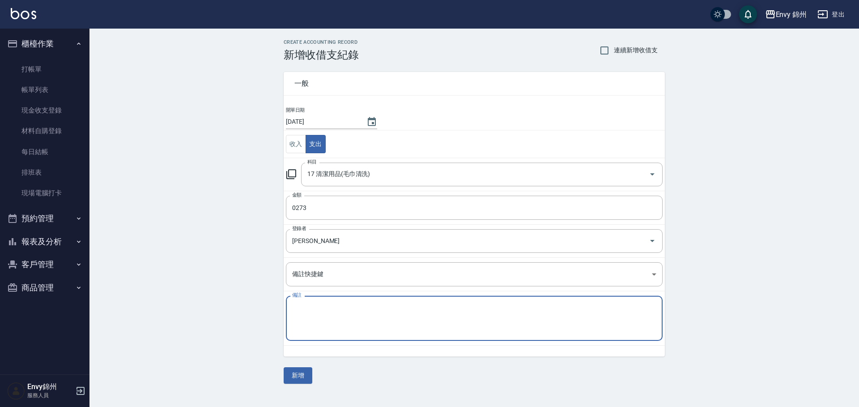
click at [343, 308] on textarea "備註" at bounding box center [474, 319] width 364 height 30
type textarea "垃圾袋北市"
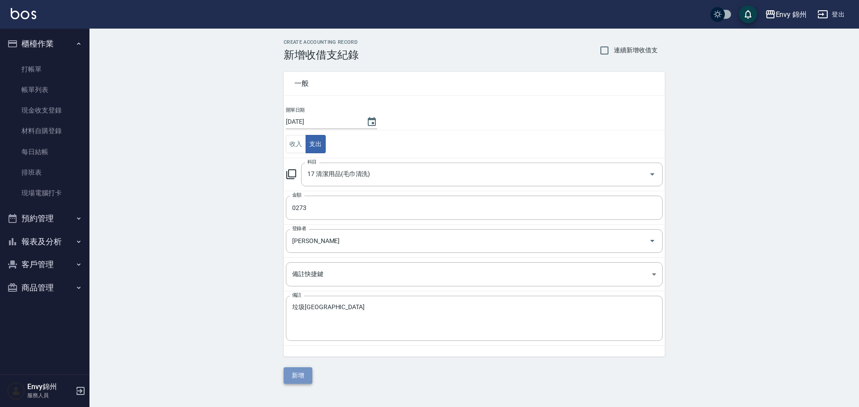
click at [295, 373] on button "新增" at bounding box center [298, 376] width 29 height 17
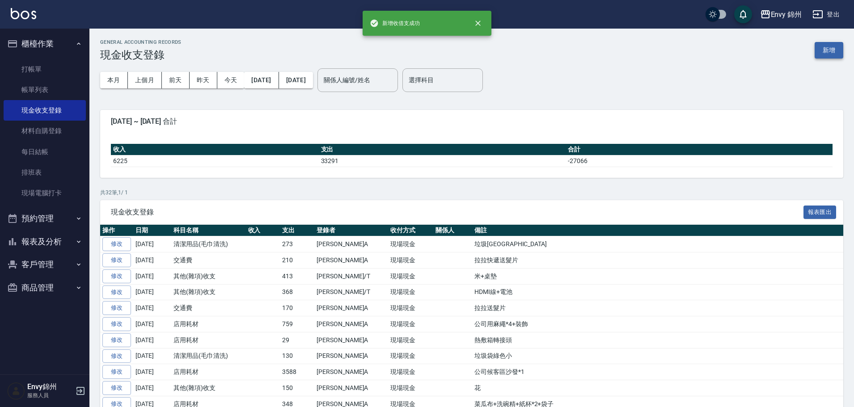
click at [833, 48] on button "新增" at bounding box center [829, 50] width 29 height 17
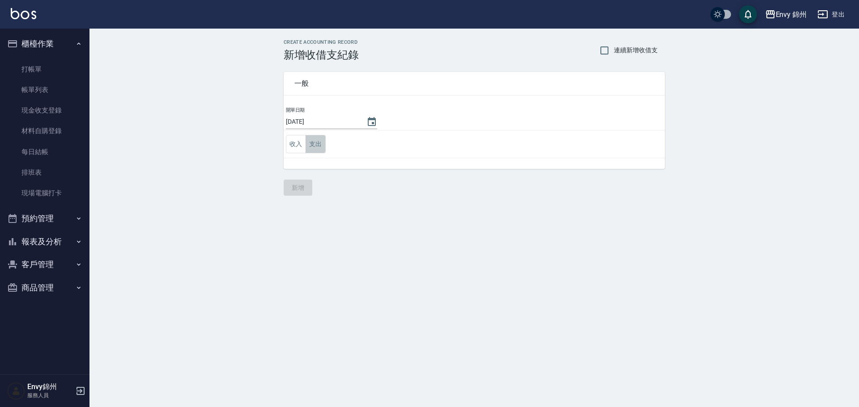
click at [317, 142] on button "支出" at bounding box center [315, 144] width 20 height 18
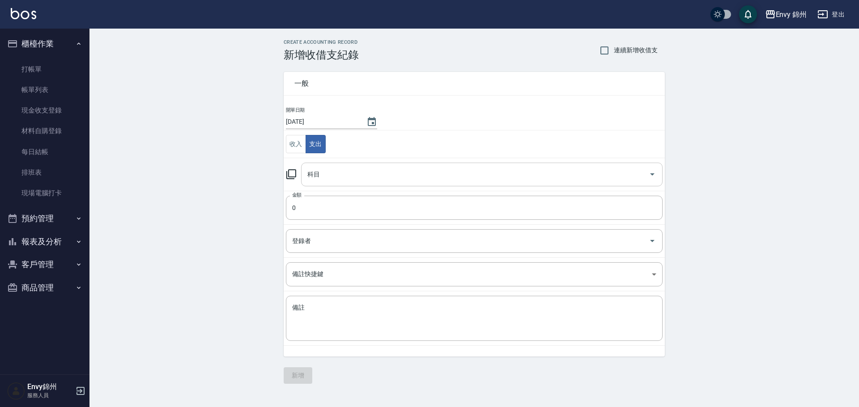
drag, startPoint x: 333, startPoint y: 173, endPoint x: 334, endPoint y: 179, distance: 6.8
click at [334, 172] on input "科目" at bounding box center [475, 175] width 340 height 16
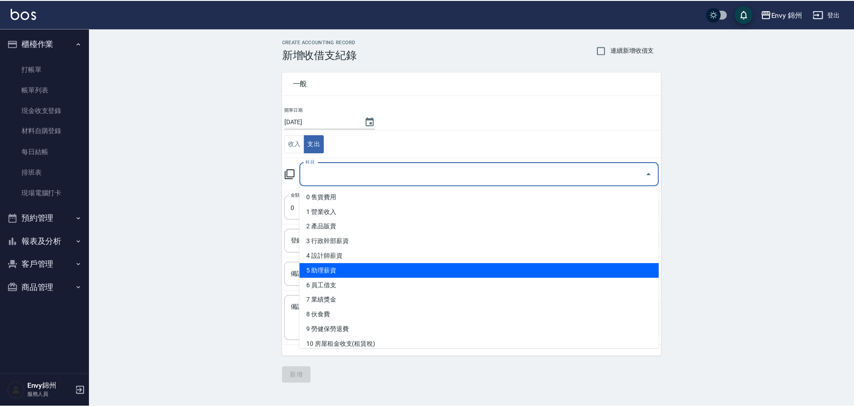
scroll to position [179, 0]
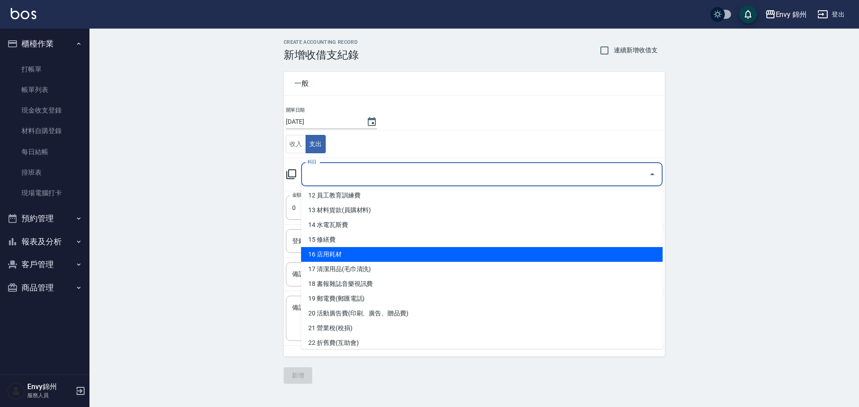
click at [358, 249] on li "16 店用耗材" at bounding box center [481, 254] width 361 height 15
type input "16 店用耗材"
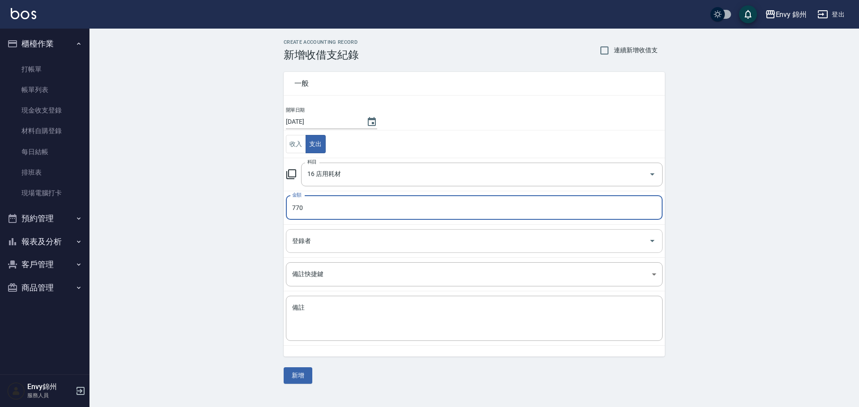
type input "770"
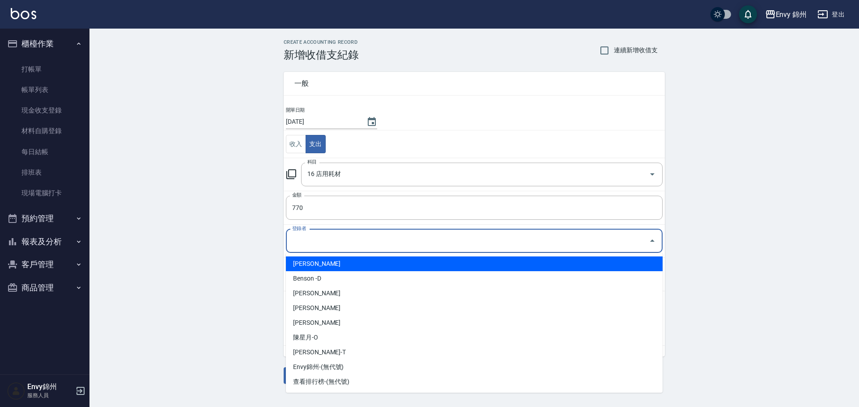
click at [337, 246] on input "登錄者" at bounding box center [467, 241] width 355 height 16
click at [340, 265] on li "鄭怡秀-A" at bounding box center [474, 264] width 377 height 15
type input "鄭怡秀-A"
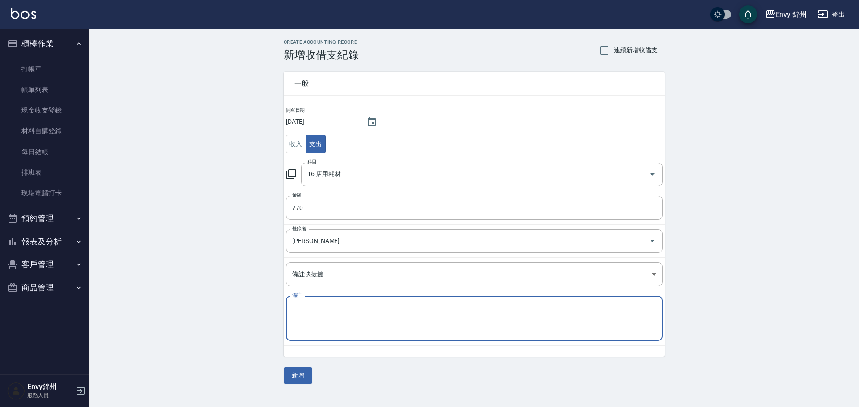
click at [351, 328] on textarea "備註" at bounding box center [474, 319] width 364 height 30
type textarea "美髮乾貨"
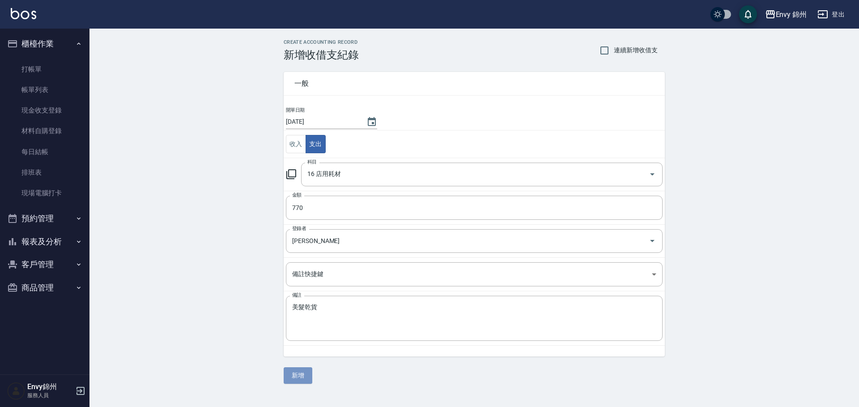
click at [292, 377] on button "新增" at bounding box center [298, 376] width 29 height 17
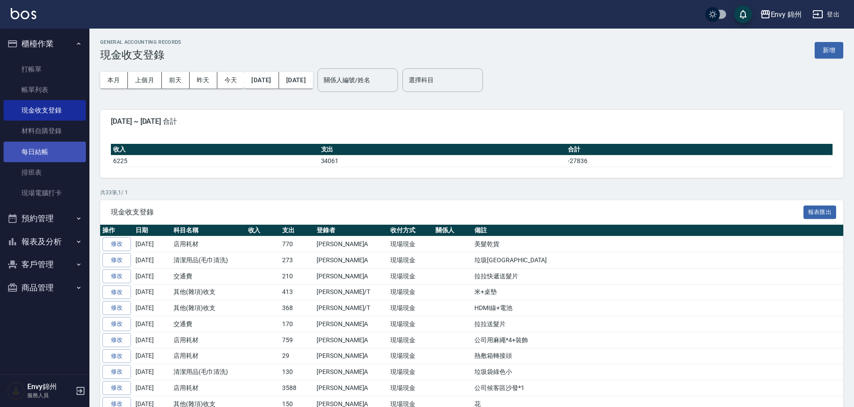
click at [40, 144] on link "每日結帳" at bounding box center [45, 152] width 82 height 21
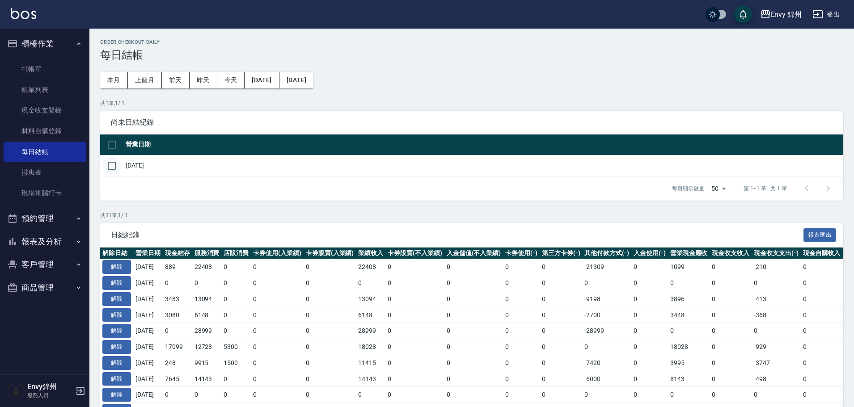
click at [111, 165] on input "checkbox" at bounding box center [111, 166] width 19 height 19
checkbox input "true"
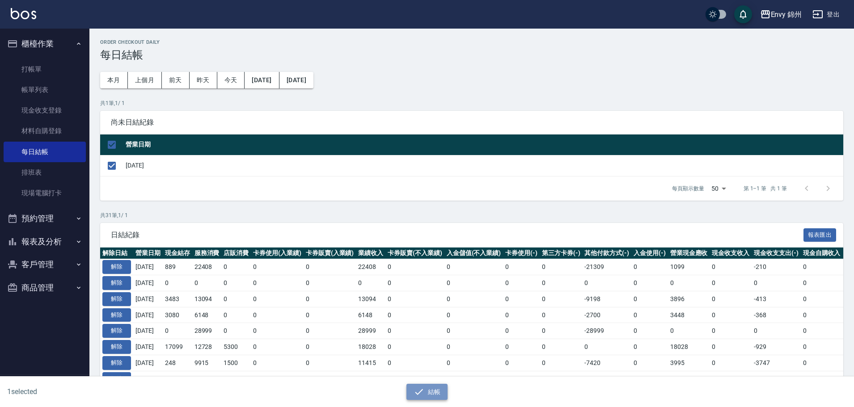
click at [436, 391] on button "結帳" at bounding box center [428, 392] width 42 height 17
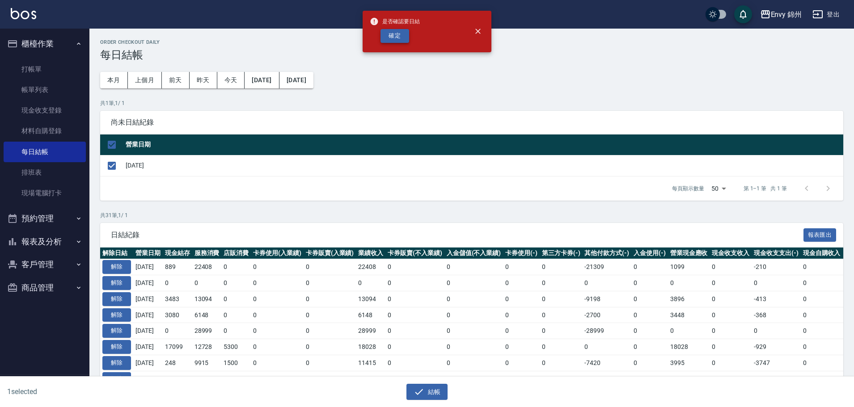
click at [401, 33] on button "確定" at bounding box center [395, 36] width 29 height 14
checkbox input "false"
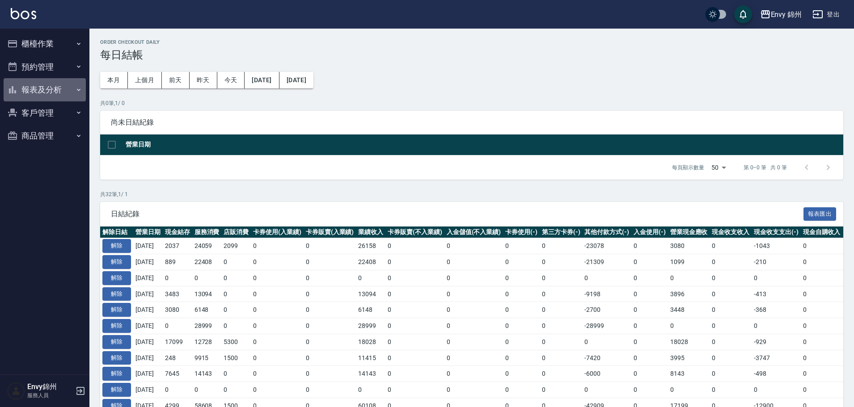
click at [39, 87] on button "報表及分析" at bounding box center [45, 89] width 82 height 23
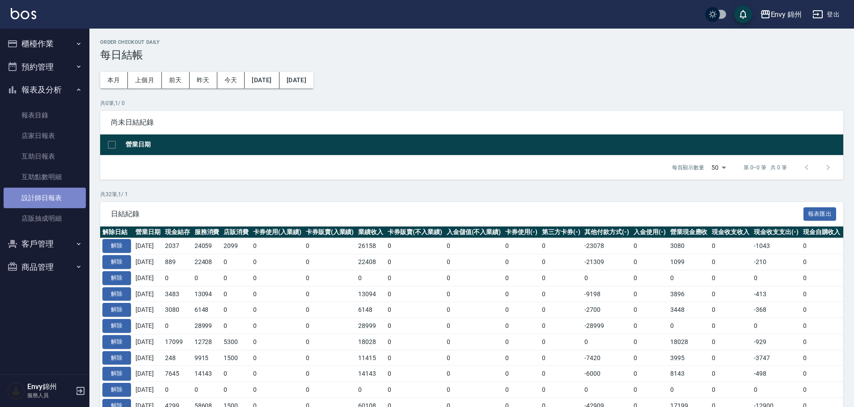
click at [31, 203] on link "設計師日報表" at bounding box center [45, 198] width 82 height 21
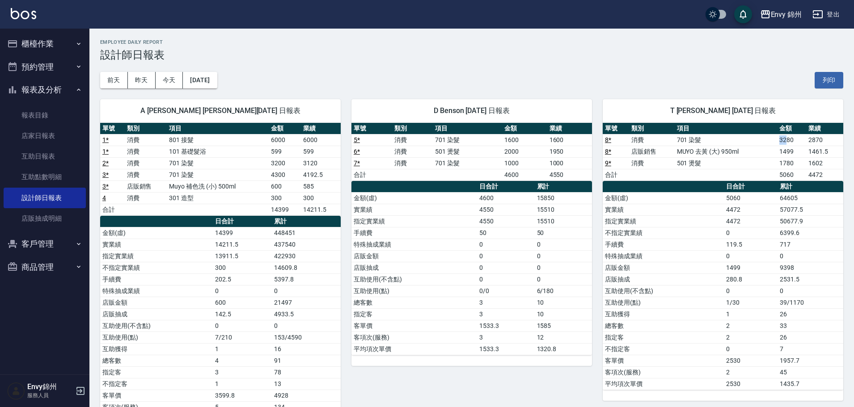
drag, startPoint x: 777, startPoint y: 139, endPoint x: 787, endPoint y: 139, distance: 9.8
click at [787, 139] on tr "8 * 消費 701 染髮 3280 2870" at bounding box center [723, 140] width 241 height 12
click at [789, 164] on tr "9 * 消費 501 燙髮 1780 1602" at bounding box center [723, 163] width 241 height 12
drag, startPoint x: 207, startPoint y: 235, endPoint x: 235, endPoint y: 238, distance: 28.4
click at [235, 238] on tr "金額(虛) 14399 448451" at bounding box center [220, 233] width 241 height 12
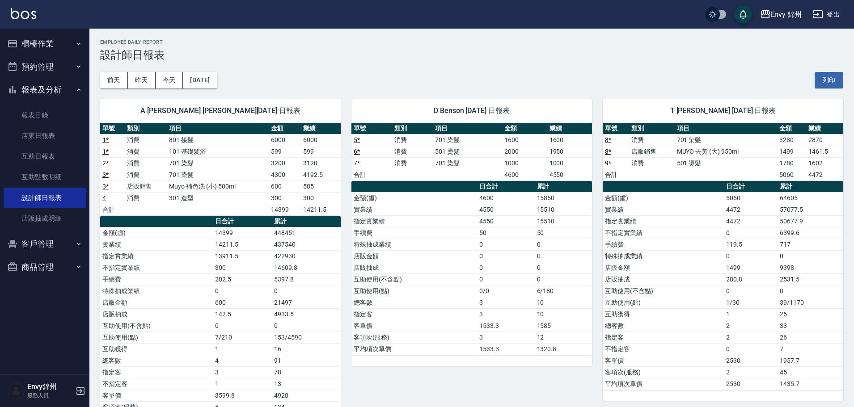
click at [225, 261] on td "13911.5" at bounding box center [242, 256] width 59 height 12
drag, startPoint x: 270, startPoint y: 163, endPoint x: 293, endPoint y: 165, distance: 22.9
click at [293, 165] on tr "2 * 消費 701 染髮 3200 3120" at bounding box center [220, 163] width 241 height 12
drag, startPoint x: 267, startPoint y: 176, endPoint x: 289, endPoint y: 182, distance: 23.2
click at [289, 182] on tbody "1 * 消費 801 接髮 6000 6000 1 * 消費 101 基礎髮浴 599 599 2 * 消費 701 染髮 3200 3120 3 * 消費 …" at bounding box center [220, 174] width 241 height 81
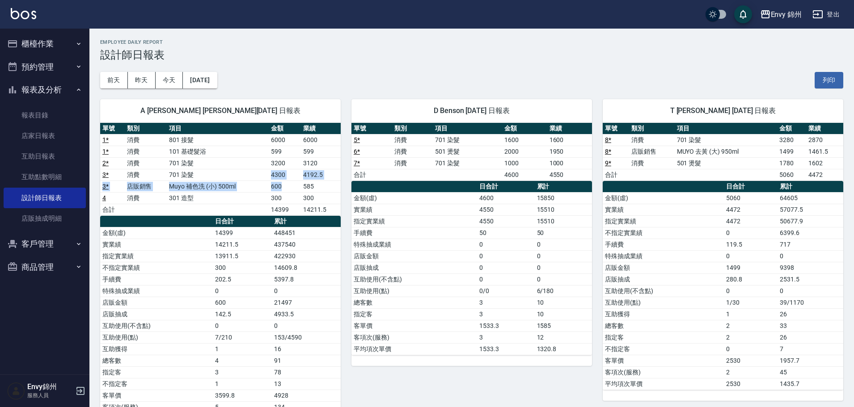
click at [285, 186] on td "600" at bounding box center [285, 187] width 32 height 12
drag, startPoint x: 271, startPoint y: 199, endPoint x: 286, endPoint y: 200, distance: 14.8
click at [286, 200] on td "300" at bounding box center [285, 198] width 32 height 12
click at [285, 208] on td "14399" at bounding box center [285, 210] width 32 height 12
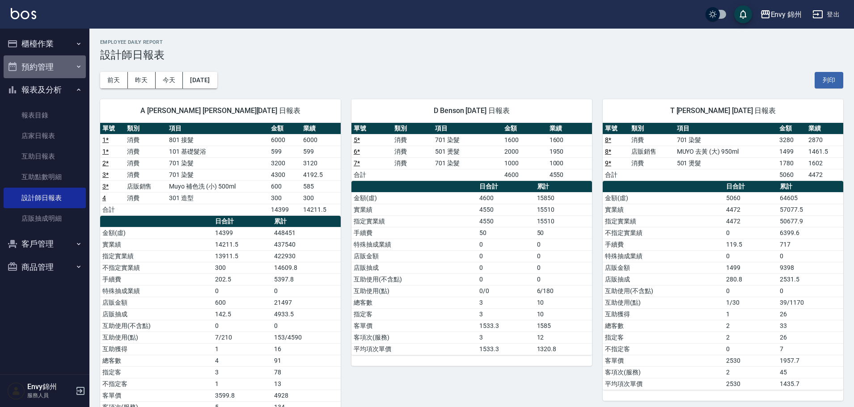
click at [33, 55] on button "預約管理" at bounding box center [45, 66] width 82 height 23
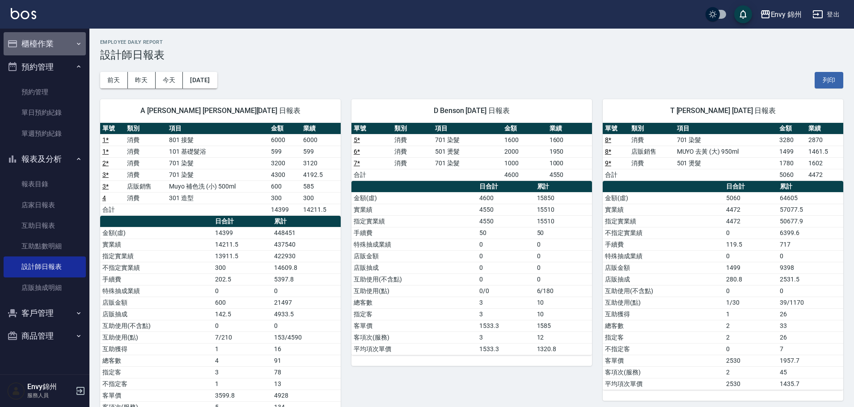
click at [33, 50] on button "櫃檯作業" at bounding box center [45, 43] width 82 height 23
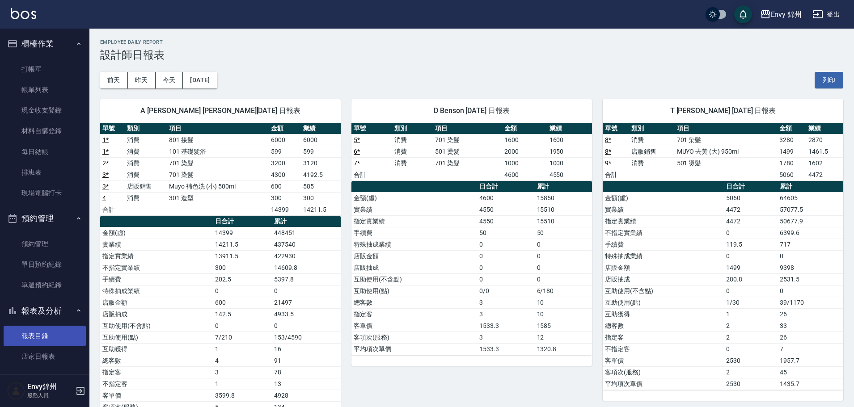
scroll to position [89, 0]
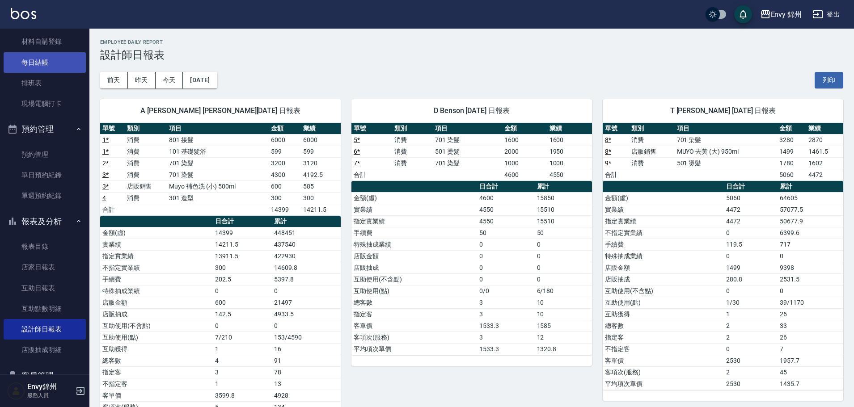
click at [37, 66] on link "每日結帳" at bounding box center [45, 62] width 82 height 21
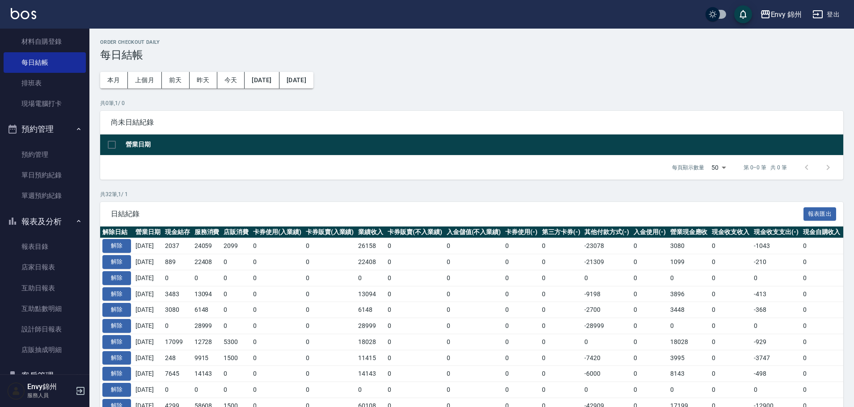
scroll to position [89, 0]
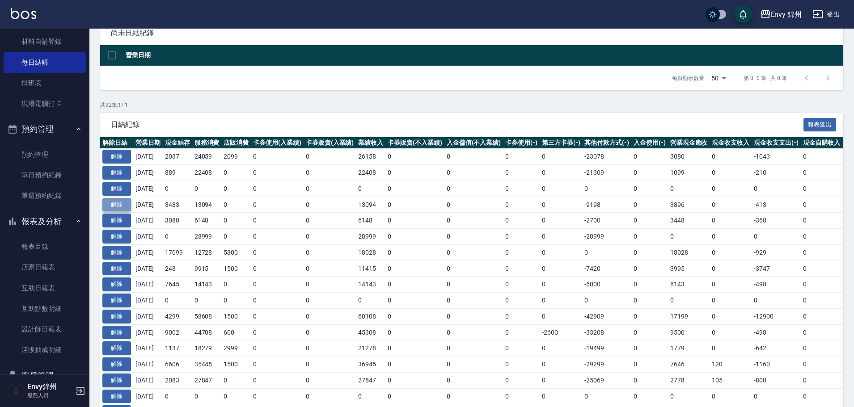
click at [121, 207] on button "解除" at bounding box center [116, 205] width 29 height 14
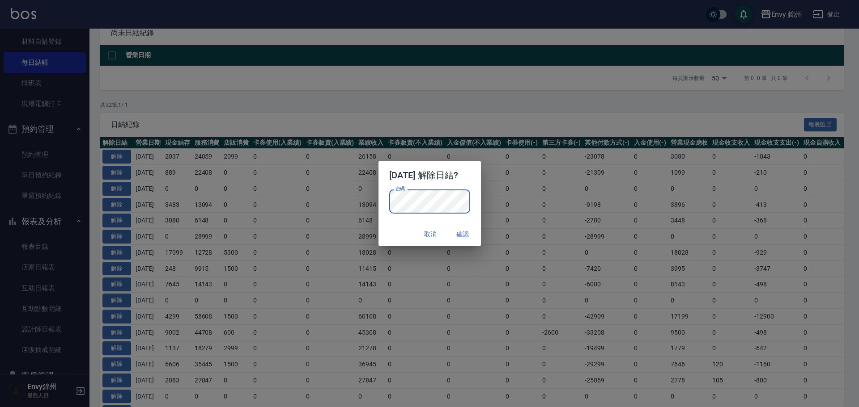
drag, startPoint x: 396, startPoint y: 232, endPoint x: 410, endPoint y: 233, distance: 13.4
click at [396, 232] on div "取消 確認" at bounding box center [429, 235] width 102 height 24
click at [477, 232] on button "確認" at bounding box center [463, 234] width 29 height 17
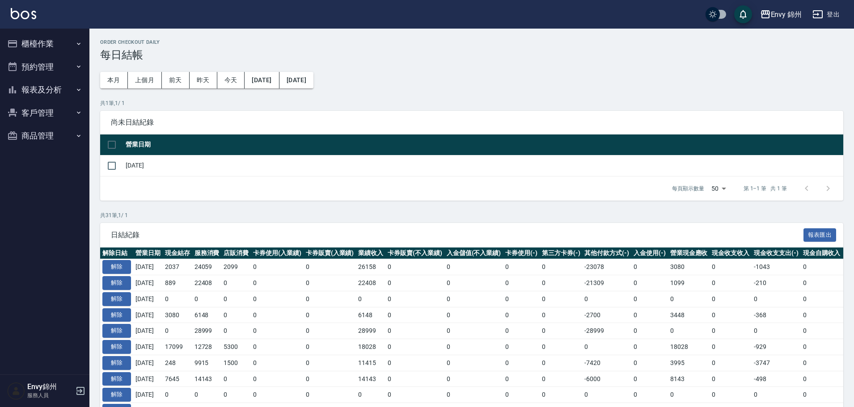
click at [21, 85] on button "報表及分析" at bounding box center [45, 89] width 82 height 23
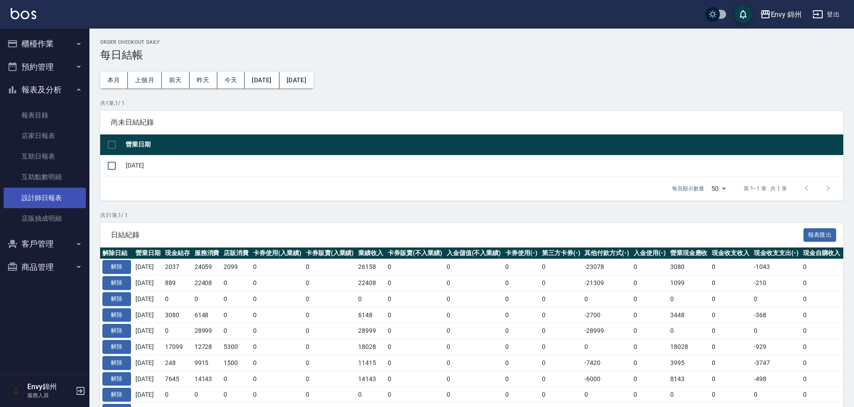
click at [47, 199] on link "設計師日報表" at bounding box center [45, 198] width 82 height 21
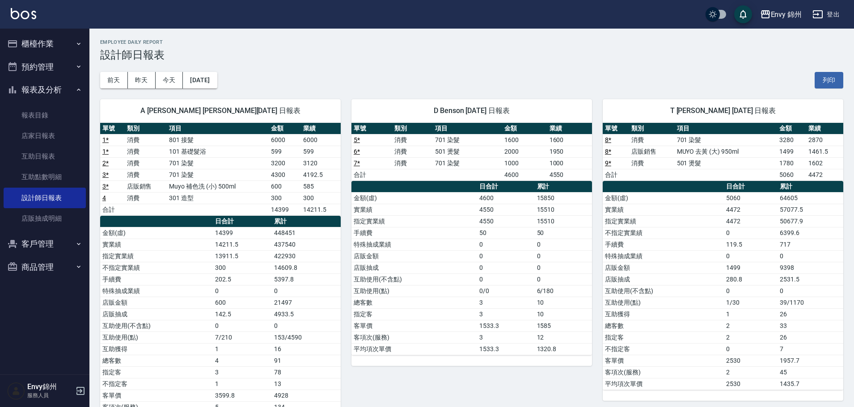
click at [49, 41] on button "櫃檯作業" at bounding box center [45, 43] width 82 height 23
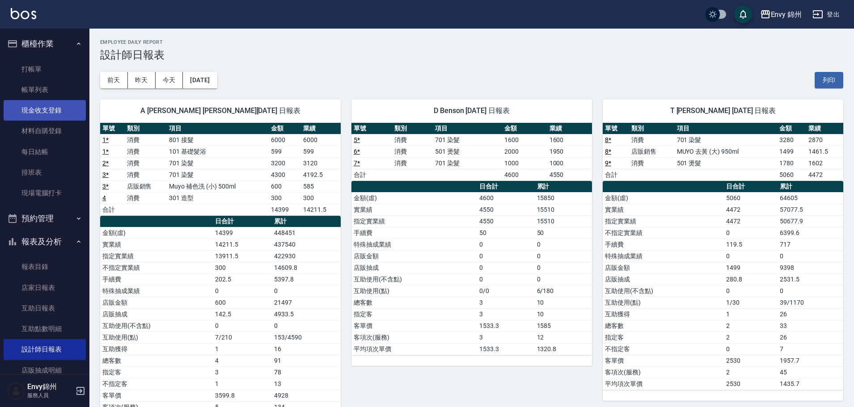
click at [43, 111] on link "現金收支登錄" at bounding box center [45, 110] width 82 height 21
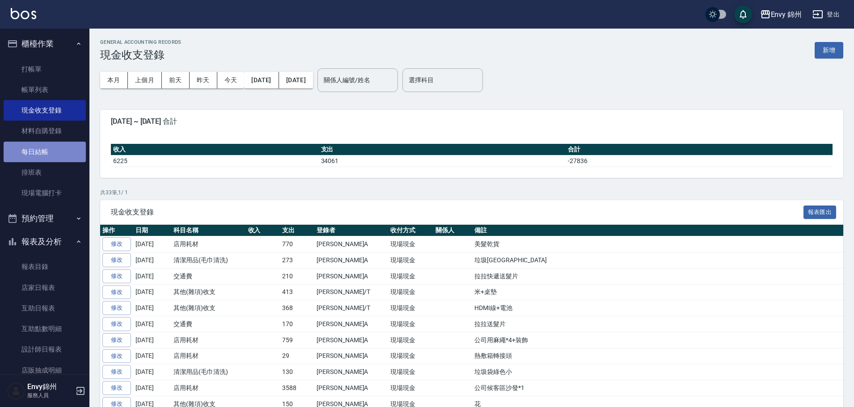
click at [54, 156] on link "每日結帳" at bounding box center [45, 152] width 82 height 21
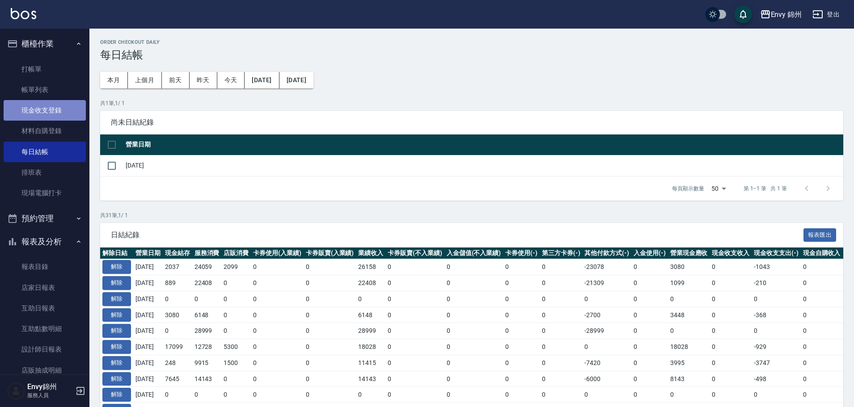
click at [44, 110] on link "現金收支登錄" at bounding box center [45, 110] width 82 height 21
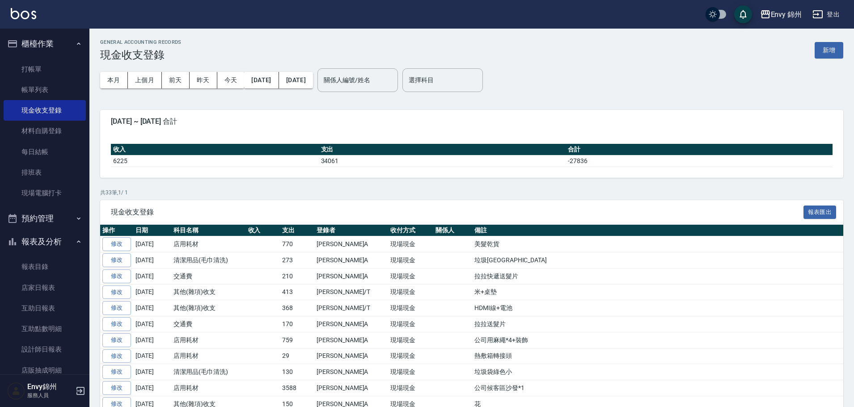
click at [825, 50] on button "新增" at bounding box center [829, 50] width 29 height 17
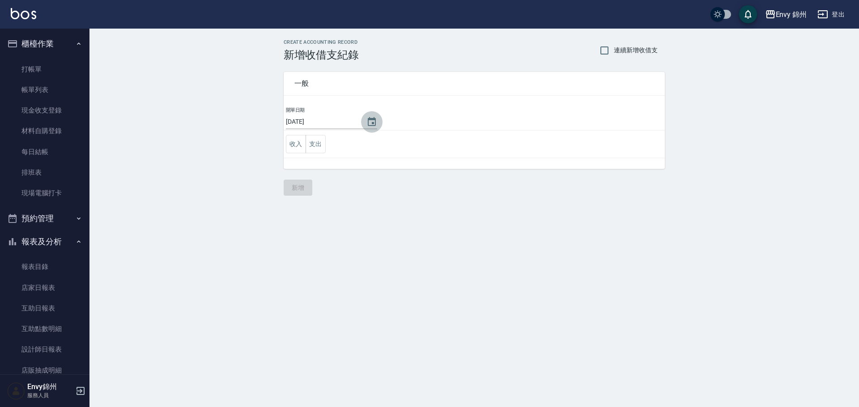
click at [372, 124] on icon "Choose date, selected date is 2025-09-24" at bounding box center [372, 121] width 8 height 9
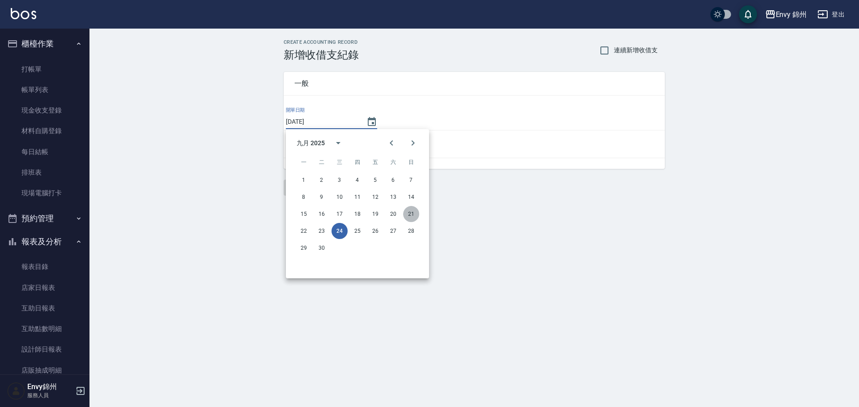
click at [411, 215] on button "21" at bounding box center [411, 214] width 16 height 16
type input "[DATE]"
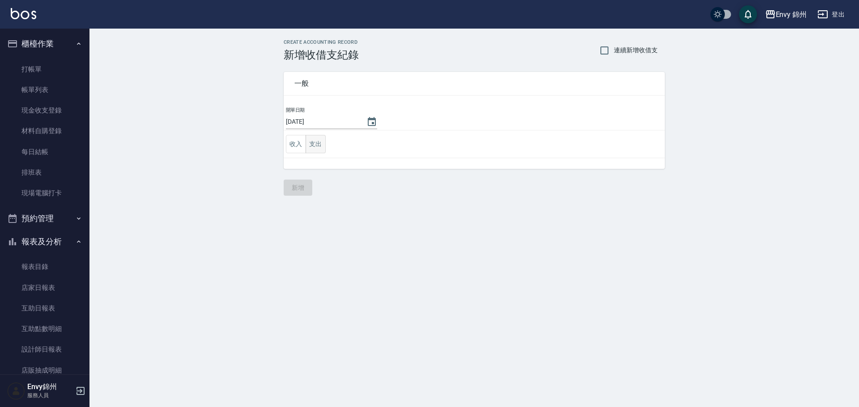
click at [311, 145] on button "支出" at bounding box center [315, 144] width 20 height 18
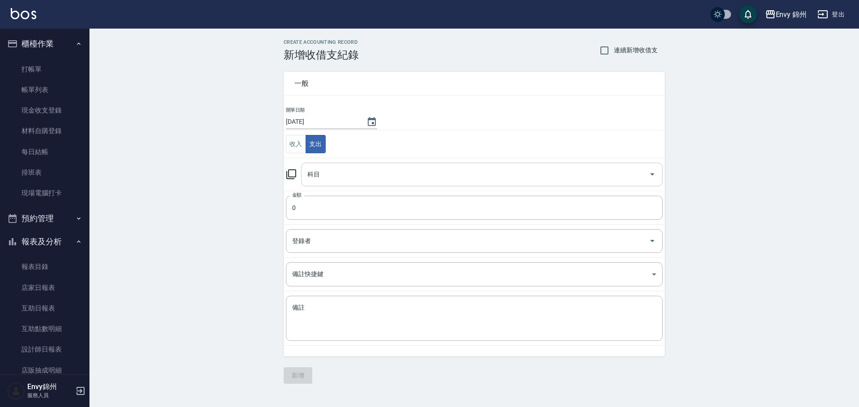
click at [332, 179] on input "科目" at bounding box center [475, 175] width 340 height 16
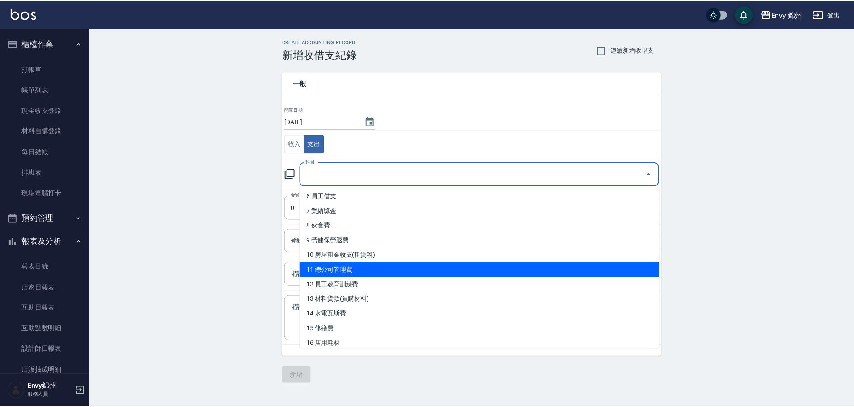
scroll to position [45, 0]
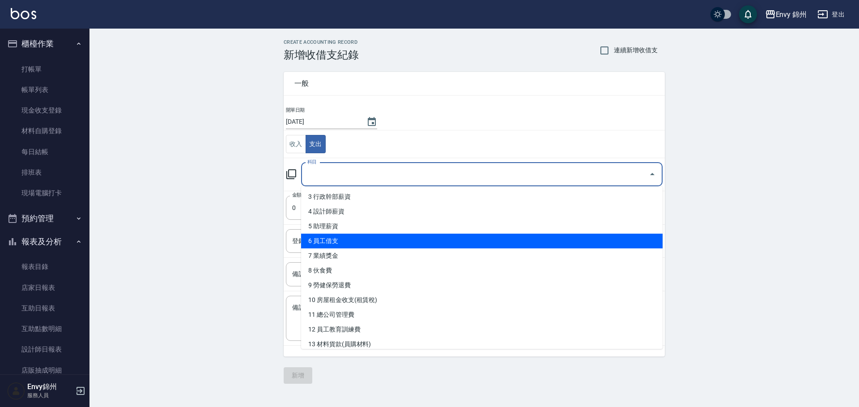
click at [373, 239] on li "6 員工借支" at bounding box center [481, 241] width 361 height 15
type input "6 員工借支"
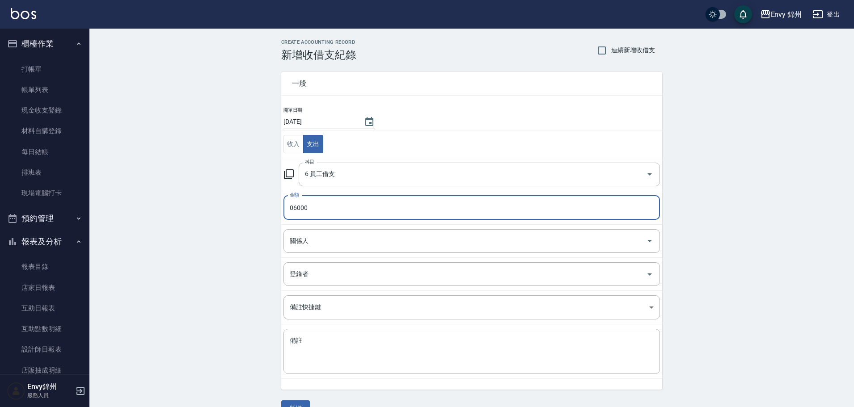
type input "06000"
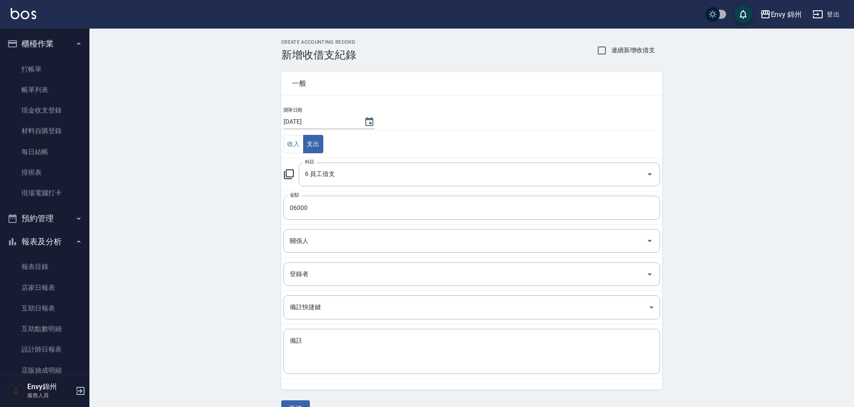
click at [381, 254] on td "關係人 關係人" at bounding box center [471, 241] width 381 height 33
click at [381, 246] on input "關係人" at bounding box center [465, 241] width 355 height 16
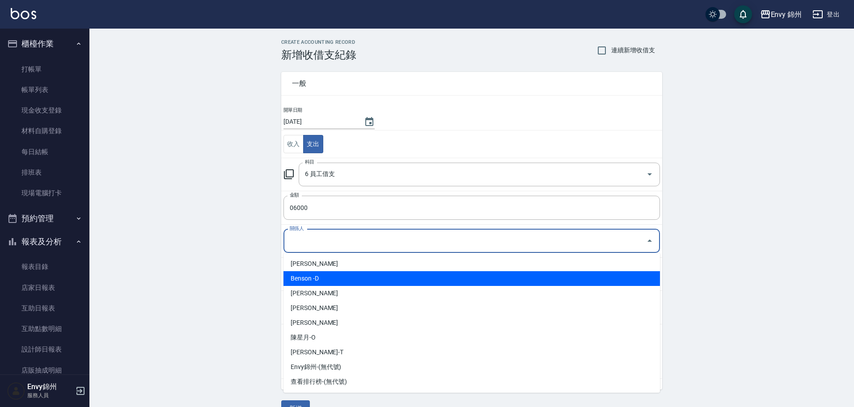
click at [363, 276] on li "Benson -D" at bounding box center [472, 279] width 377 height 15
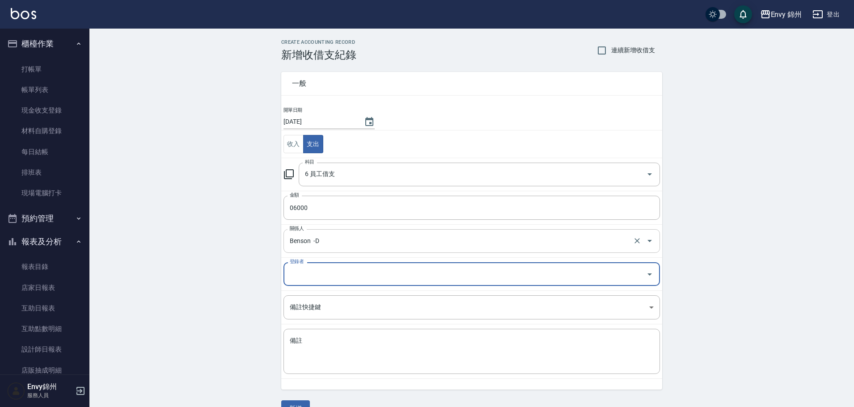
click at [364, 250] on div "Benson -D 關係人" at bounding box center [472, 241] width 377 height 24
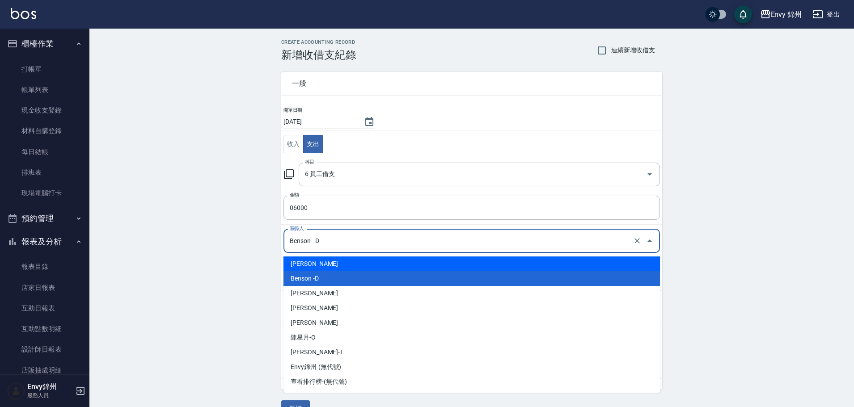
click at [361, 259] on li "鄭怡秀-A" at bounding box center [472, 264] width 377 height 15
type input "鄭怡秀-A"
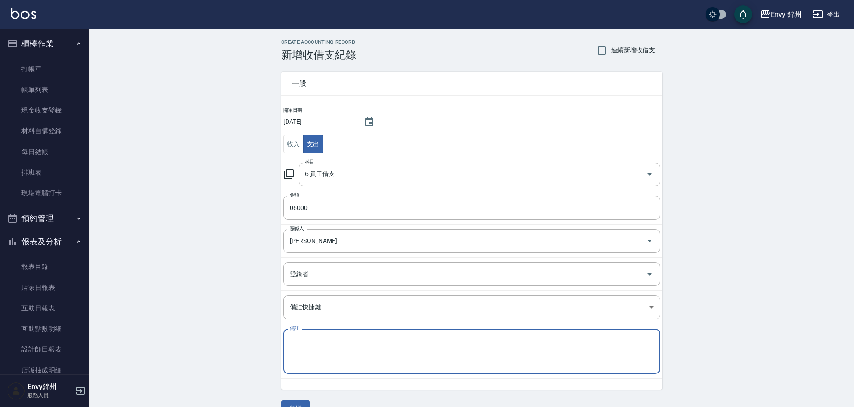
click at [357, 341] on textarea "備註" at bounding box center [472, 352] width 364 height 30
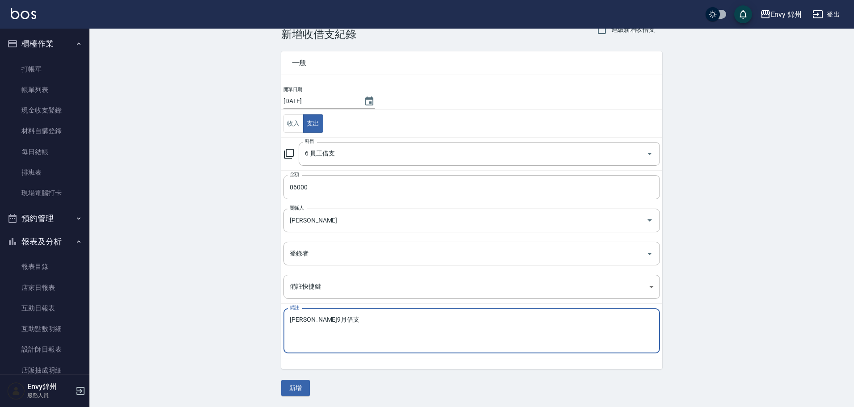
type textarea "潘昀廷9月借支"
click at [299, 382] on button "新增" at bounding box center [295, 388] width 29 height 17
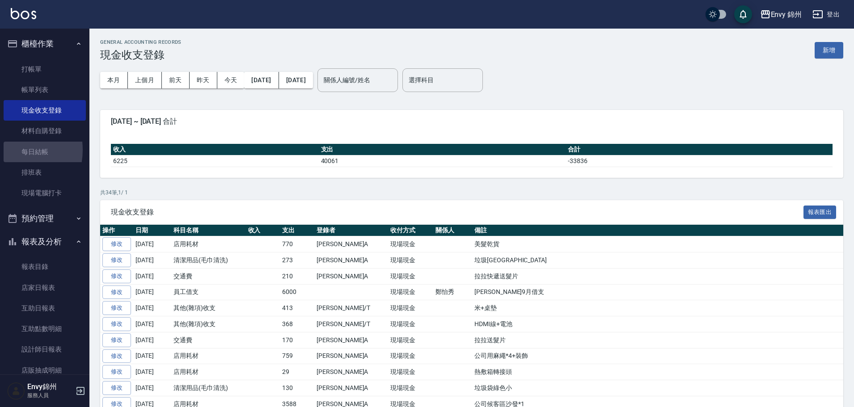
drag, startPoint x: 10, startPoint y: 150, endPoint x: 0, endPoint y: 241, distance: 91.8
click at [10, 150] on link "每日結帳" at bounding box center [45, 152] width 82 height 21
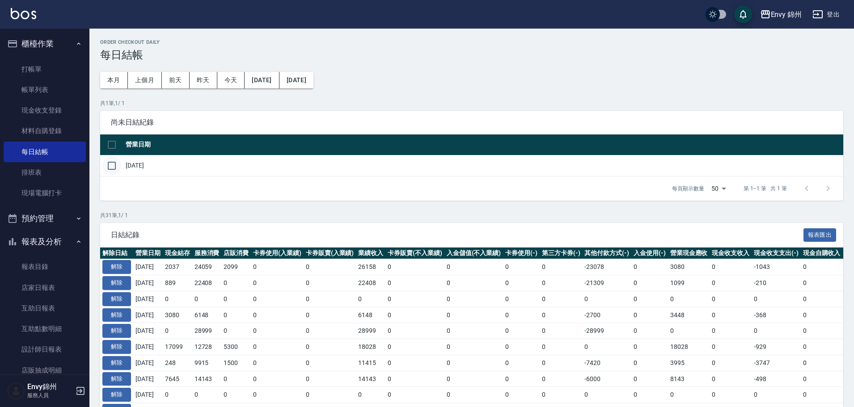
click at [108, 170] on input "checkbox" at bounding box center [111, 166] width 19 height 19
checkbox input "true"
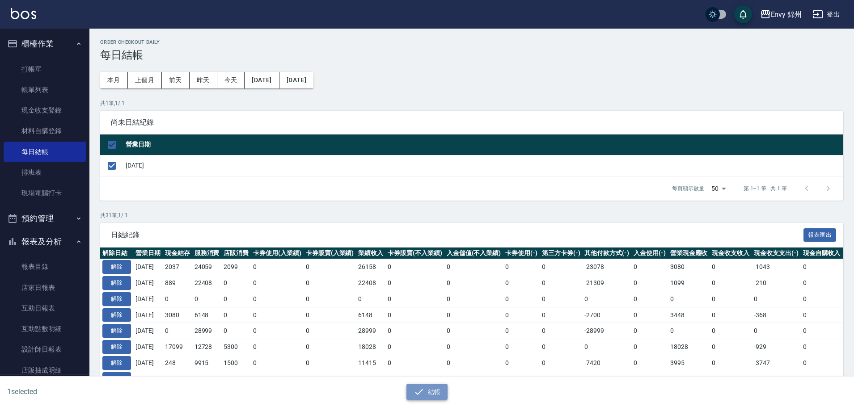
click at [432, 392] on button "結帳" at bounding box center [428, 392] width 42 height 17
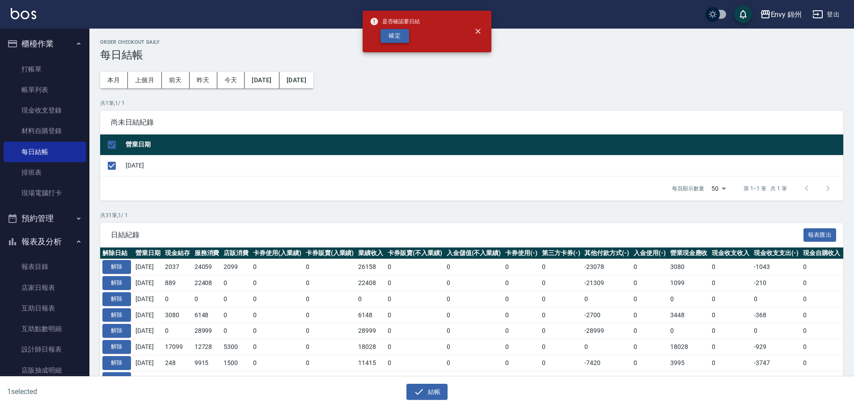
click at [395, 37] on button "確定" at bounding box center [395, 36] width 29 height 14
checkbox input "false"
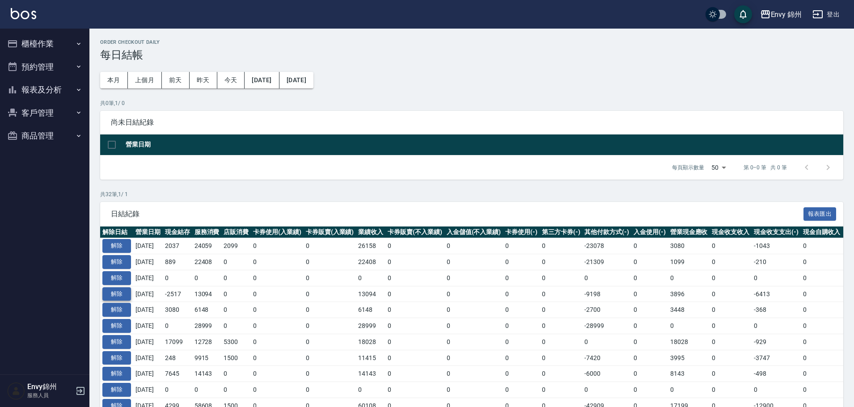
click at [117, 292] on button "解除" at bounding box center [116, 295] width 29 height 14
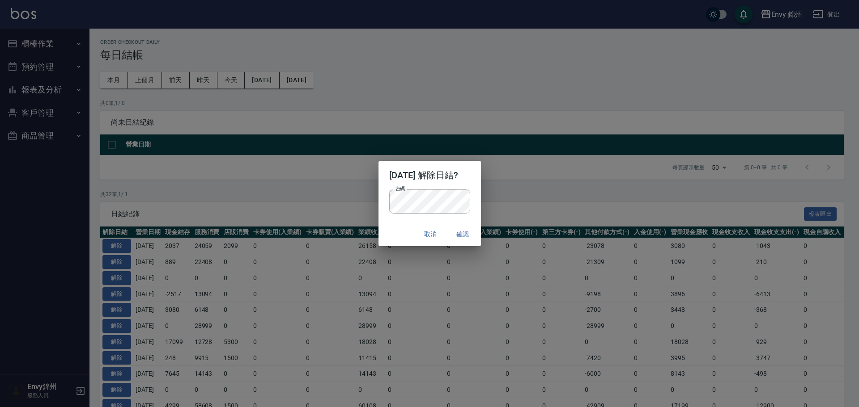
click at [321, 277] on div "2025/09/21 解除日結? 密碼 密碼 取消 確認" at bounding box center [429, 203] width 859 height 407
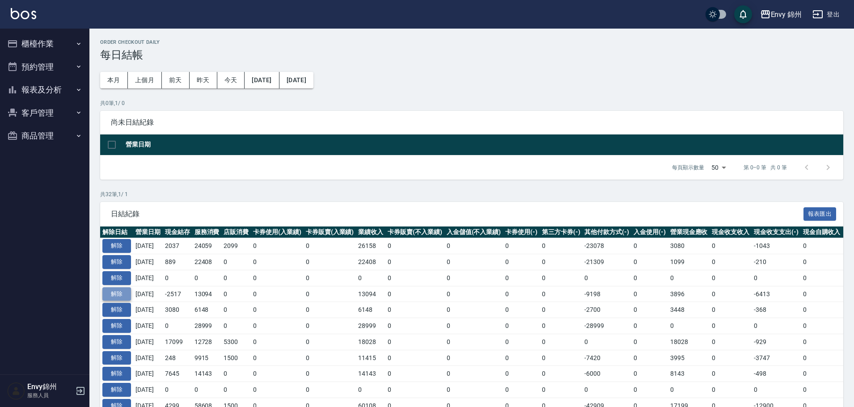
click at [112, 291] on button "解除" at bounding box center [116, 295] width 29 height 14
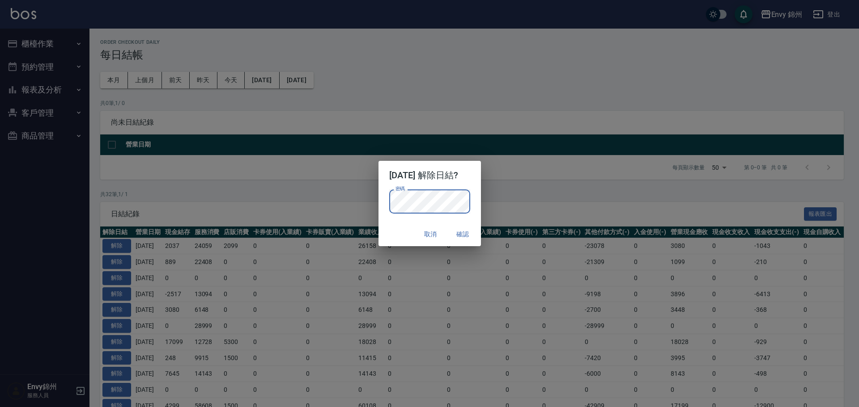
click at [396, 228] on div "取消 確認" at bounding box center [429, 235] width 102 height 24
click at [464, 234] on button "確認" at bounding box center [463, 234] width 29 height 17
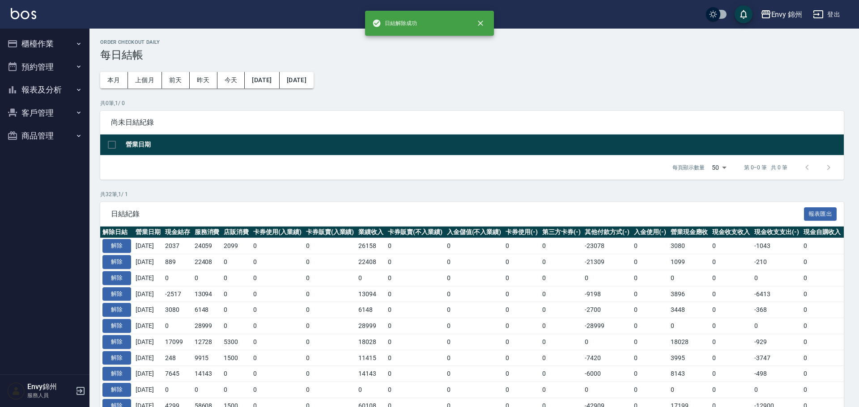
click at [464, 234] on button "確認" at bounding box center [463, 234] width 29 height 17
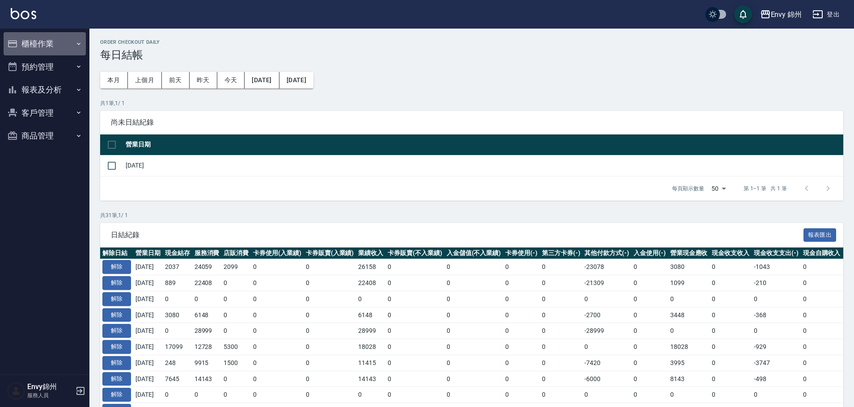
click at [51, 38] on button "櫃檯作業" at bounding box center [45, 43] width 82 height 23
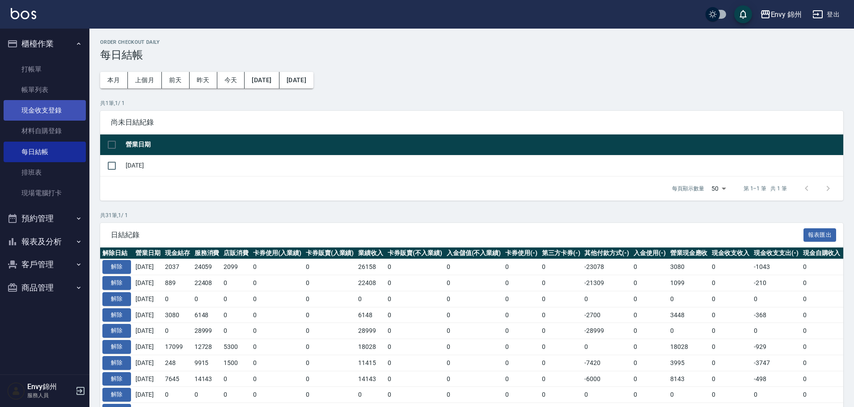
click at [41, 115] on link "現金收支登錄" at bounding box center [45, 110] width 82 height 21
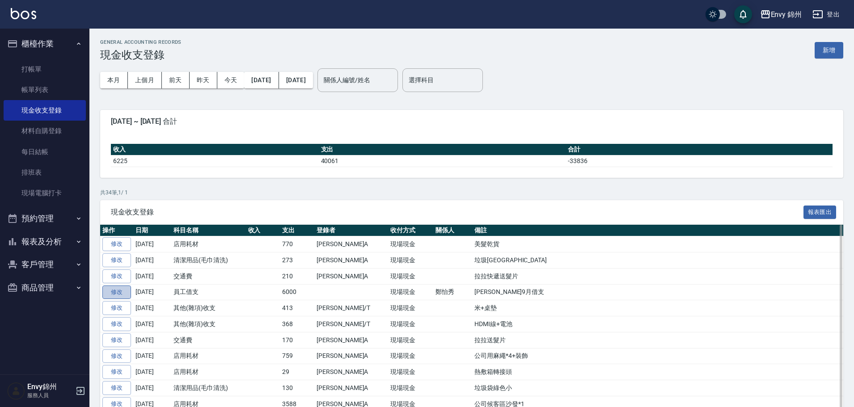
click at [123, 288] on link "修改" at bounding box center [116, 293] width 29 height 14
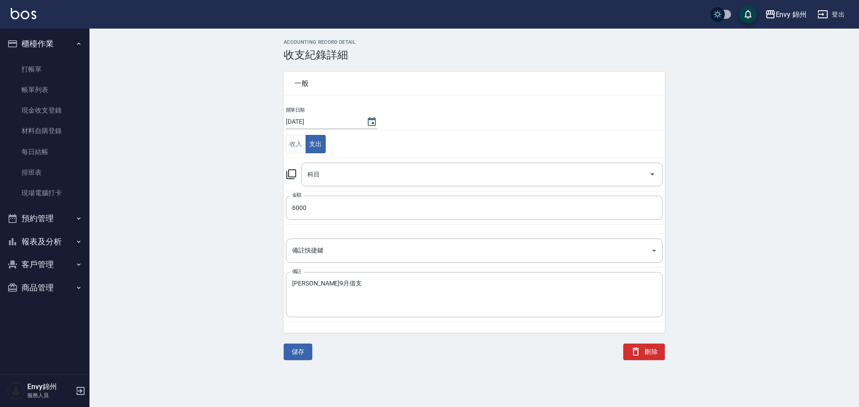
type input "6 員工借支"
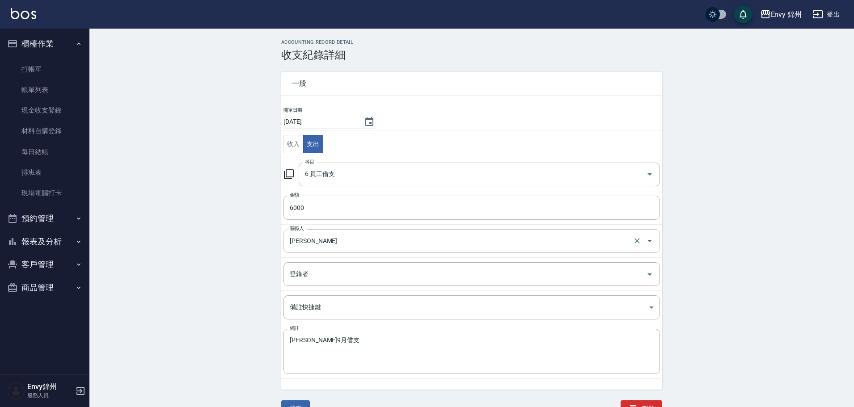
click at [323, 236] on input "[PERSON_NAME]" at bounding box center [460, 241] width 344 height 16
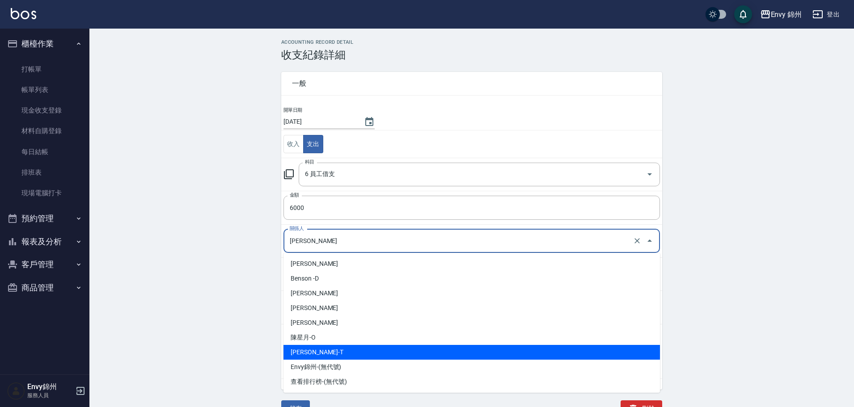
click at [331, 353] on li "[PERSON_NAME]-T" at bounding box center [472, 352] width 377 height 15
type input "[PERSON_NAME]-T"
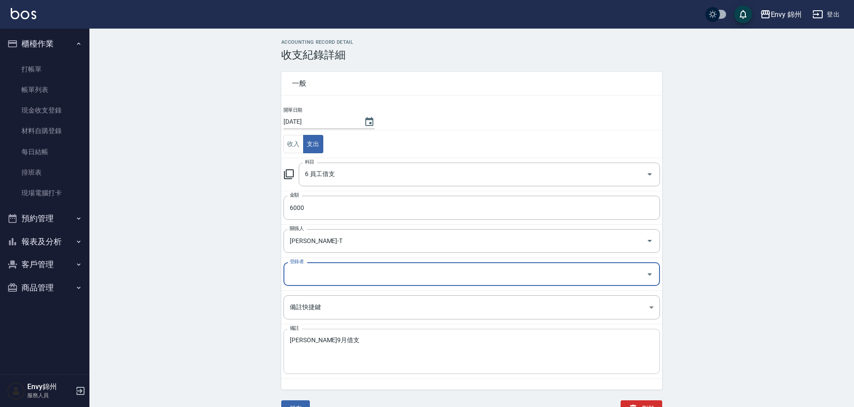
scroll to position [10, 0]
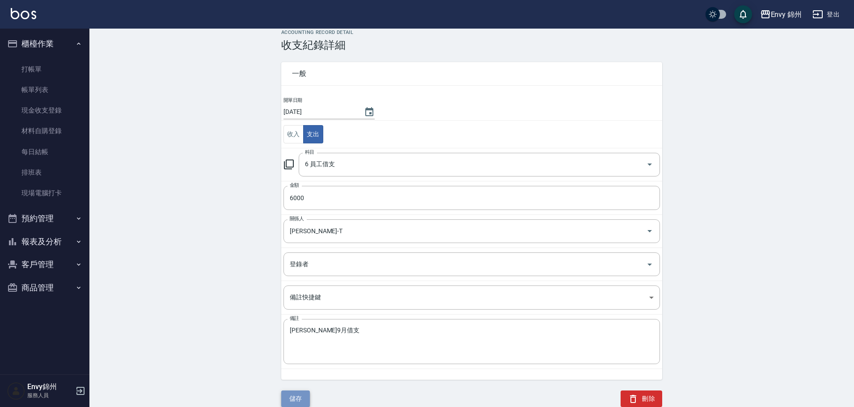
click at [293, 400] on button "儲存" at bounding box center [295, 399] width 29 height 17
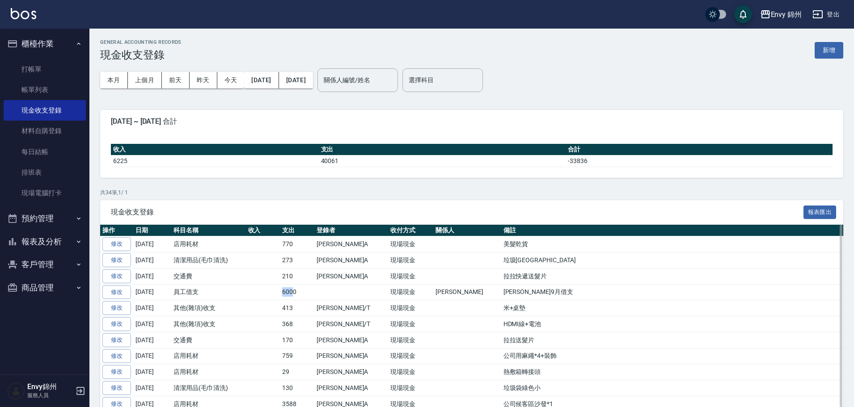
drag, startPoint x: 271, startPoint y: 295, endPoint x: 294, endPoint y: 297, distance: 23.4
click at [294, 297] on tr "修改 [DATE] 員工借支 6000 現場現金 [PERSON_NAME] [PERSON_NAME]9月借支" at bounding box center [471, 292] width 743 height 16
click at [43, 145] on link "每日結帳" at bounding box center [45, 152] width 82 height 21
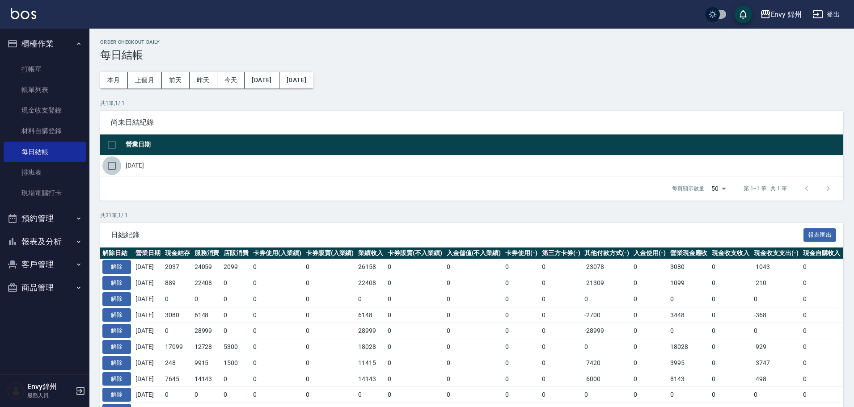
click at [120, 168] on input "checkbox" at bounding box center [111, 166] width 19 height 19
checkbox input "true"
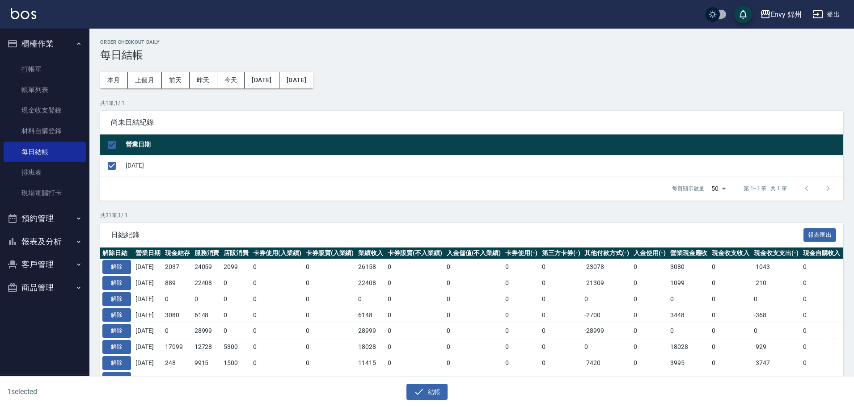
click at [439, 404] on div "1 selected 結帳" at bounding box center [427, 392] width 854 height 31
click at [437, 389] on button "結帳" at bounding box center [428, 392] width 42 height 17
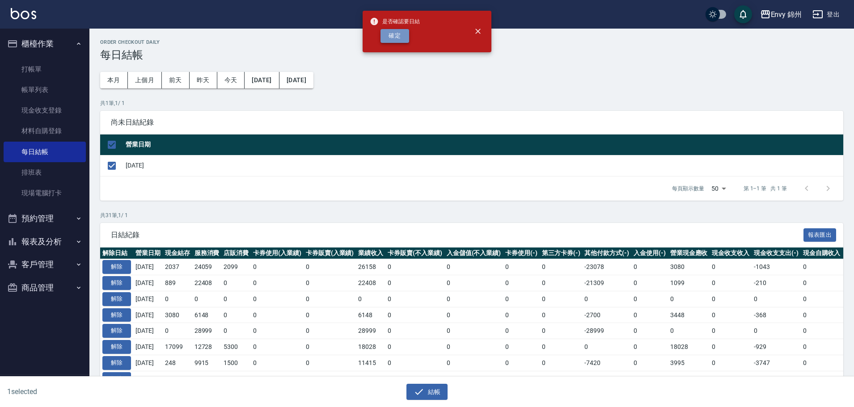
click at [393, 35] on button "確定" at bounding box center [395, 36] width 29 height 14
checkbox input "false"
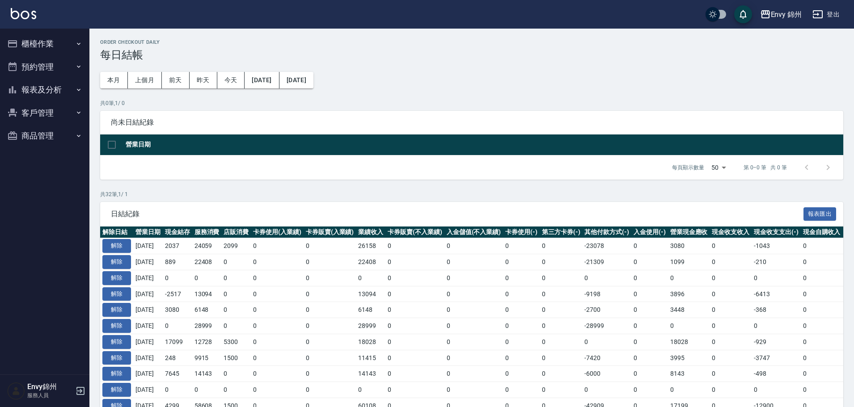
drag, startPoint x: 179, startPoint y: 298, endPoint x: 190, endPoint y: 298, distance: 10.3
click at [190, 298] on tr "解除 [DATE] -2517 13094 0 0 0 13094 0 0 0 0 -9198 0 3896 0 -6413 0 [DATE]" at bounding box center [504, 294] width 808 height 16
click at [190, 298] on td "-2517" at bounding box center [178, 294] width 30 height 16
click at [114, 293] on button "解除" at bounding box center [116, 295] width 29 height 14
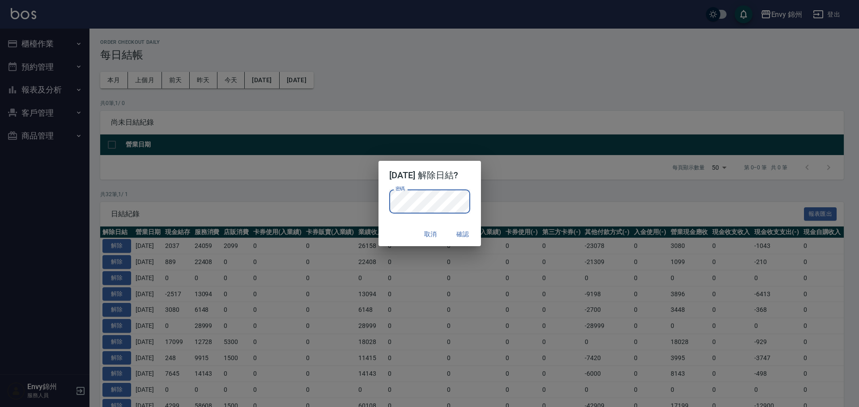
click at [399, 230] on div "取消 確認" at bounding box center [429, 235] width 102 height 24
click at [466, 230] on button "確認" at bounding box center [463, 234] width 29 height 17
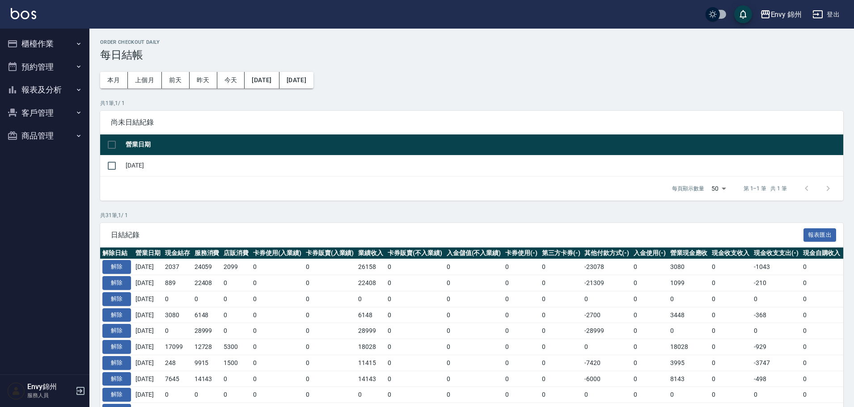
click at [34, 33] on button "櫃檯作業" at bounding box center [45, 43] width 82 height 23
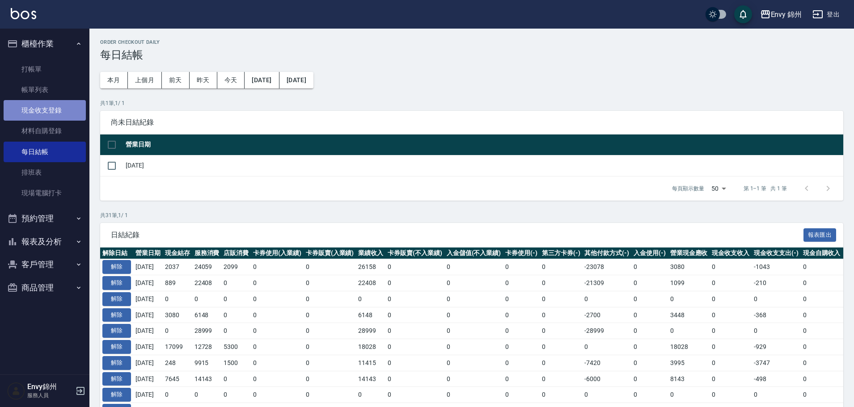
click at [51, 105] on link "現金收支登錄" at bounding box center [45, 110] width 82 height 21
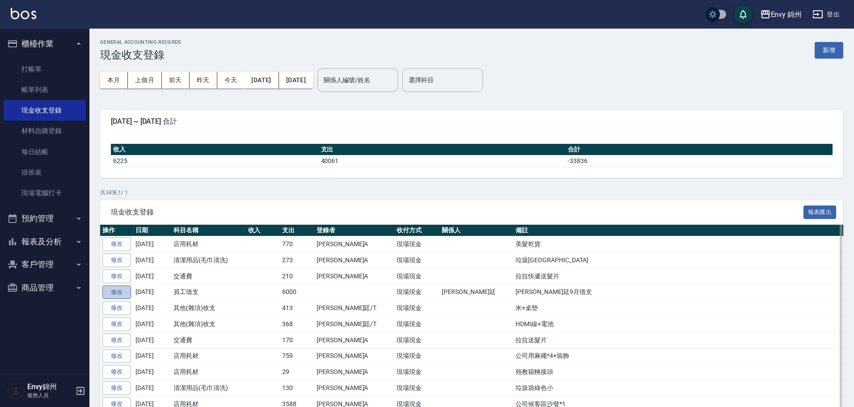
click at [129, 296] on link "修改" at bounding box center [116, 293] width 29 height 14
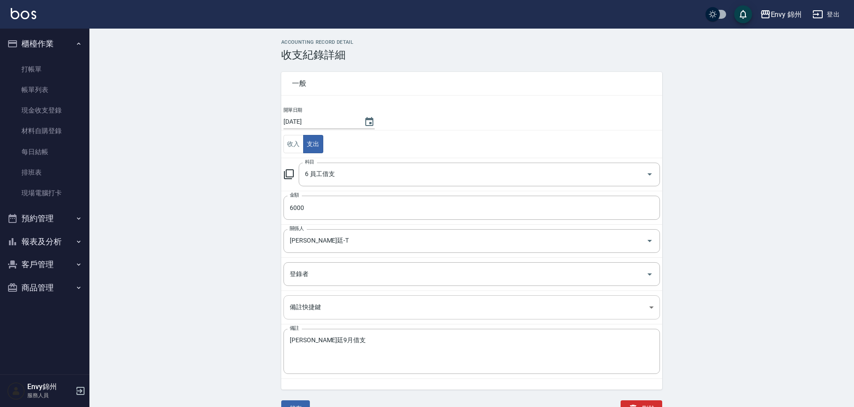
scroll to position [10, 0]
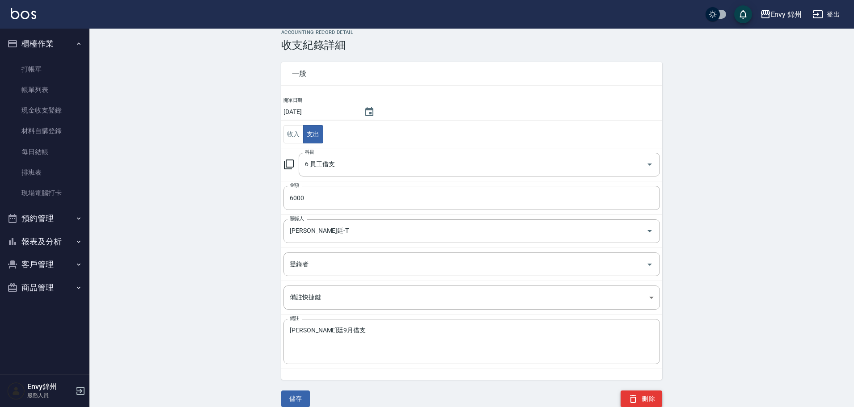
click at [645, 402] on button "刪除" at bounding box center [642, 399] width 42 height 17
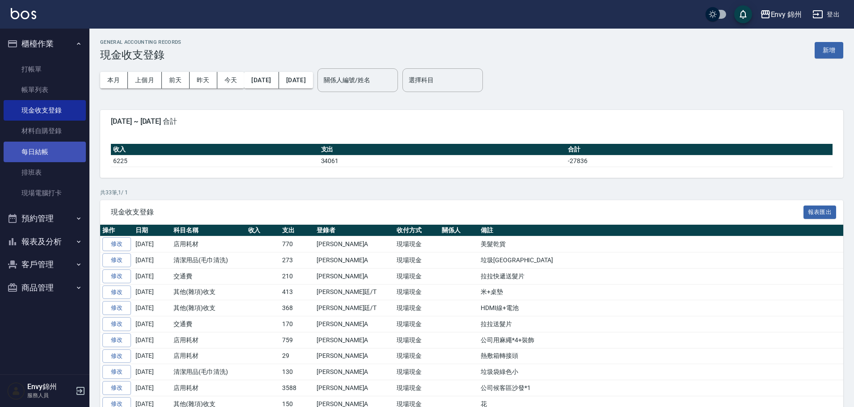
click at [51, 147] on link "每日結帳" at bounding box center [45, 152] width 82 height 21
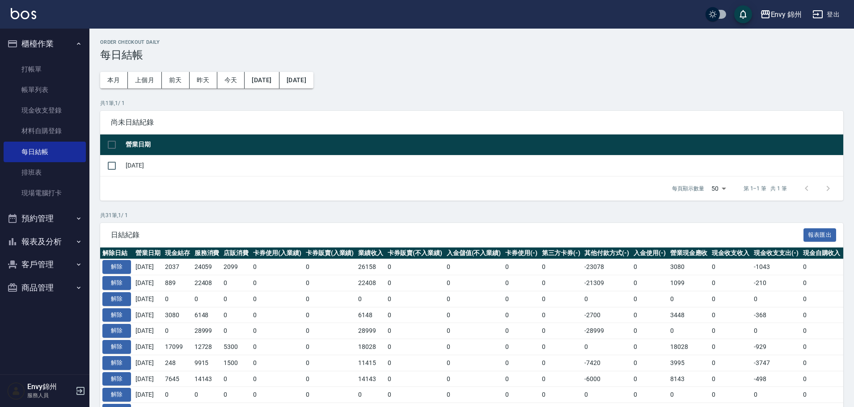
click at [126, 164] on td "2025/09/21" at bounding box center [483, 165] width 720 height 21
click at [115, 164] on input "checkbox" at bounding box center [111, 166] width 19 height 19
checkbox input "true"
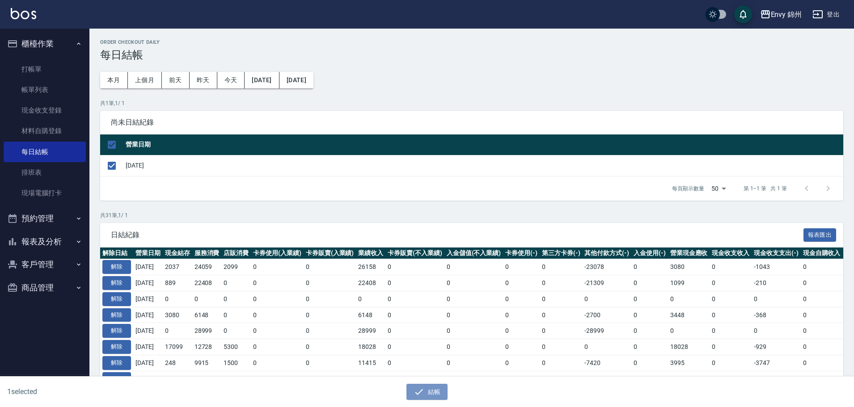
drag, startPoint x: 431, startPoint y: 388, endPoint x: 423, endPoint y: 355, distance: 34.1
click at [431, 388] on button "結帳" at bounding box center [428, 392] width 42 height 17
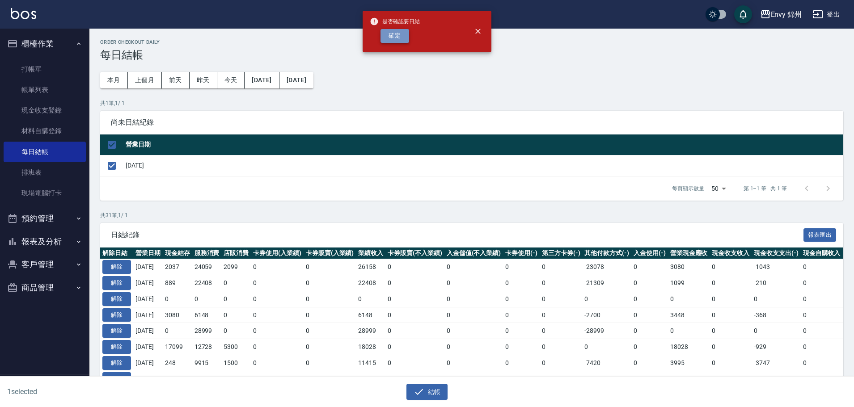
click at [399, 34] on button "確定" at bounding box center [395, 36] width 29 height 14
checkbox input "false"
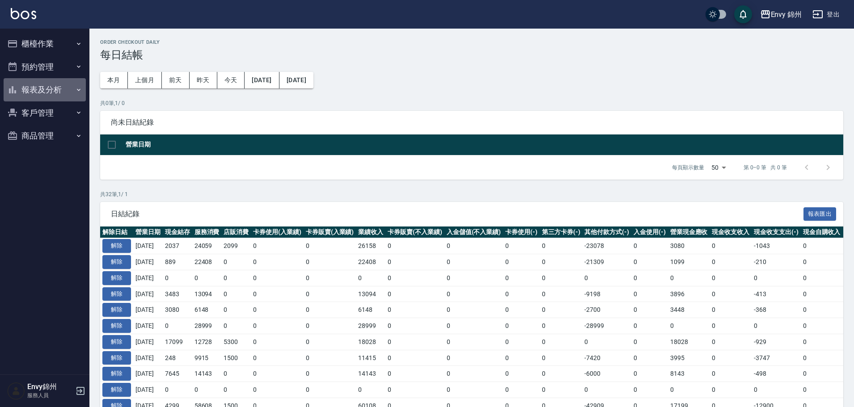
drag, startPoint x: 30, startPoint y: 86, endPoint x: 2, endPoint y: 99, distance: 31.4
click at [30, 85] on button "報表及分析" at bounding box center [45, 89] width 82 height 23
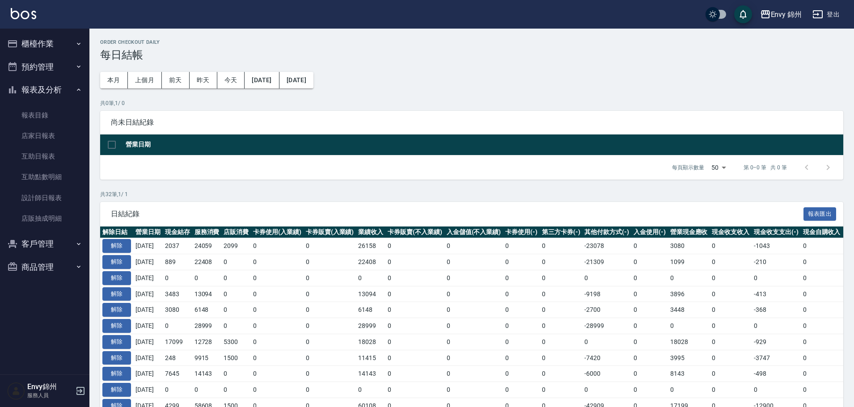
click at [48, 43] on button "櫃檯作業" at bounding box center [45, 43] width 82 height 23
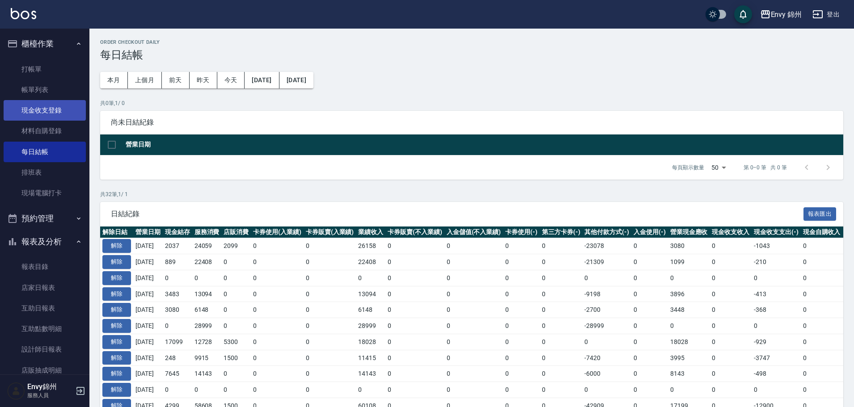
click at [41, 113] on link "現金收支登錄" at bounding box center [45, 110] width 82 height 21
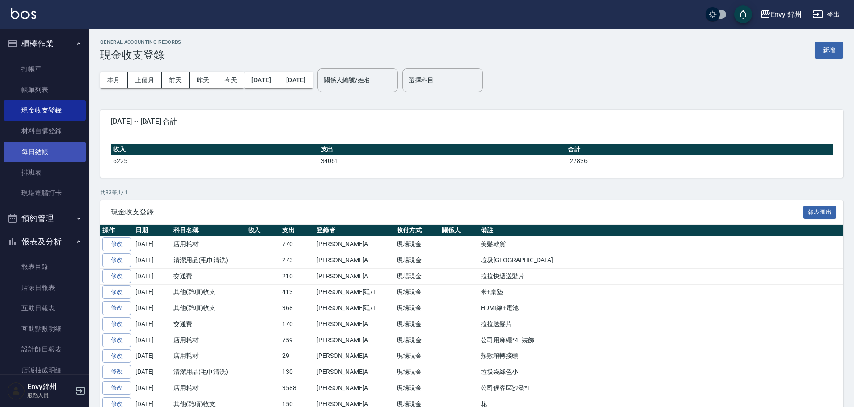
click at [59, 156] on link "每日結帳" at bounding box center [45, 152] width 82 height 21
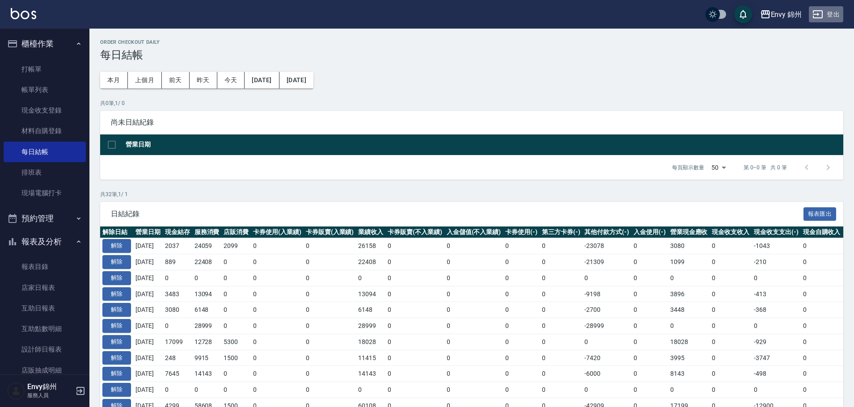
click at [834, 16] on button "登出" at bounding box center [826, 14] width 34 height 17
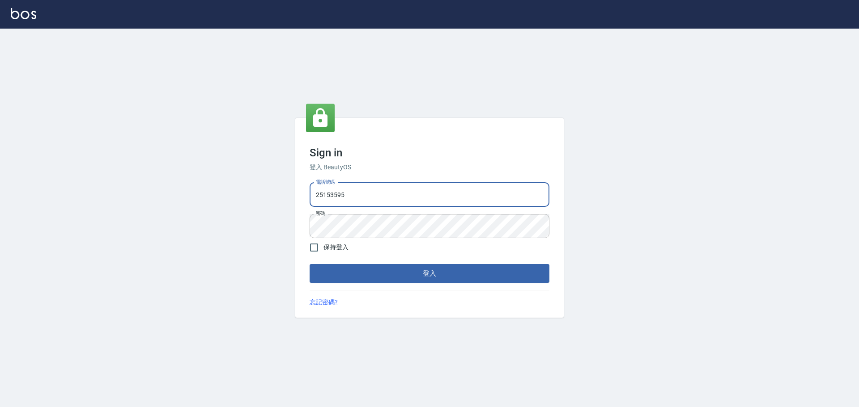
click at [429, 199] on input "25153595" at bounding box center [430, 195] width 240 height 24
type input "9990001234567"
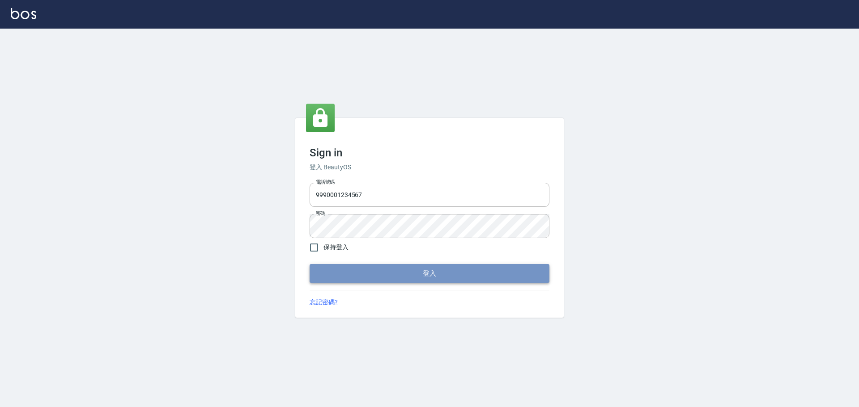
click at [445, 272] on button "登入" at bounding box center [430, 273] width 240 height 19
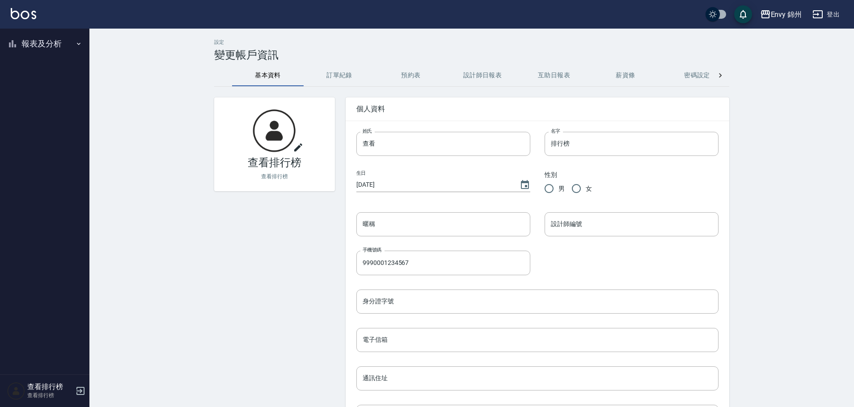
click at [46, 41] on button "報表及分析" at bounding box center [45, 43] width 82 height 23
click at [48, 87] on link "店家排行榜" at bounding box center [45, 90] width 82 height 21
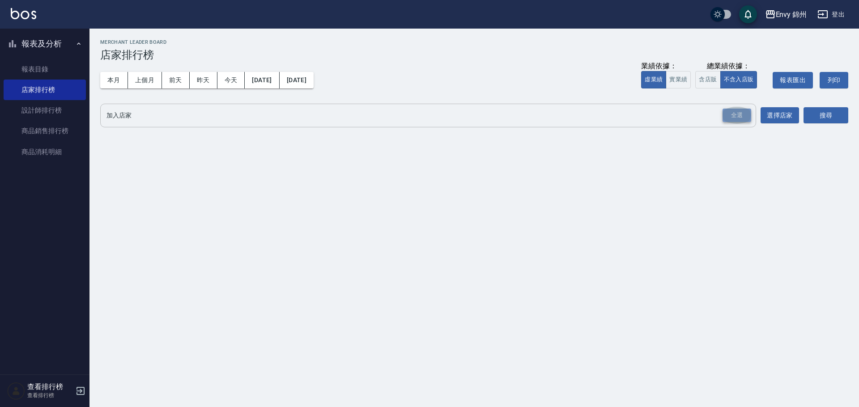
click at [733, 115] on div "全選" at bounding box center [736, 116] width 29 height 14
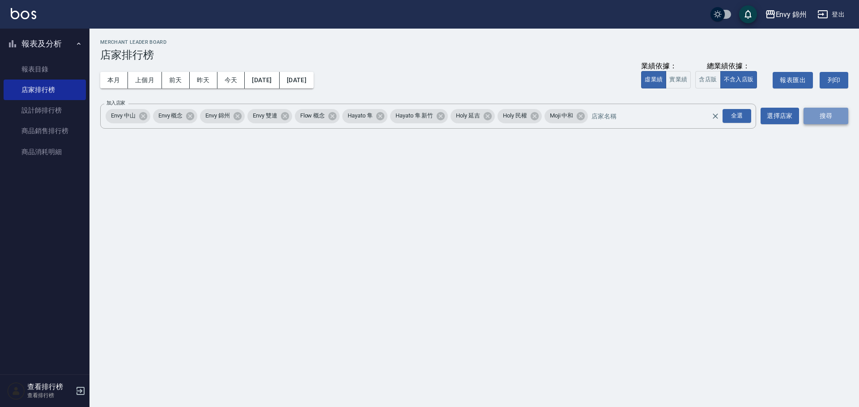
click at [834, 116] on button "搜尋" at bounding box center [825, 116] width 45 height 17
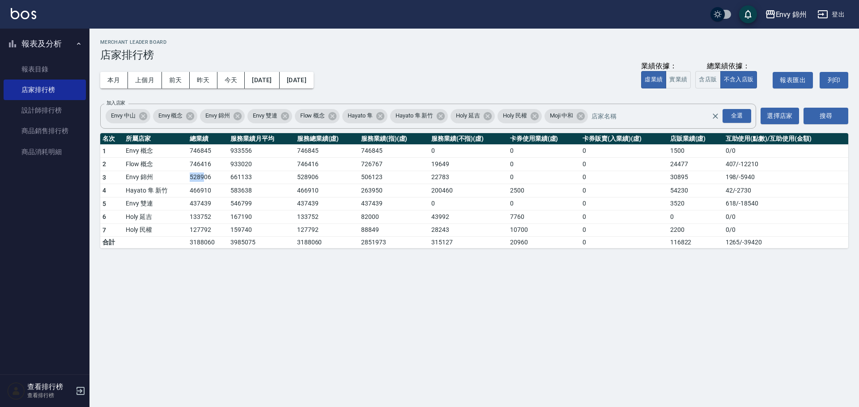
drag, startPoint x: 190, startPoint y: 179, endPoint x: 204, endPoint y: 180, distance: 14.3
click at [204, 180] on td "528906" at bounding box center [207, 177] width 41 height 13
drag, startPoint x: 178, startPoint y: 178, endPoint x: 218, endPoint y: 176, distance: 39.4
